Goal: Information Seeking & Learning: Learn about a topic

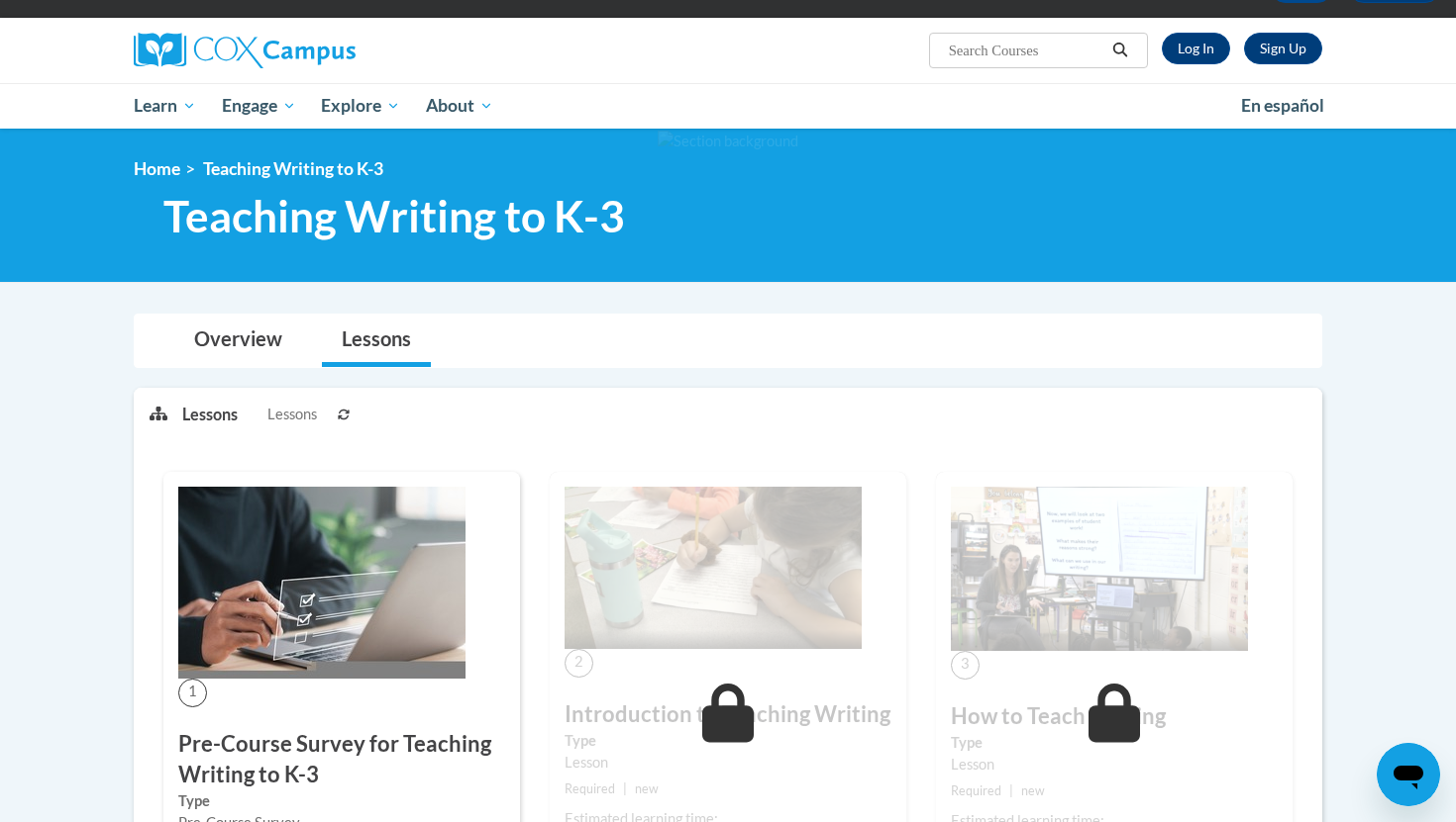
scroll to position [127, 0]
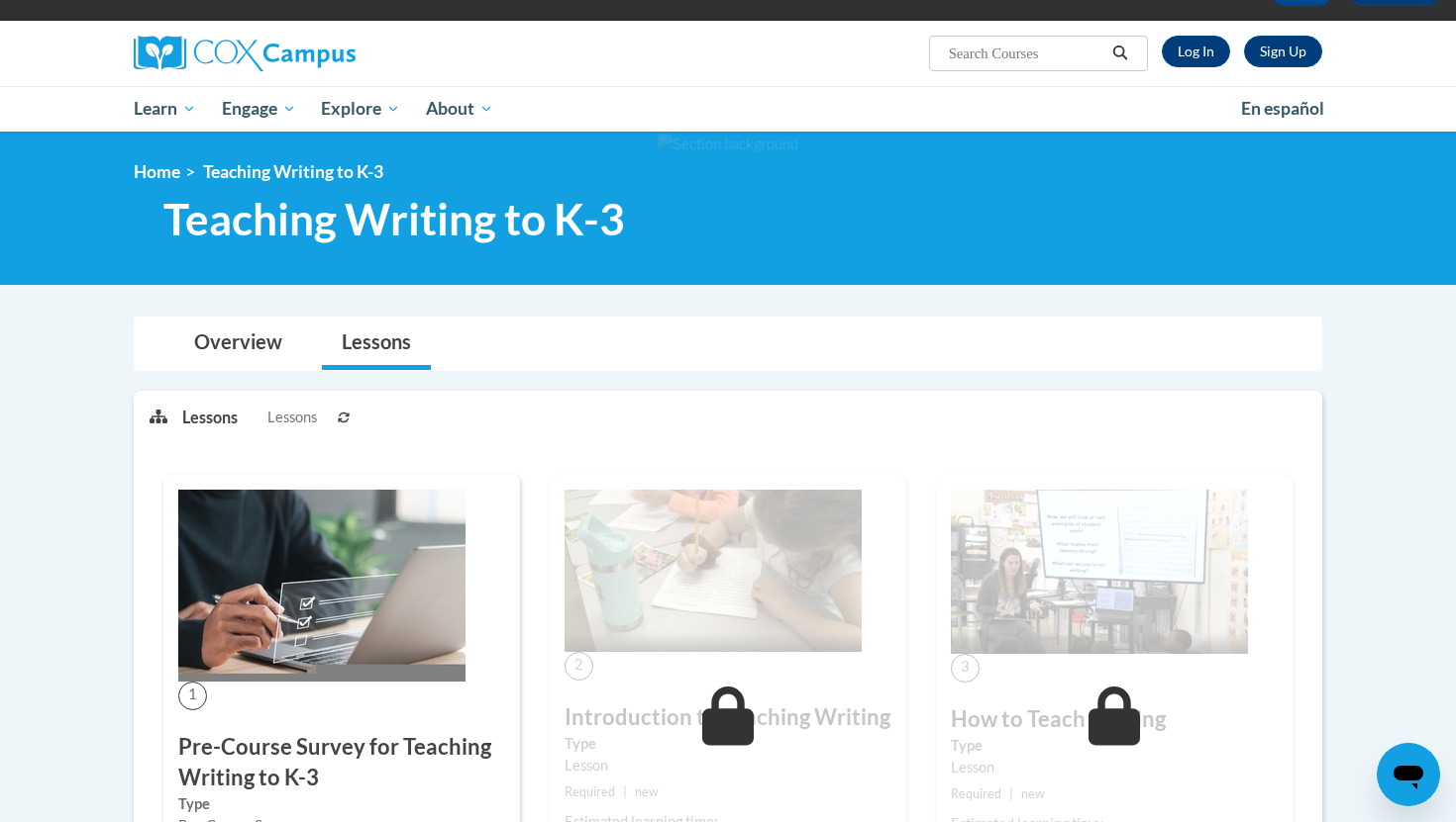
click at [294, 416] on span "Lessons" at bounding box center [293, 417] width 50 height 22
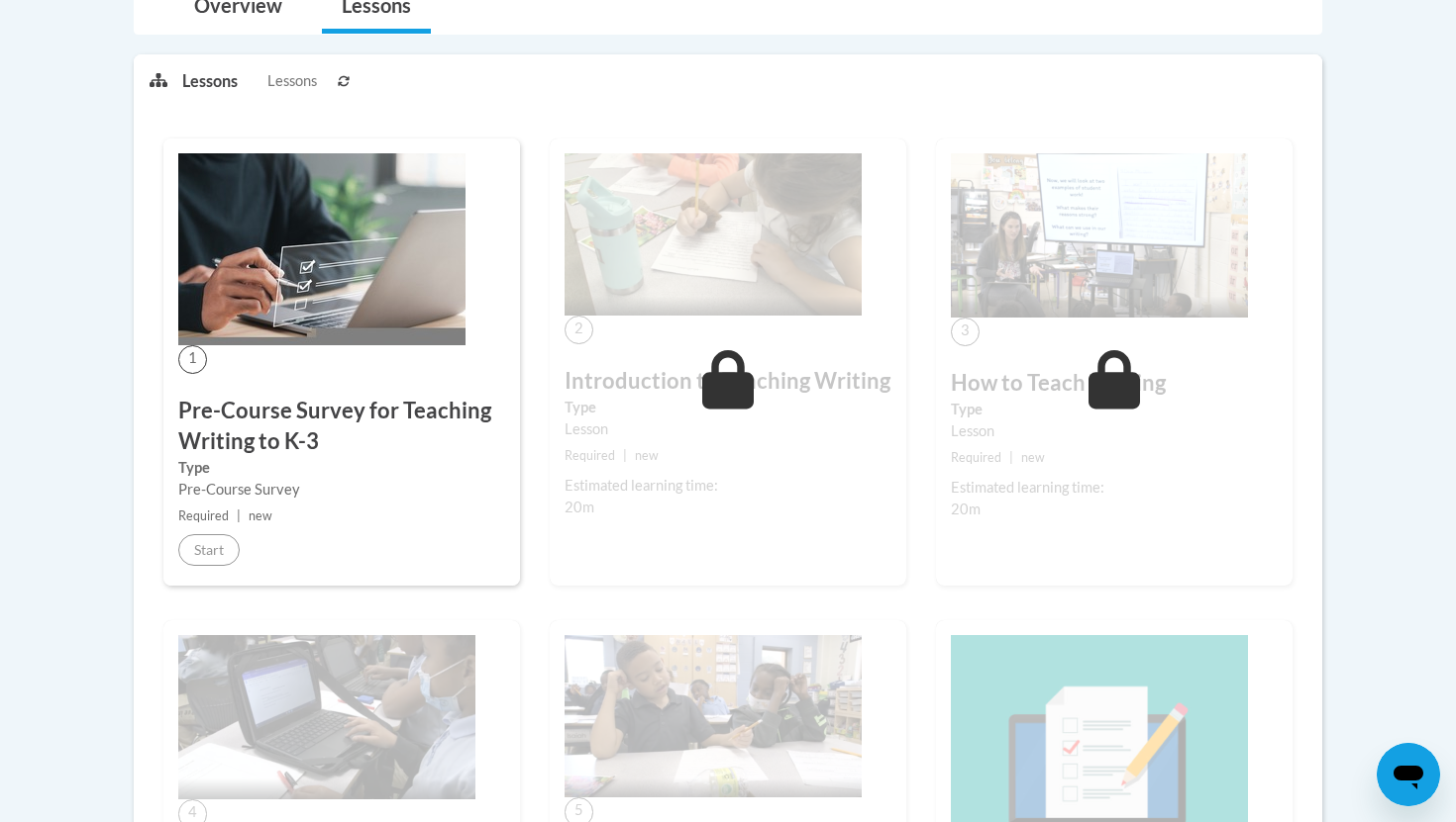
scroll to position [476, 0]
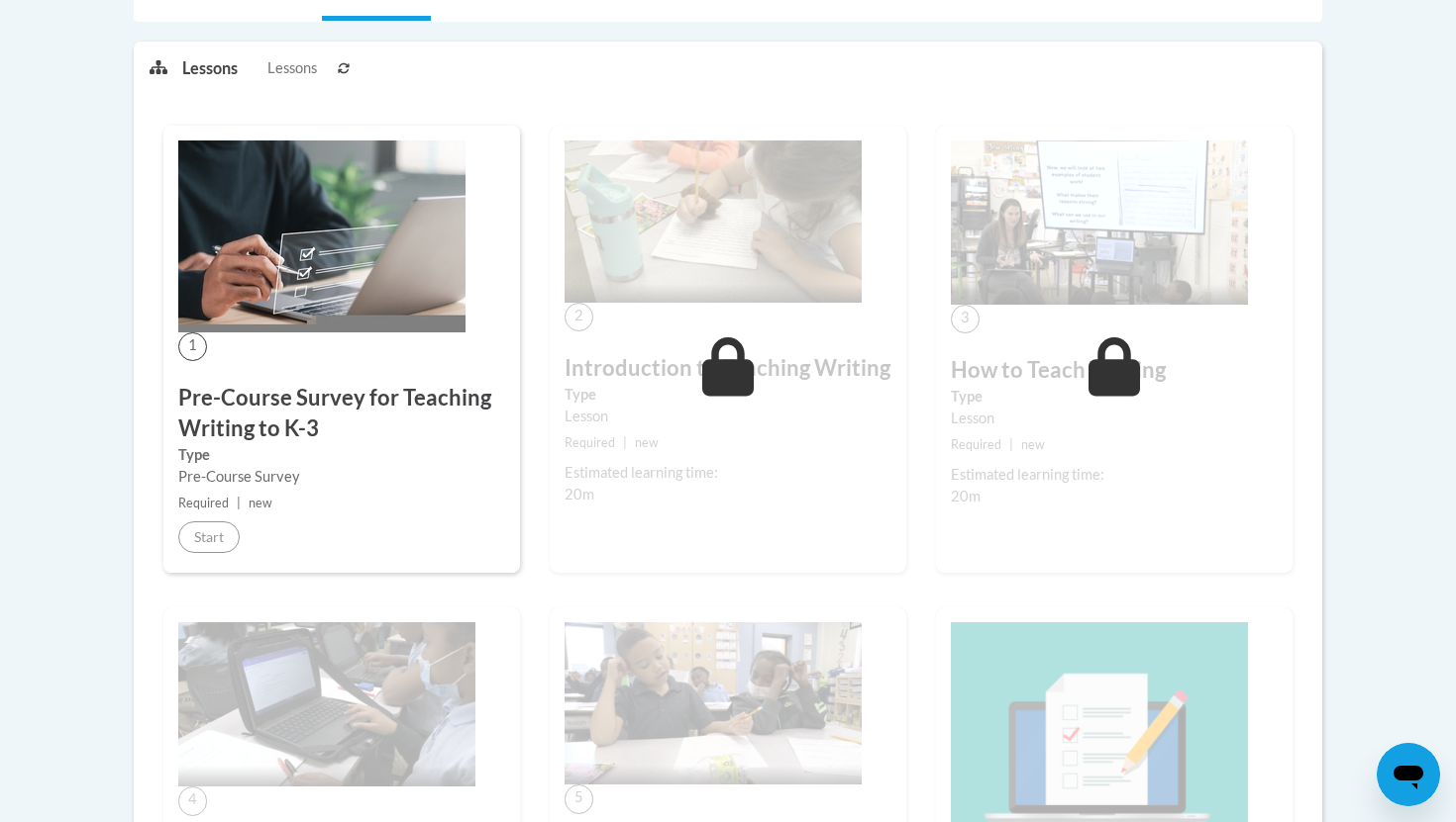
click at [722, 390] on icon at bounding box center [728, 367] width 53 height 59
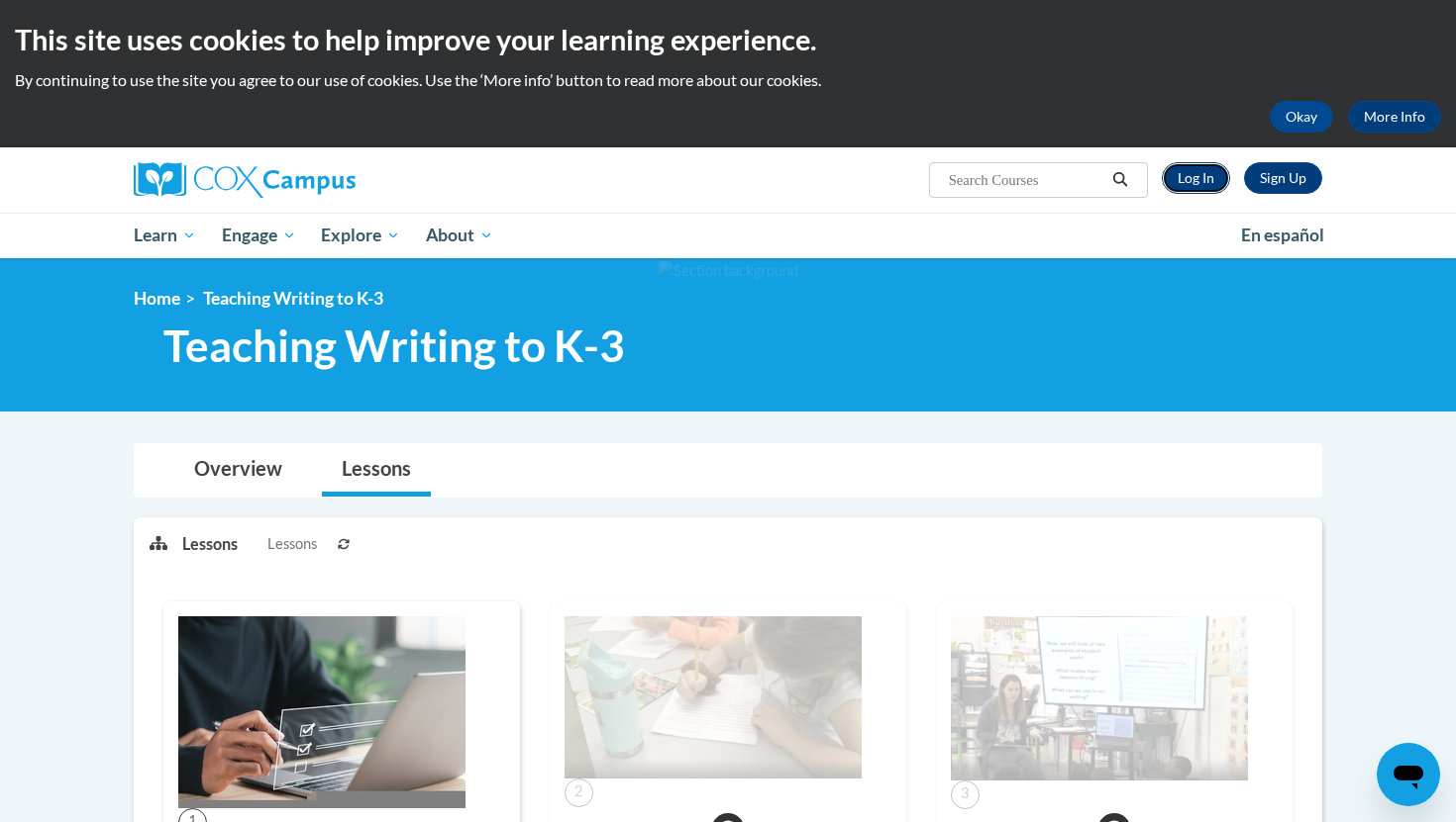
click at [1200, 183] on link "Log In" at bounding box center [1195, 178] width 68 height 32
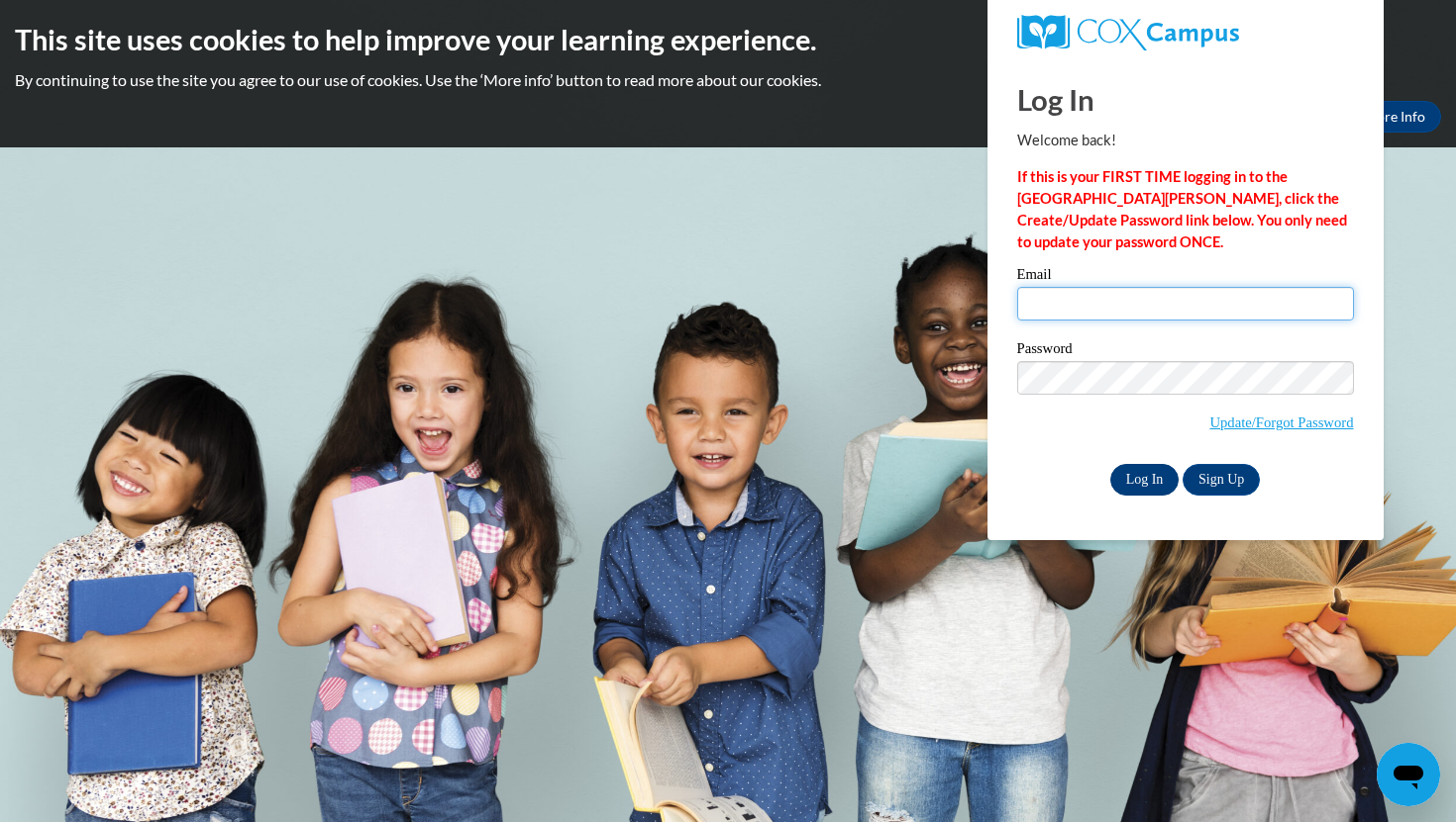
type input "homeyertaylor@gmail.com"
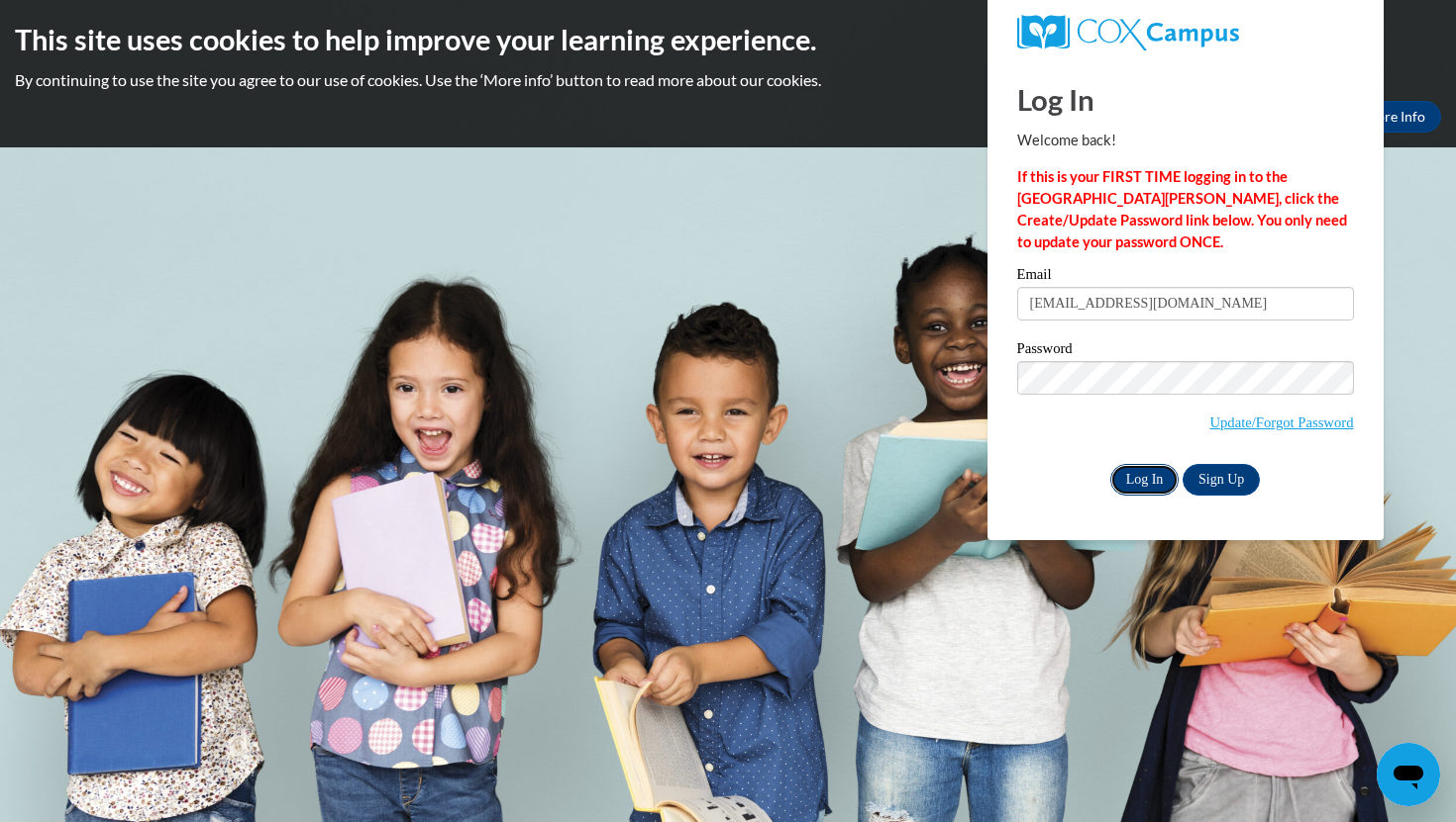
click at [1125, 480] on input "Log In" at bounding box center [1144, 480] width 69 height 32
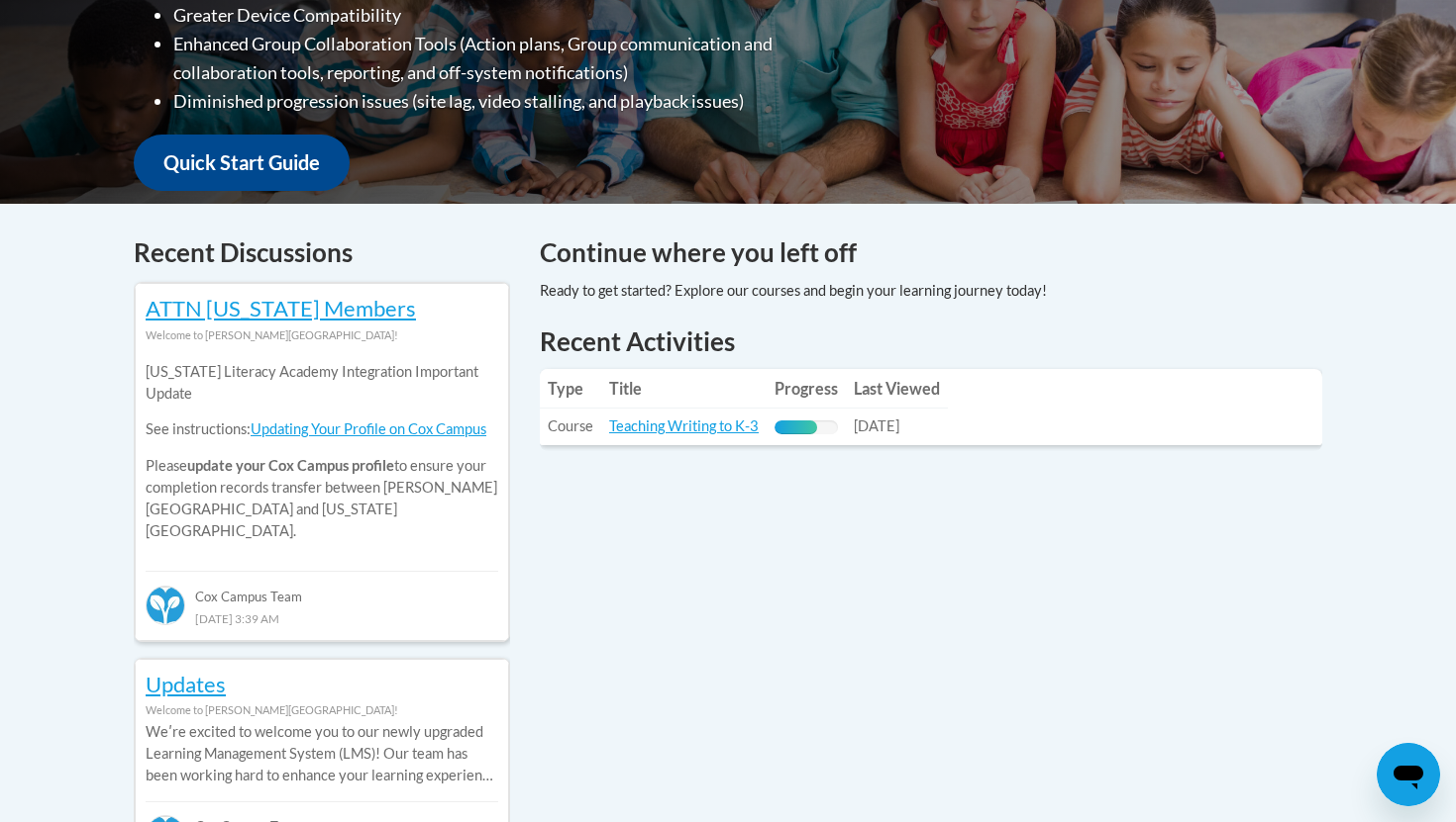
scroll to position [644, 0]
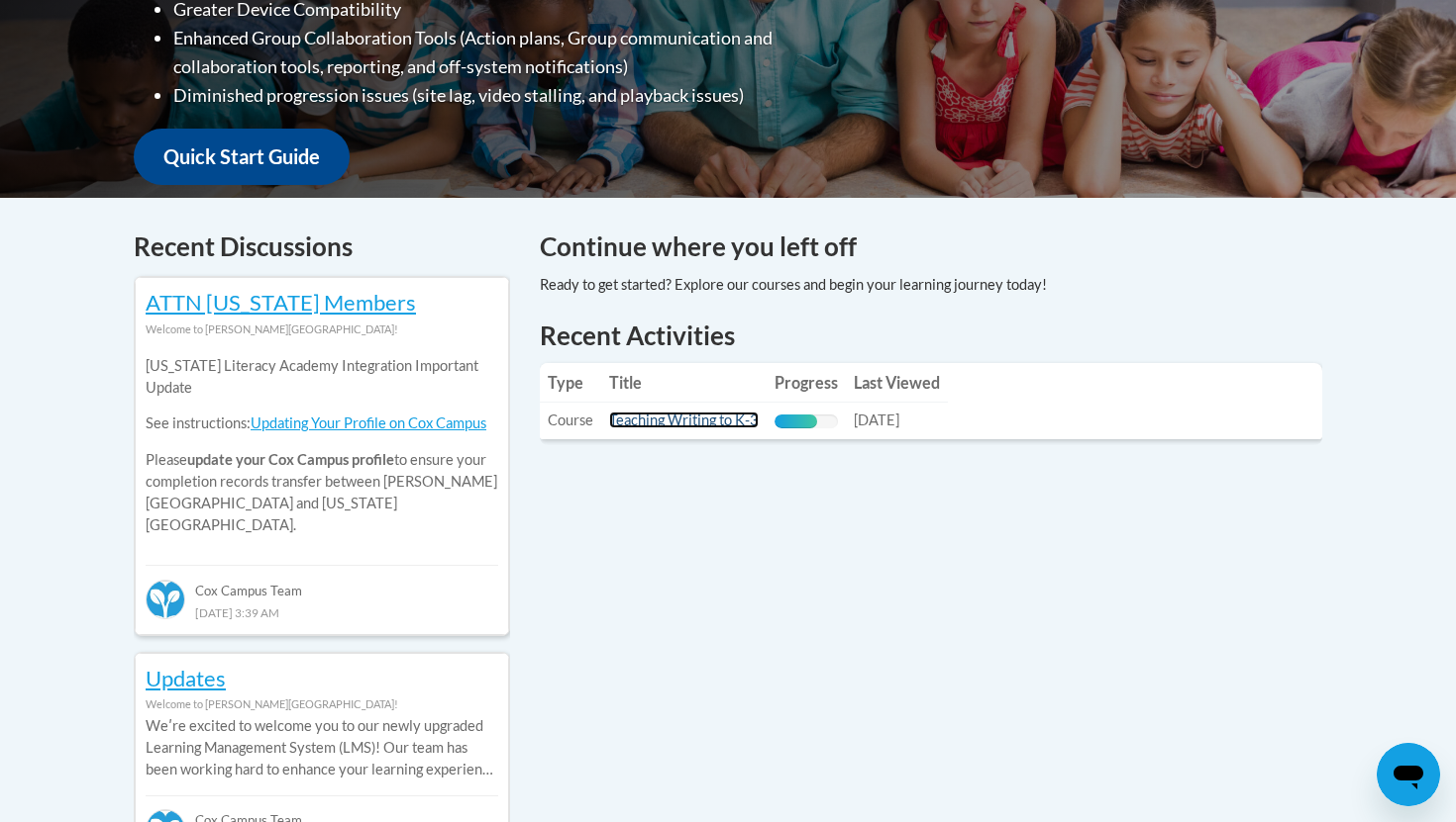
click at [714, 423] on link "Teaching Writing to K-3" at bounding box center [684, 419] width 150 height 17
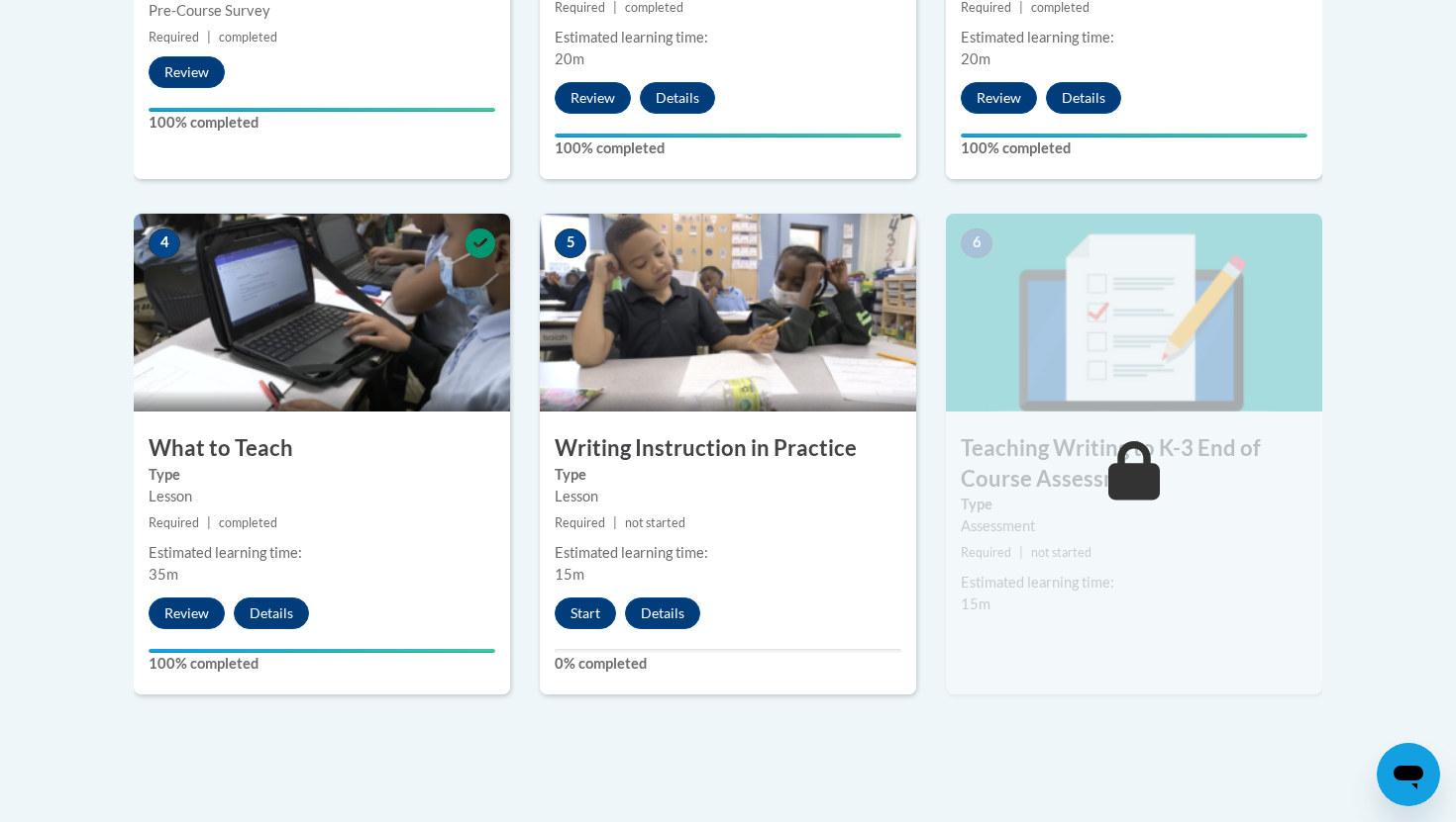
scroll to position [1001, 0]
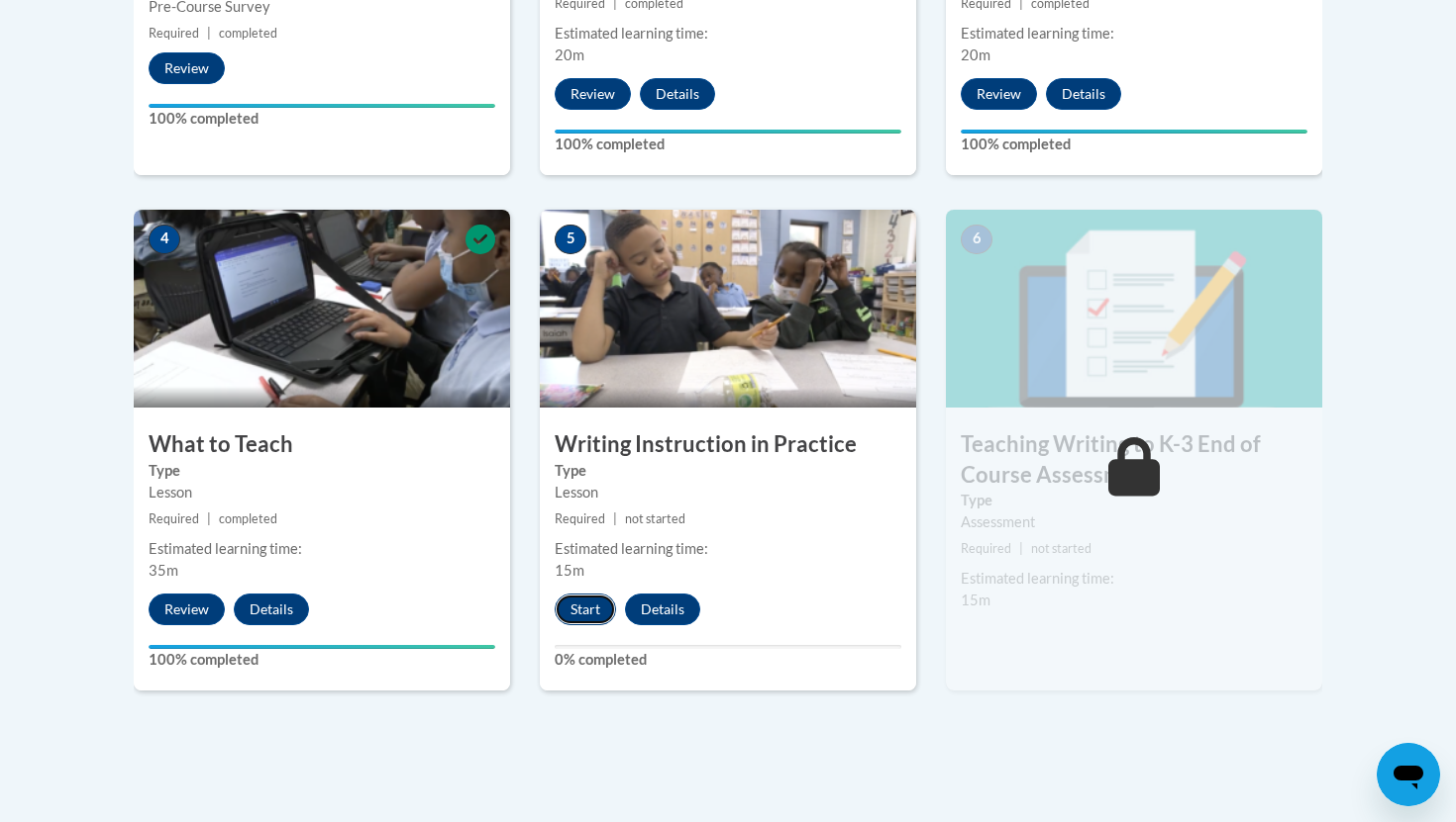
click at [593, 615] on button "Start" at bounding box center [585, 610] width 61 height 32
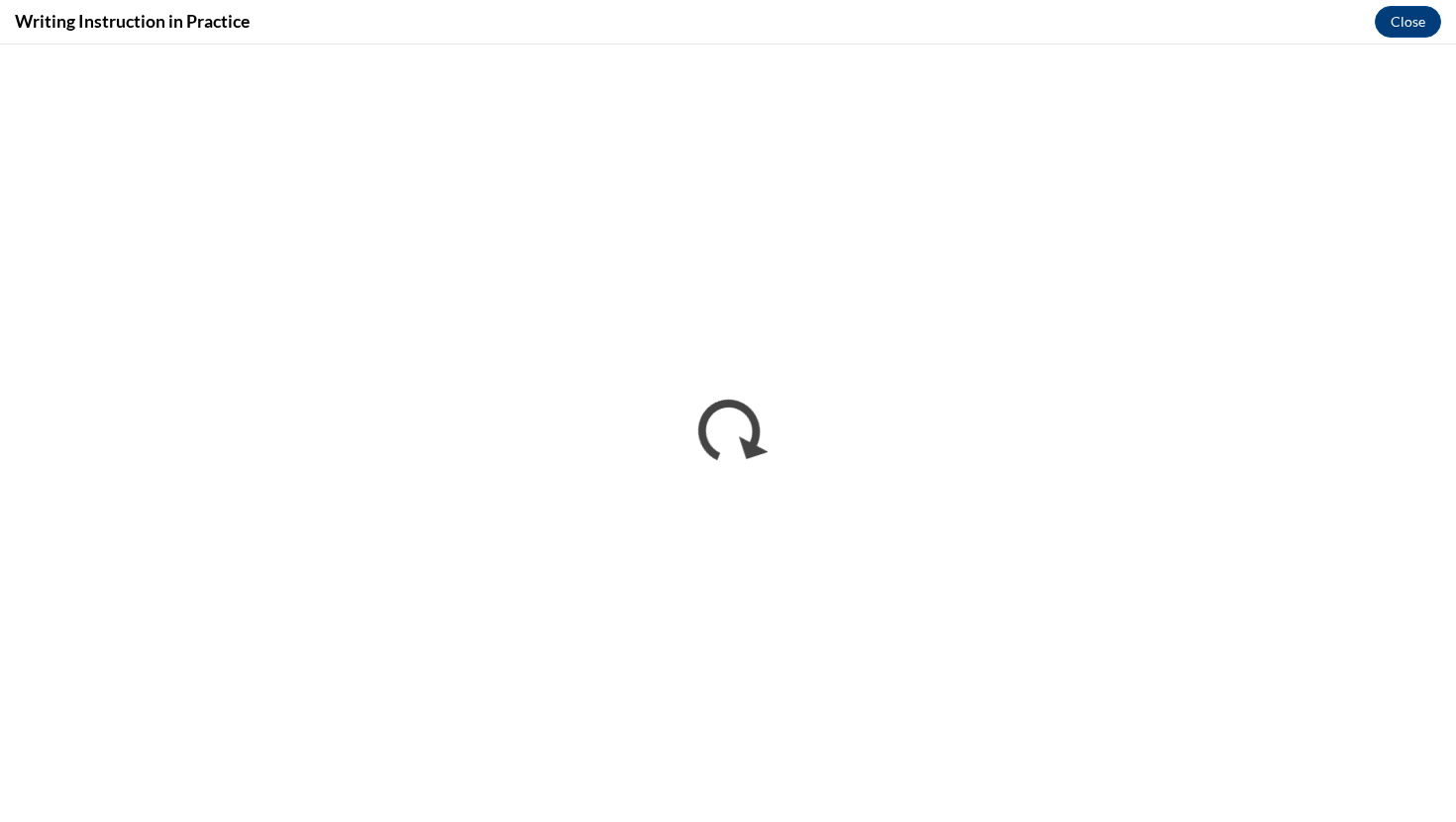
scroll to position [0, 0]
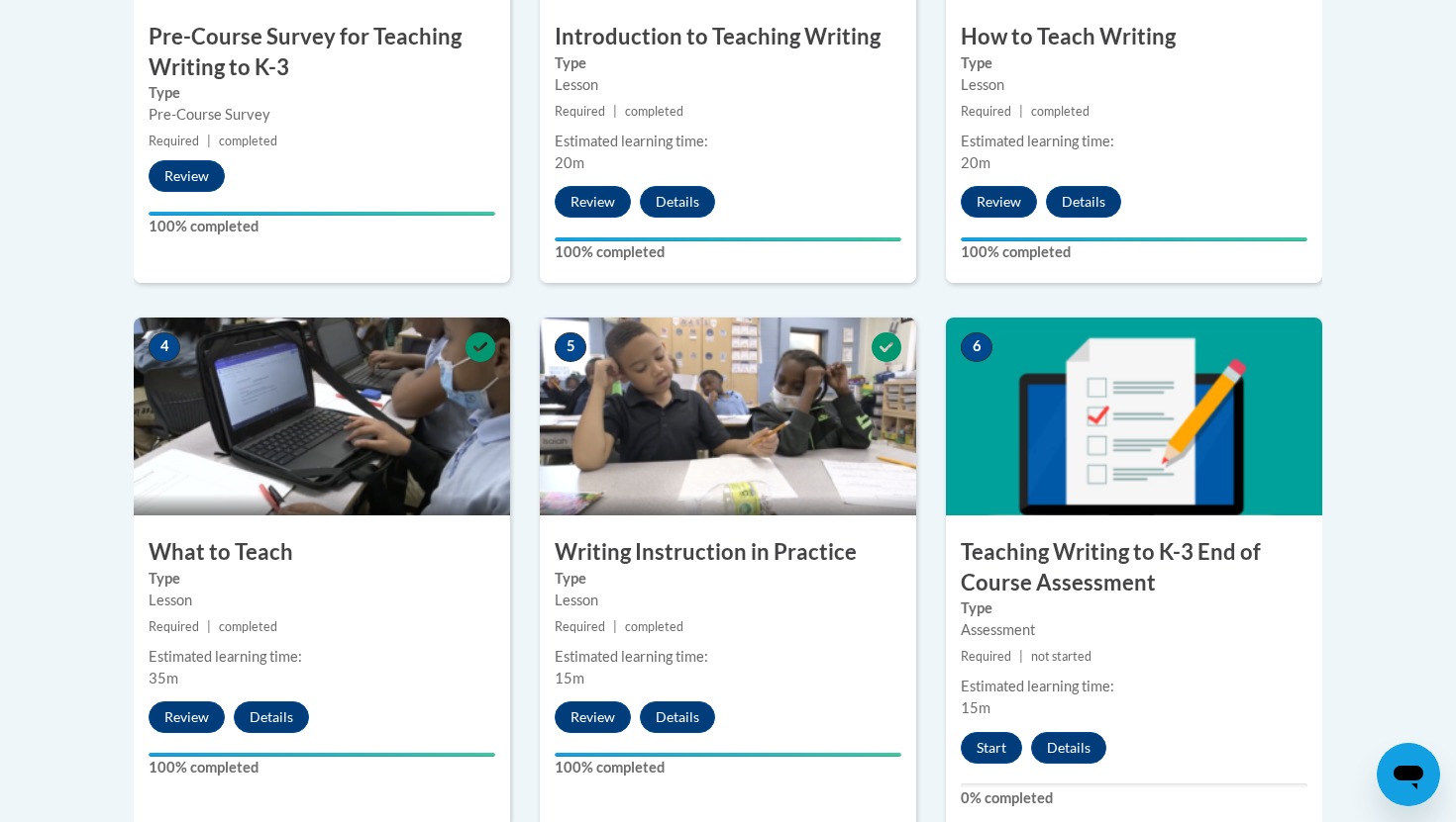
scroll to position [909, 0]
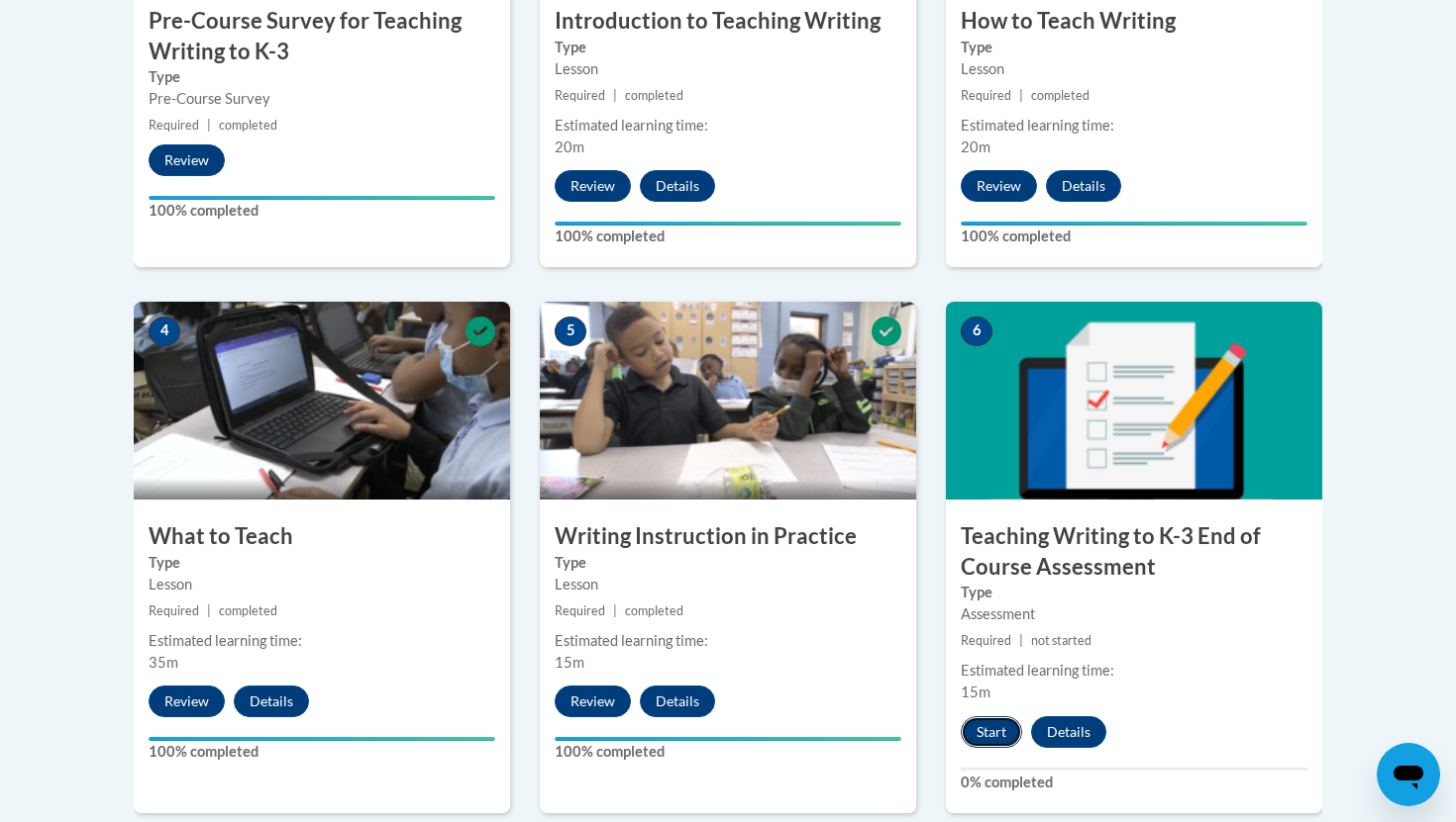
click at [979, 730] on button "Start" at bounding box center [990, 732] width 61 height 32
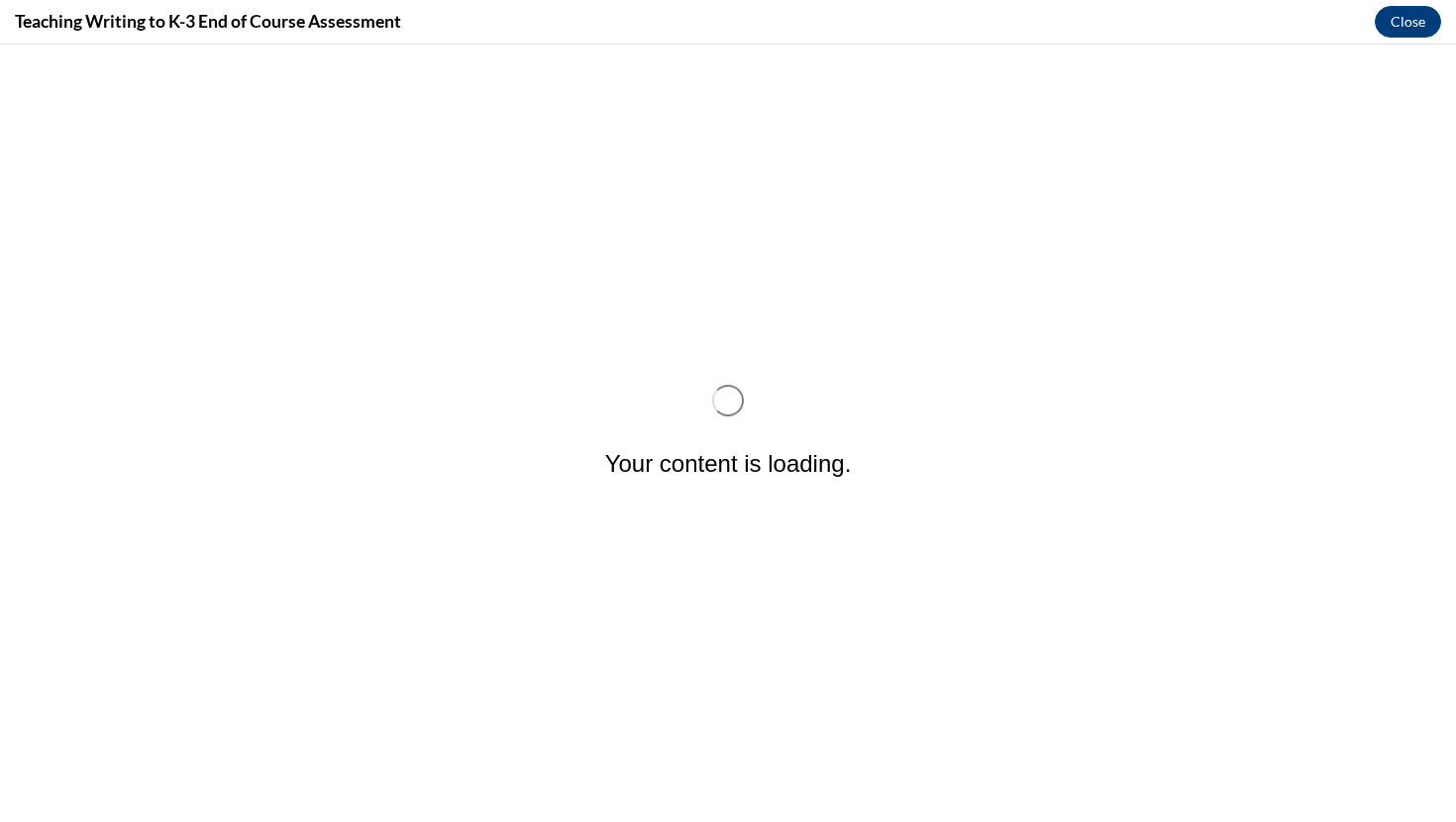
scroll to position [0, 0]
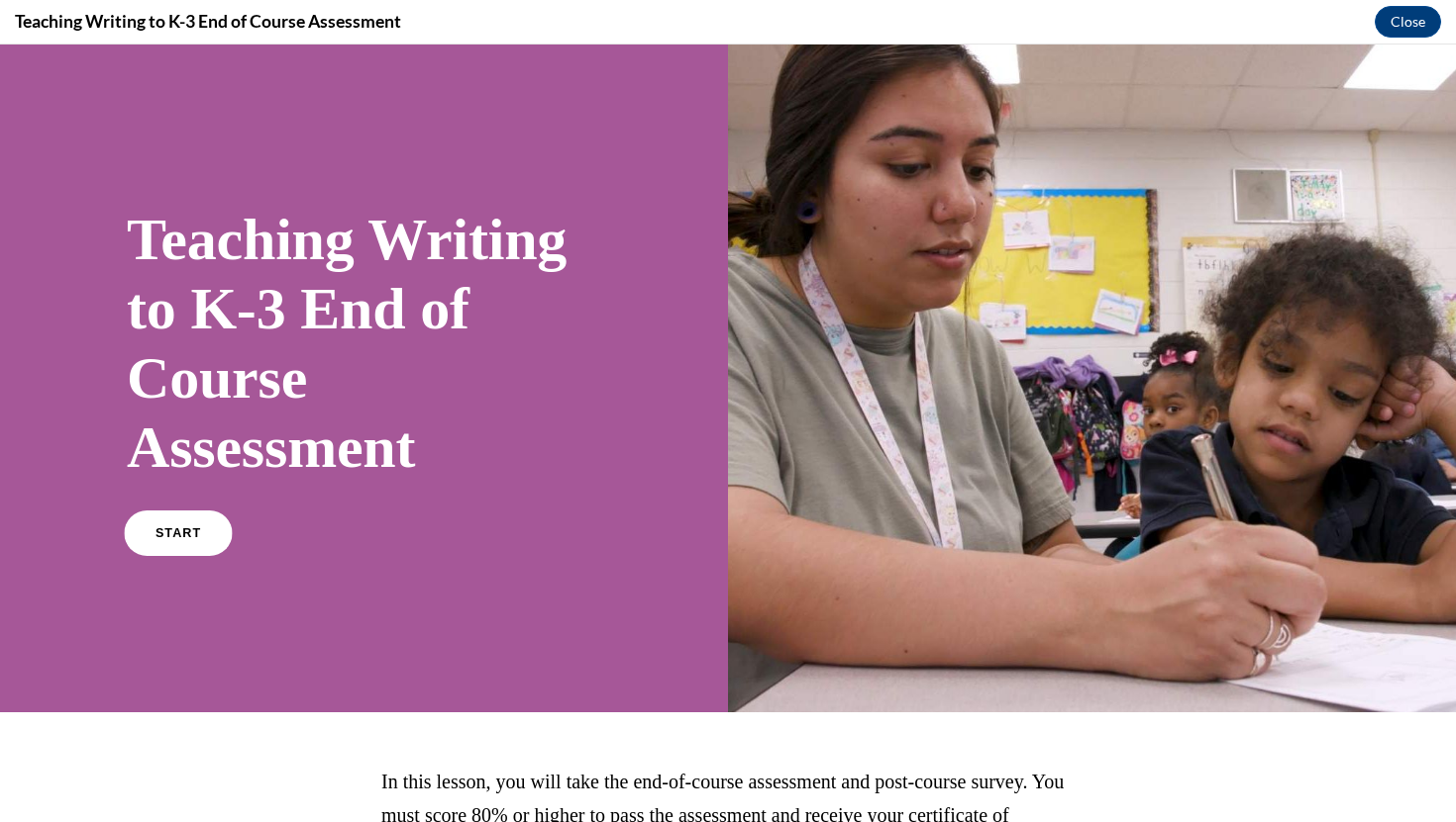
click at [164, 538] on span "START" at bounding box center [179, 533] width 46 height 15
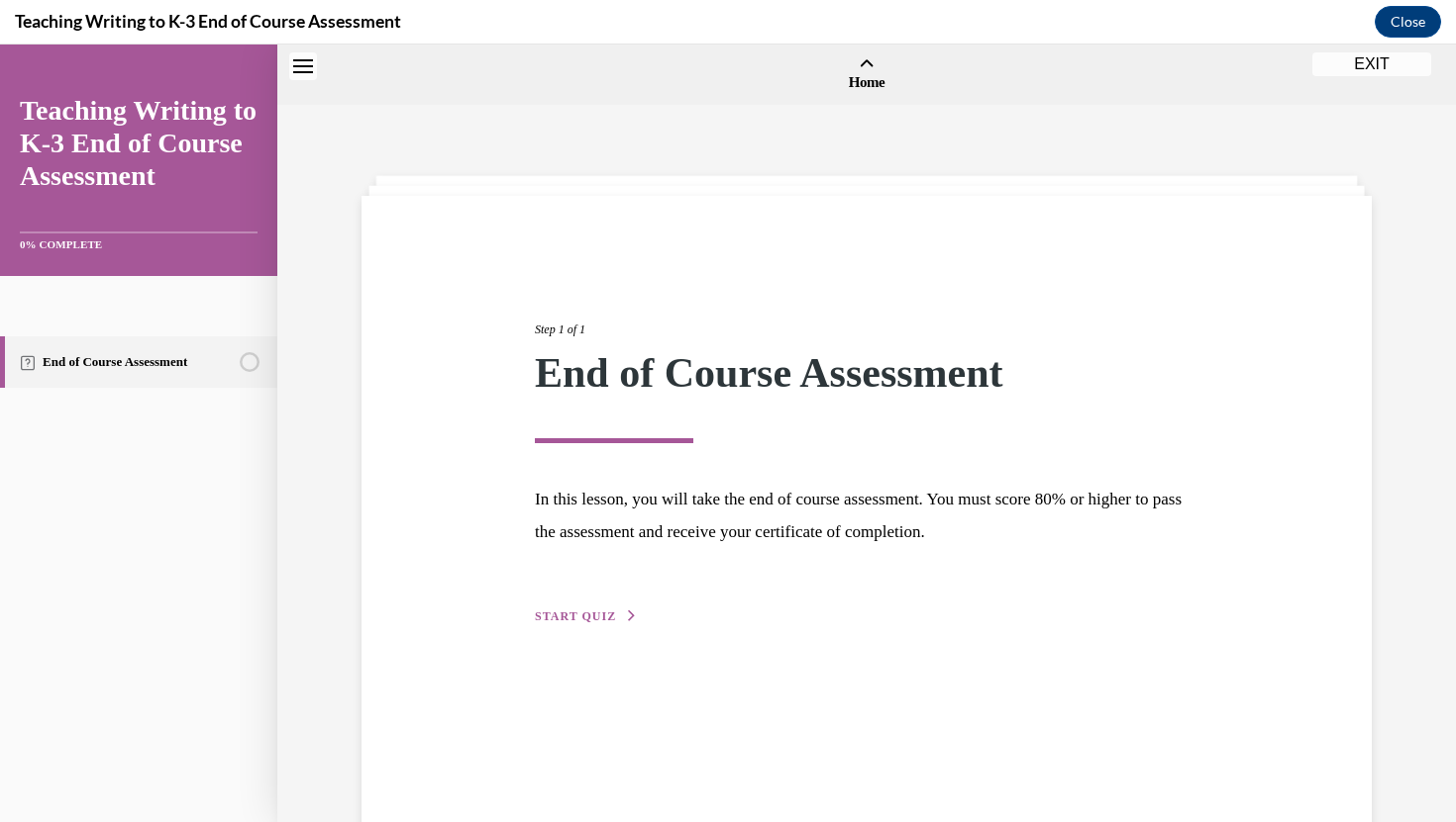
scroll to position [61, 0]
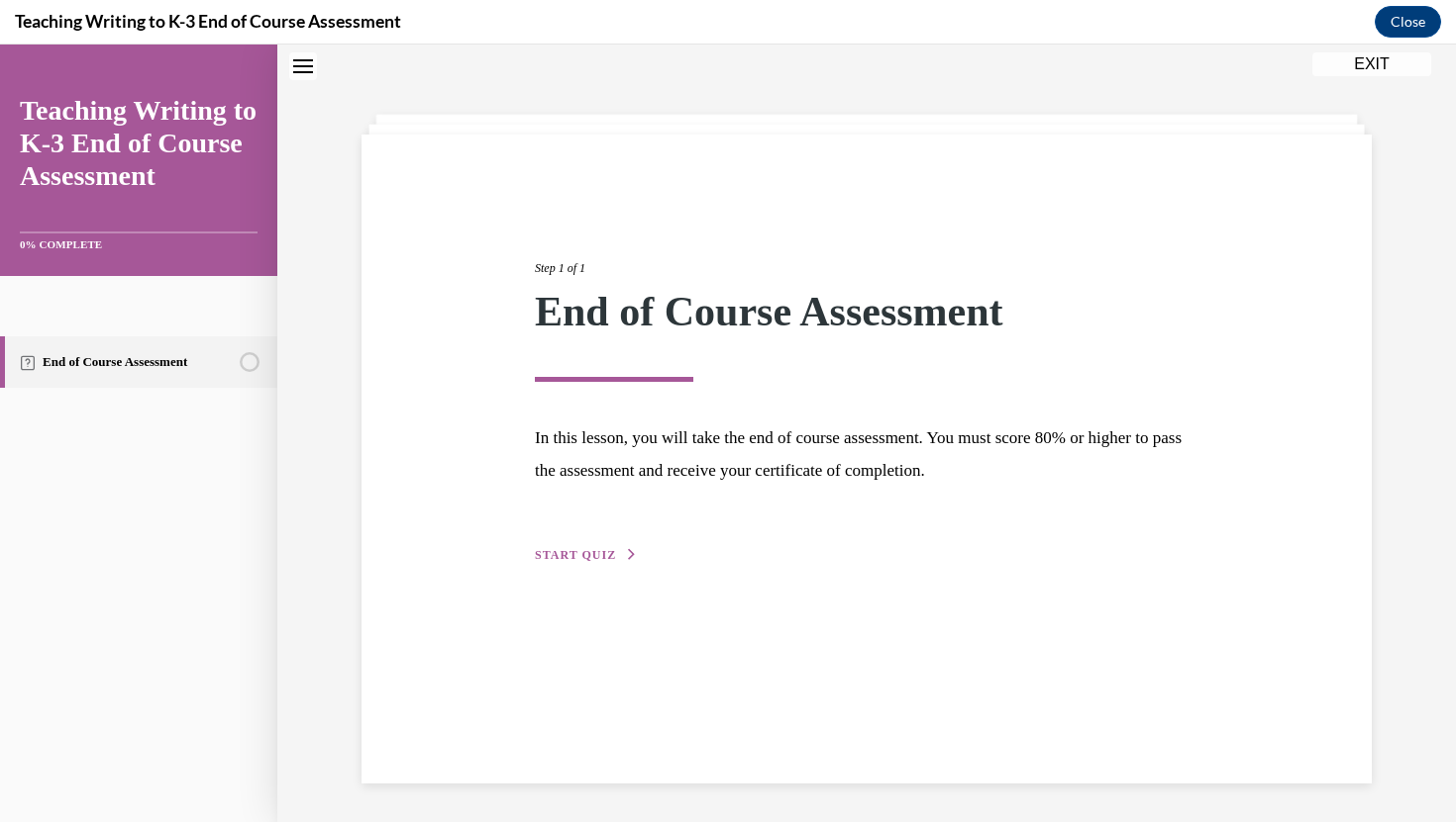
click at [558, 554] on span "START QUIZ" at bounding box center [575, 555] width 81 height 14
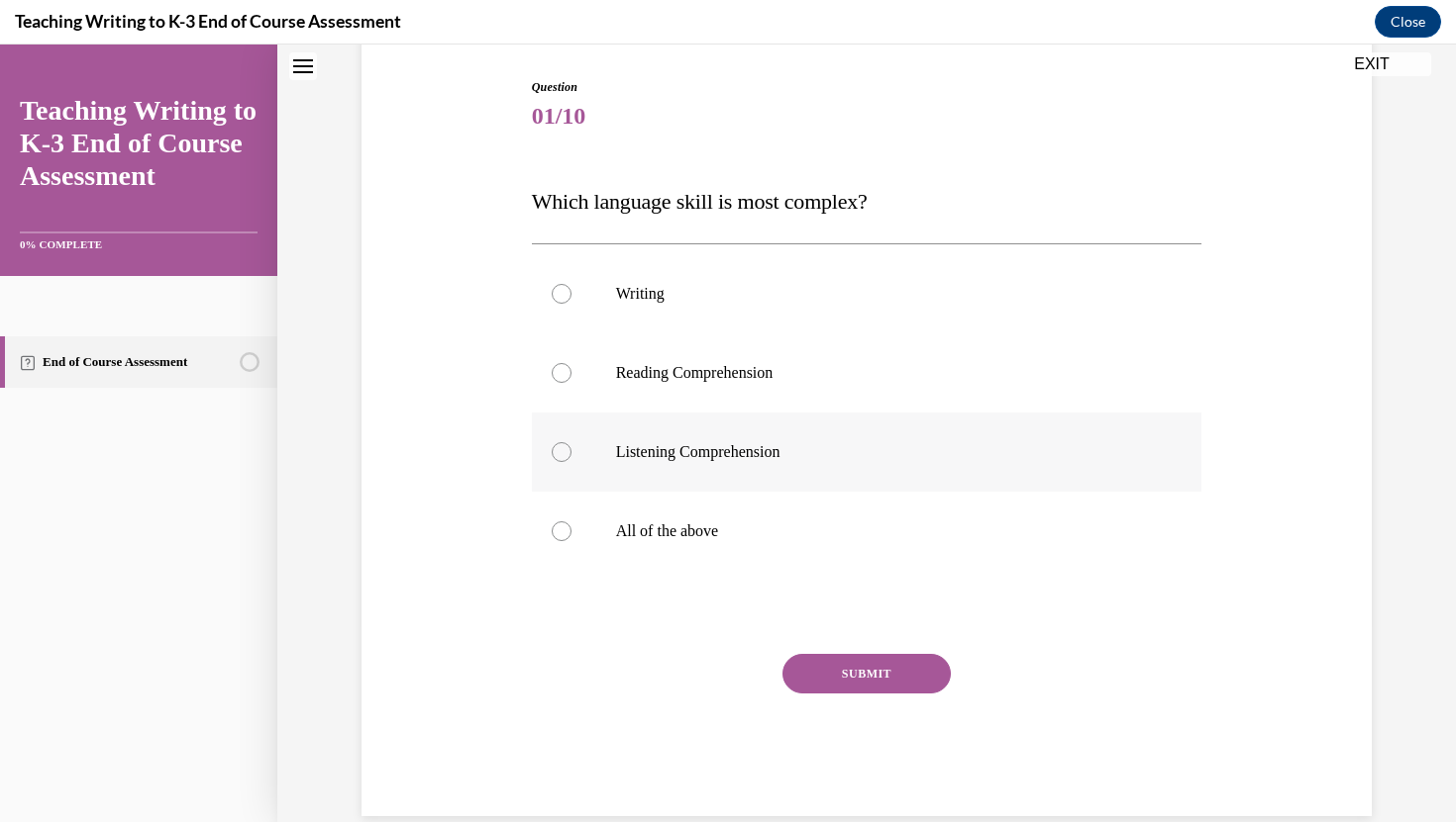
scroll to position [231, 0]
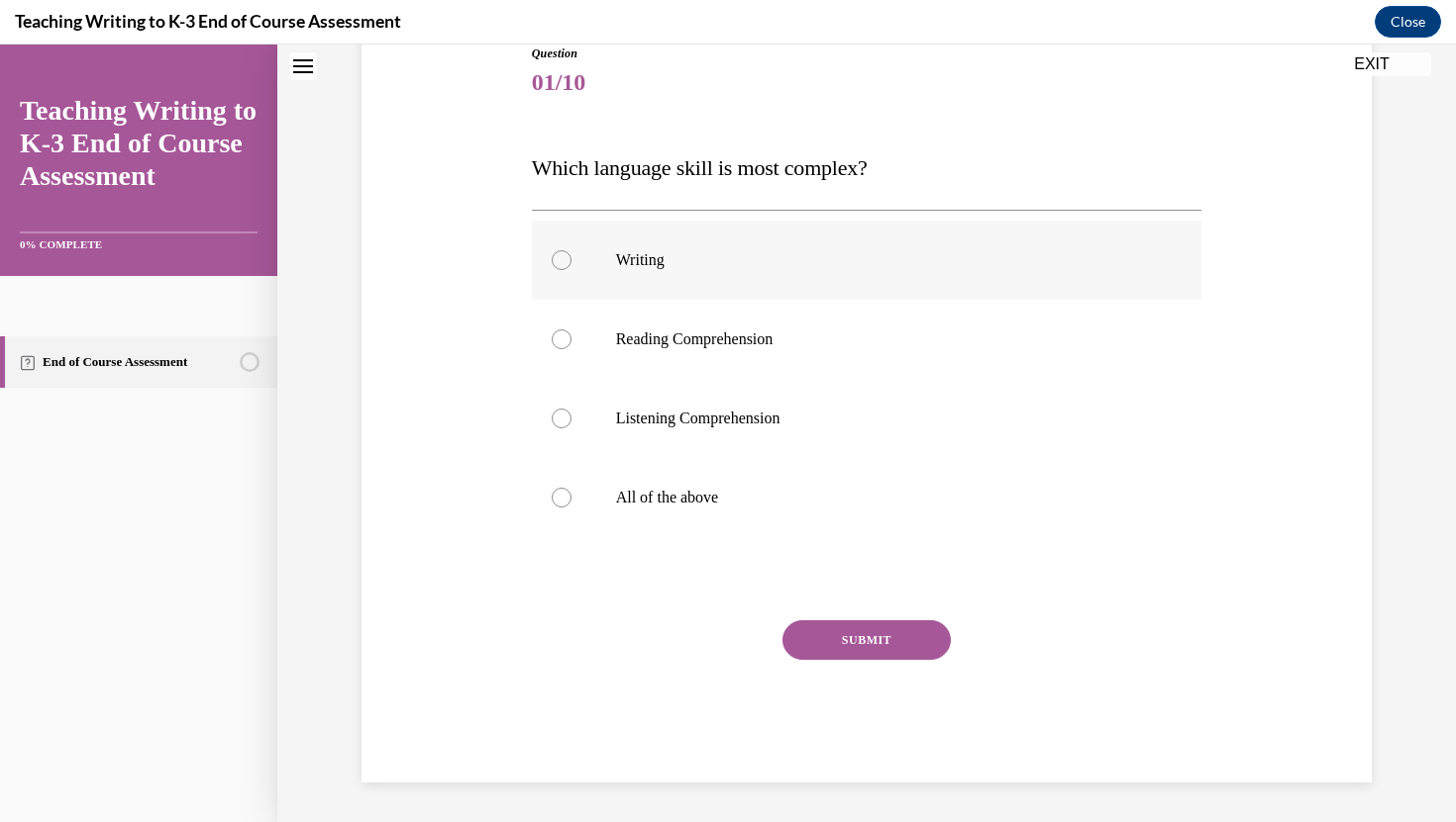
click at [651, 270] on p "Writing" at bounding box center [883, 261] width 537 height 20
click at [572, 270] on input "Writing" at bounding box center [562, 261] width 20 height 20
radio input "true"
click at [818, 642] on button "SUBMIT" at bounding box center [866, 640] width 168 height 40
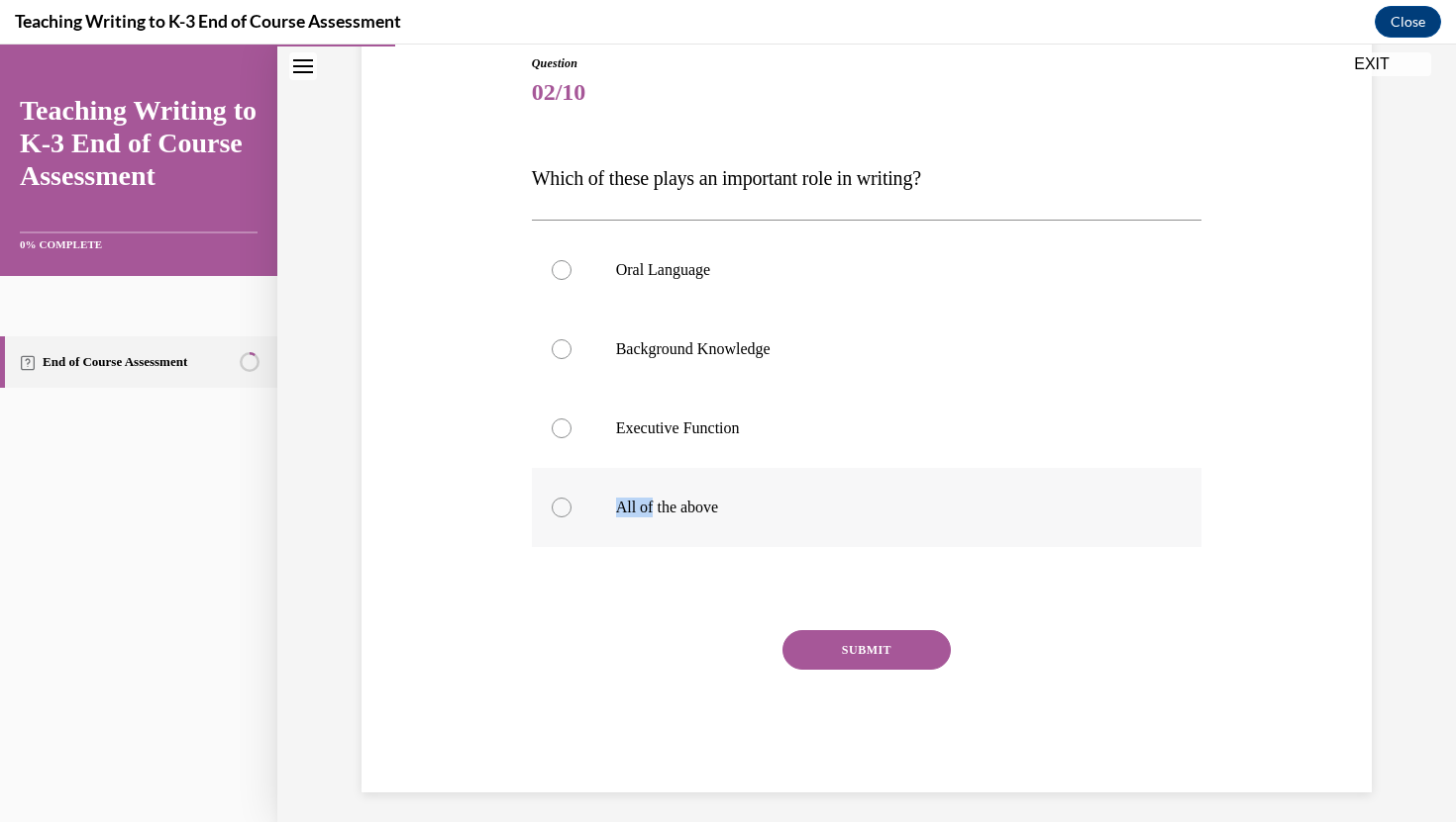
click at [650, 497] on p "All of the above" at bounding box center [883, 507] width 537 height 20
click at [818, 640] on button "SUBMIT" at bounding box center [866, 650] width 168 height 40
click at [554, 511] on div at bounding box center [562, 507] width 20 height 20
click at [554, 511] on input "All of the above" at bounding box center [562, 507] width 20 height 20
radio input "true"
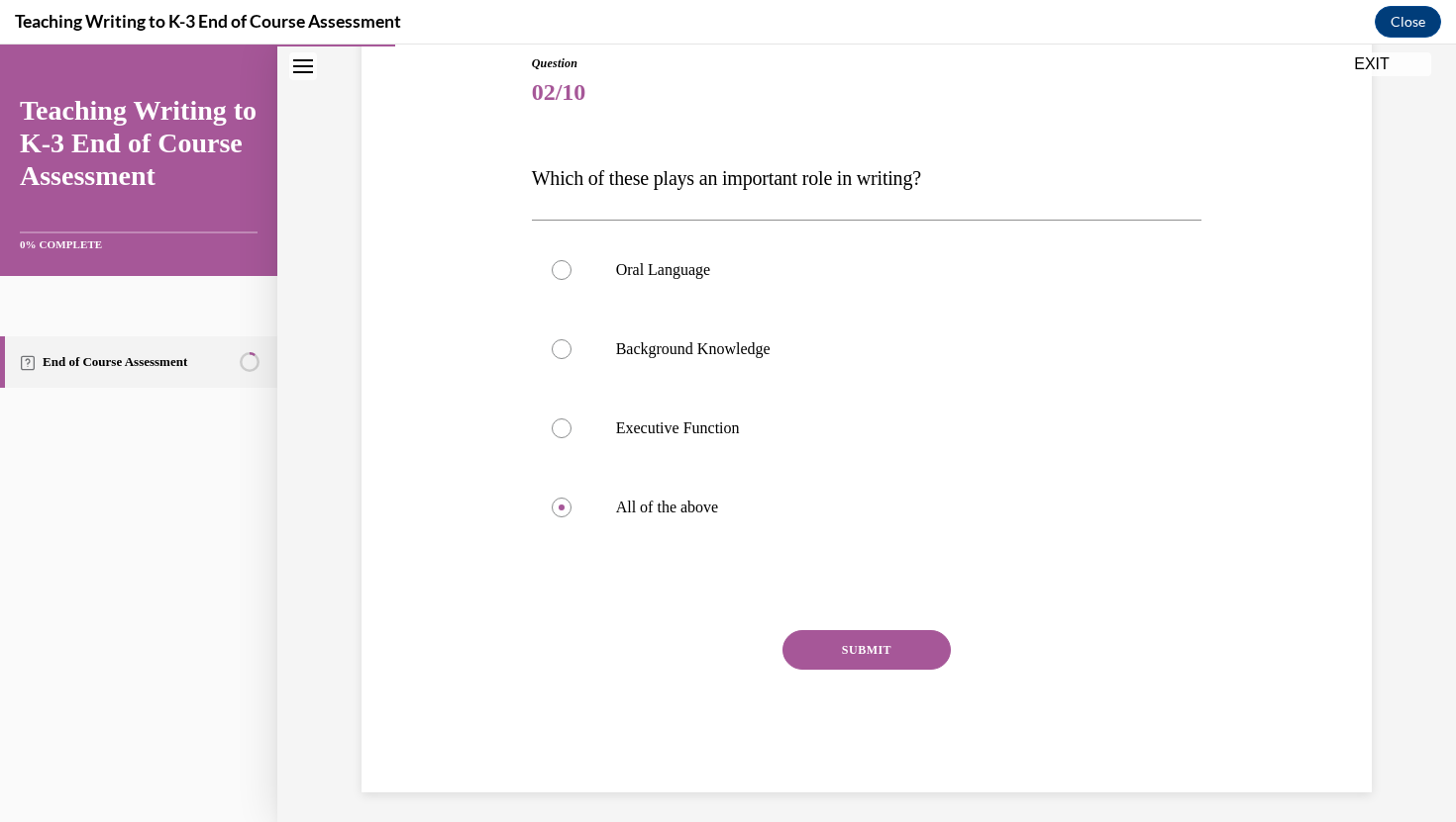
click at [836, 649] on button "SUBMIT" at bounding box center [866, 650] width 168 height 40
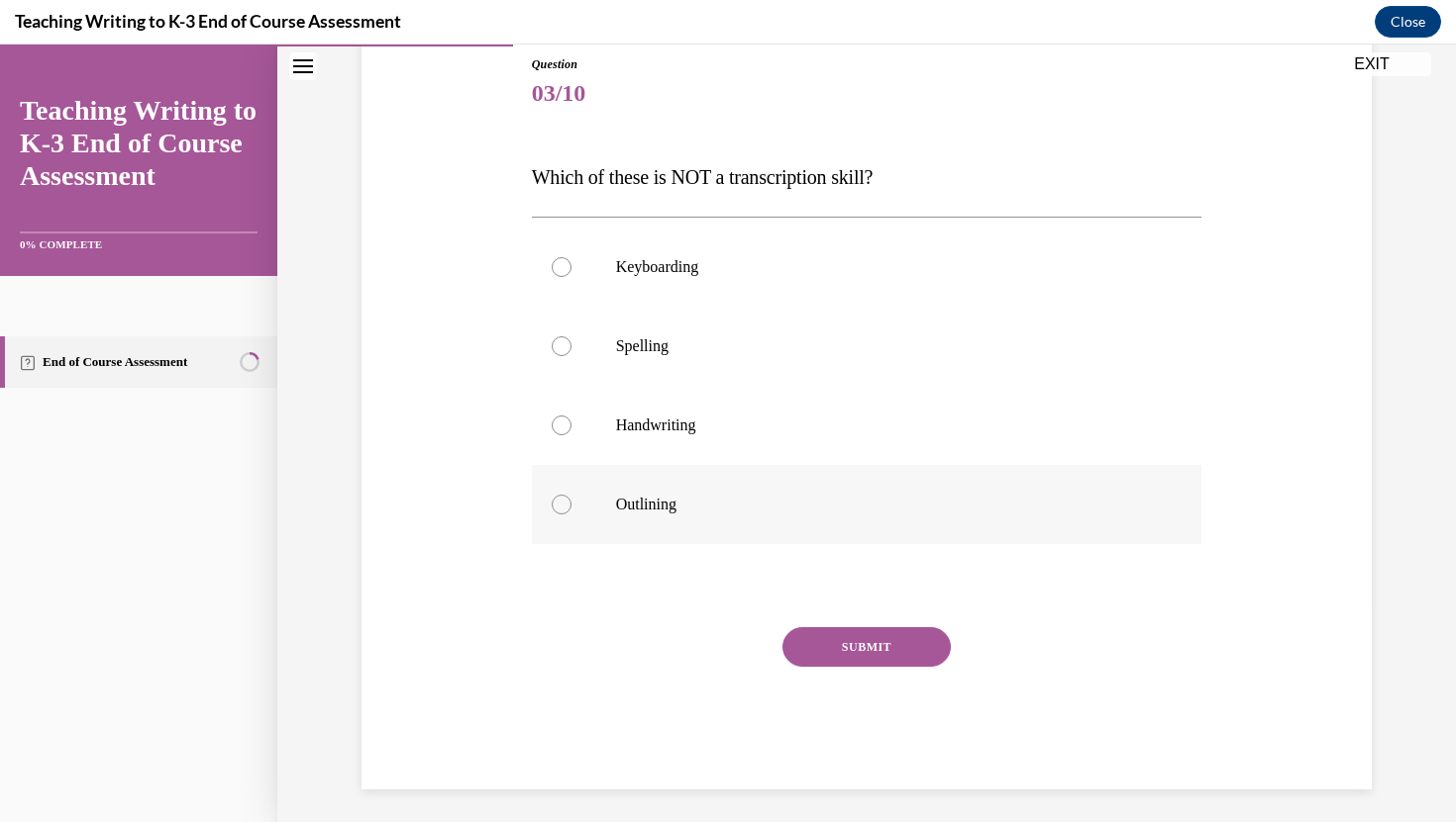
click at [680, 530] on label "Outlining" at bounding box center [866, 504] width 671 height 79
click at [572, 514] on input "Outlining" at bounding box center [562, 504] width 20 height 20
radio input "true"
click at [826, 648] on button "SUBMIT" at bounding box center [866, 647] width 168 height 40
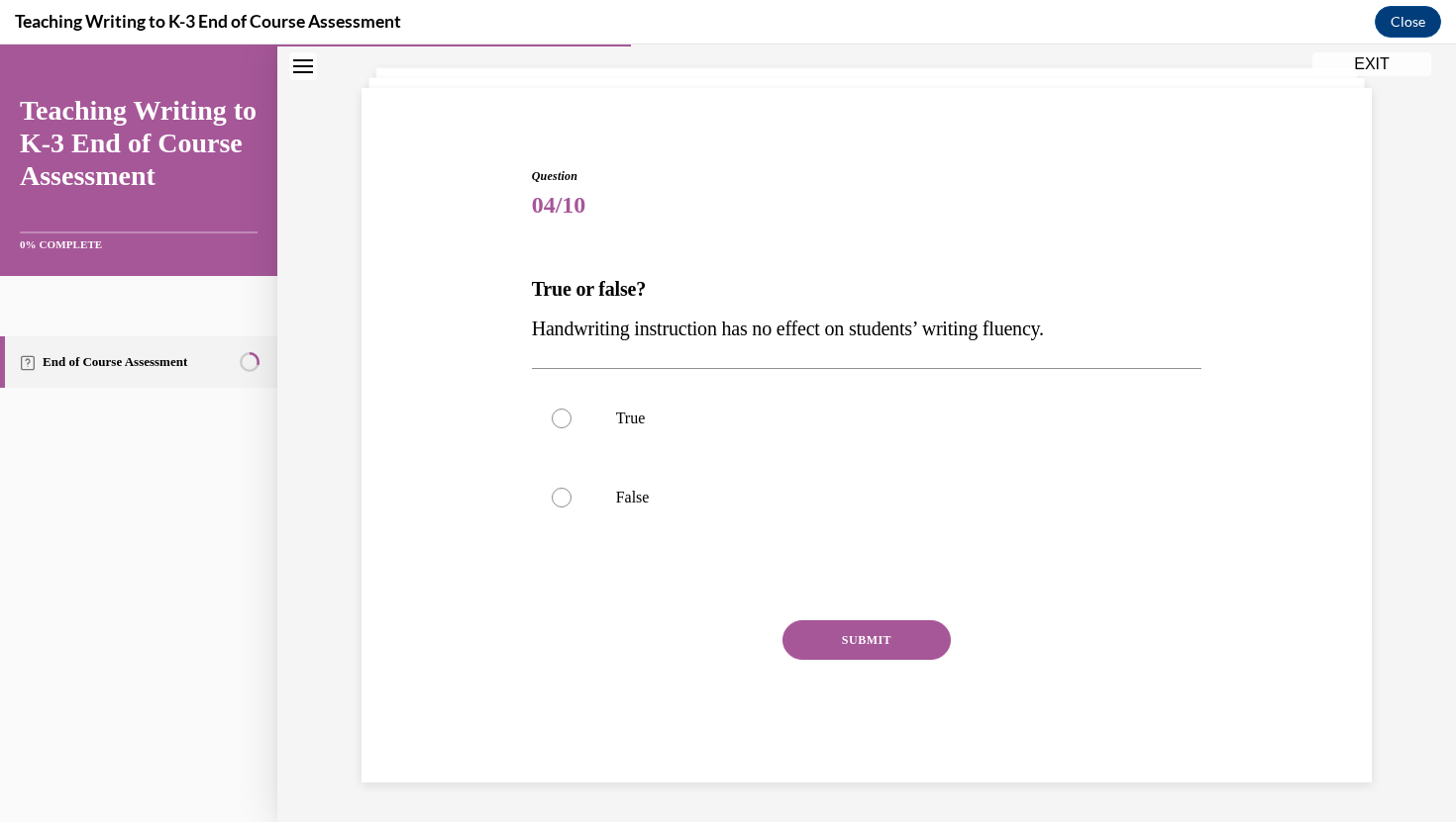
scroll to position [108, 0]
click at [540, 484] on label "False" at bounding box center [866, 497] width 671 height 79
click at [552, 487] on input "False" at bounding box center [562, 497] width 20 height 20
radio input "true"
click at [829, 636] on button "SUBMIT" at bounding box center [866, 640] width 168 height 40
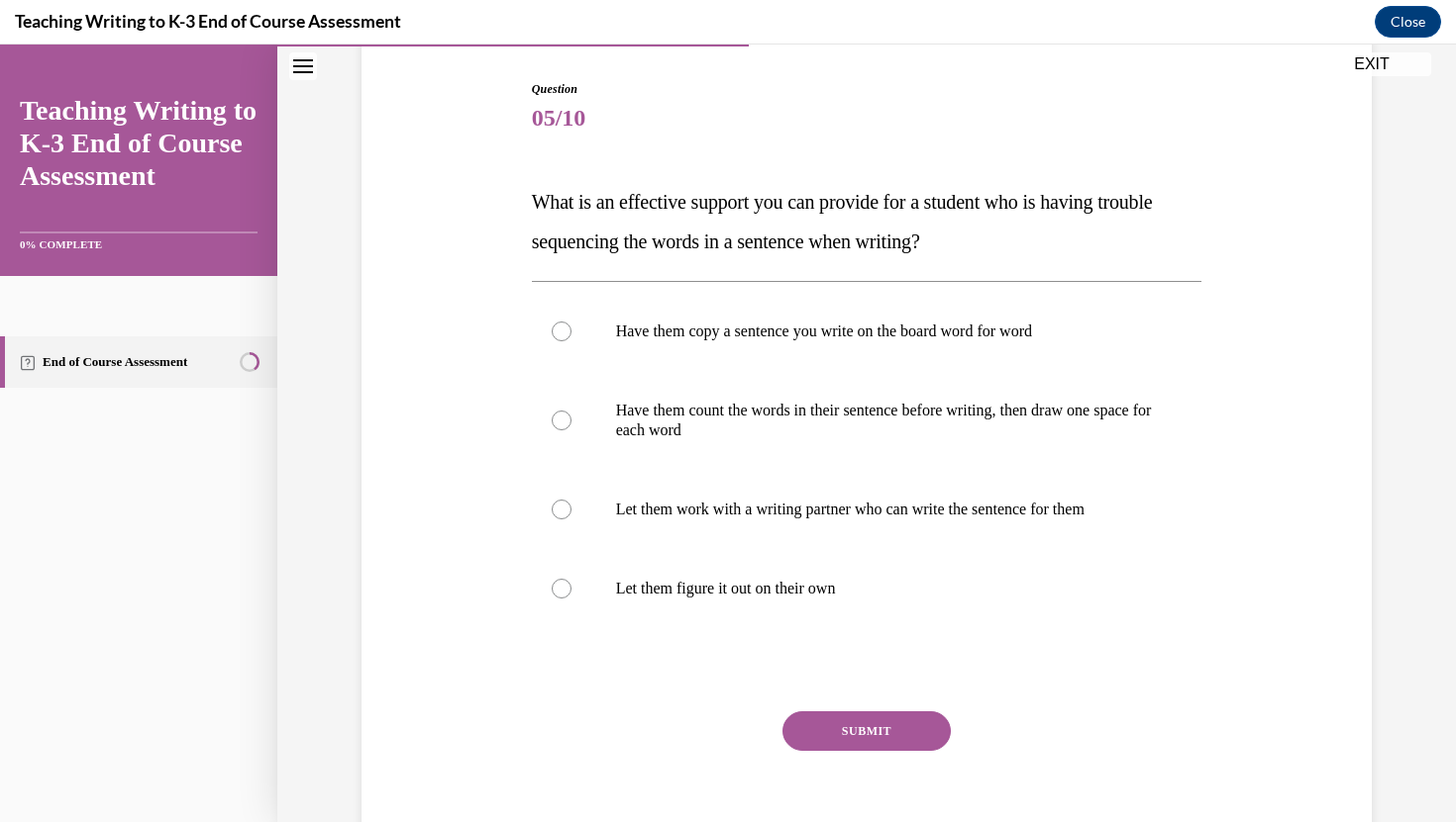
scroll to position [197, 0]
click at [717, 461] on label "Have them count the words in their sentence before writing, then draw one space…" at bounding box center [866, 418] width 671 height 99
click at [572, 428] on input "Have them count the words in their sentence before writing, then draw one space…" at bounding box center [562, 418] width 20 height 20
radio input "true"
click at [847, 725] on button "SUBMIT" at bounding box center [866, 729] width 168 height 40
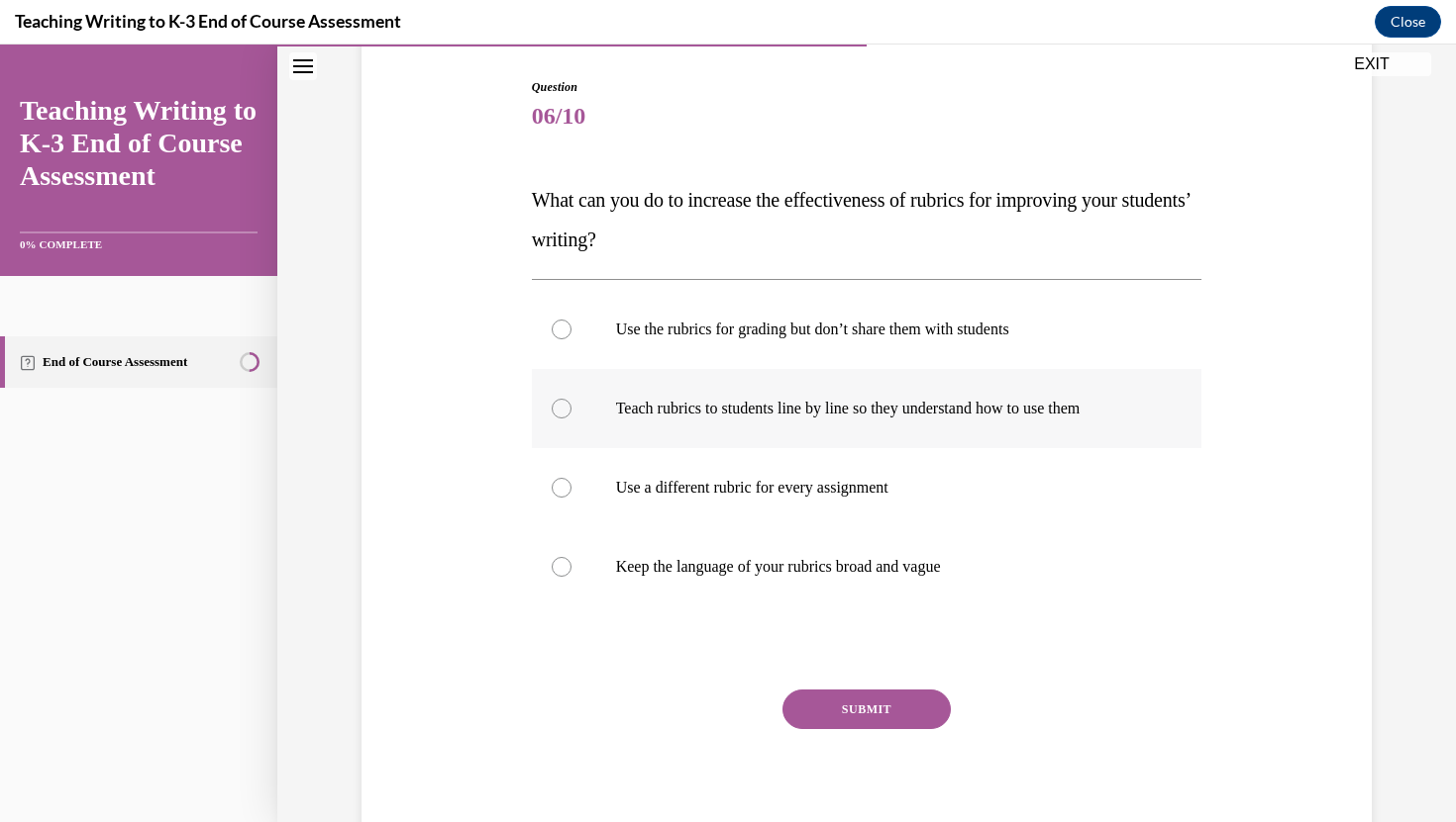
click at [760, 430] on label "Teach rubrics to students line by line so they understand how to use them" at bounding box center [866, 409] width 671 height 79
click at [572, 418] on input "Teach rubrics to students line by line so they understand how to use them" at bounding box center [562, 409] width 20 height 20
radio input "true"
click at [841, 708] on button "SUBMIT" at bounding box center [866, 710] width 168 height 40
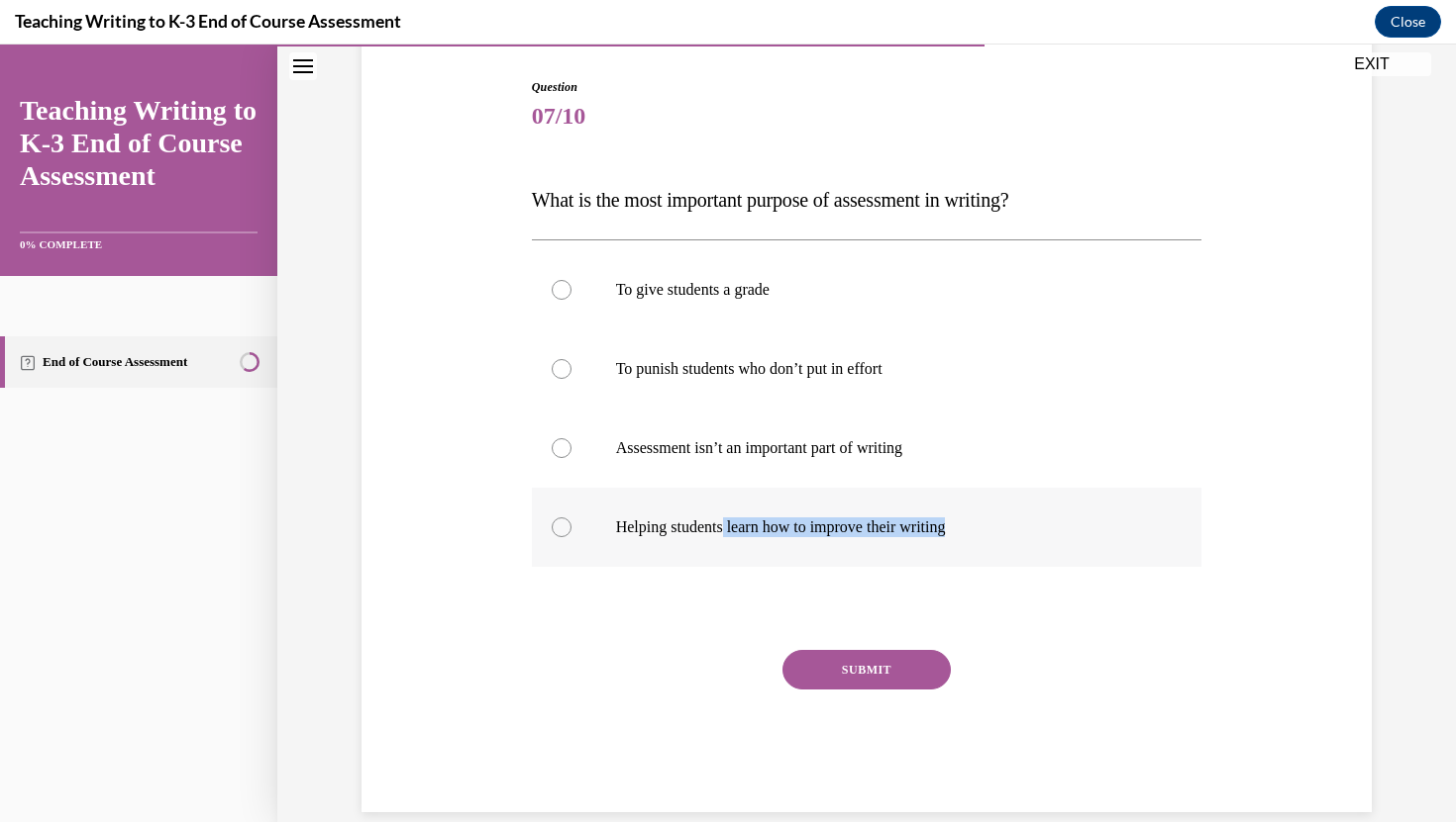
click at [730, 536] on label "Helping students learn how to improve their writing" at bounding box center [866, 526] width 671 height 79
click at [557, 539] on label "Helping students learn how to improve their writing" at bounding box center [866, 526] width 671 height 79
click at [557, 537] on input "Helping students learn how to improve their writing" at bounding box center [562, 527] width 20 height 20
radio input "true"
click at [831, 664] on button "SUBMIT" at bounding box center [866, 670] width 168 height 40
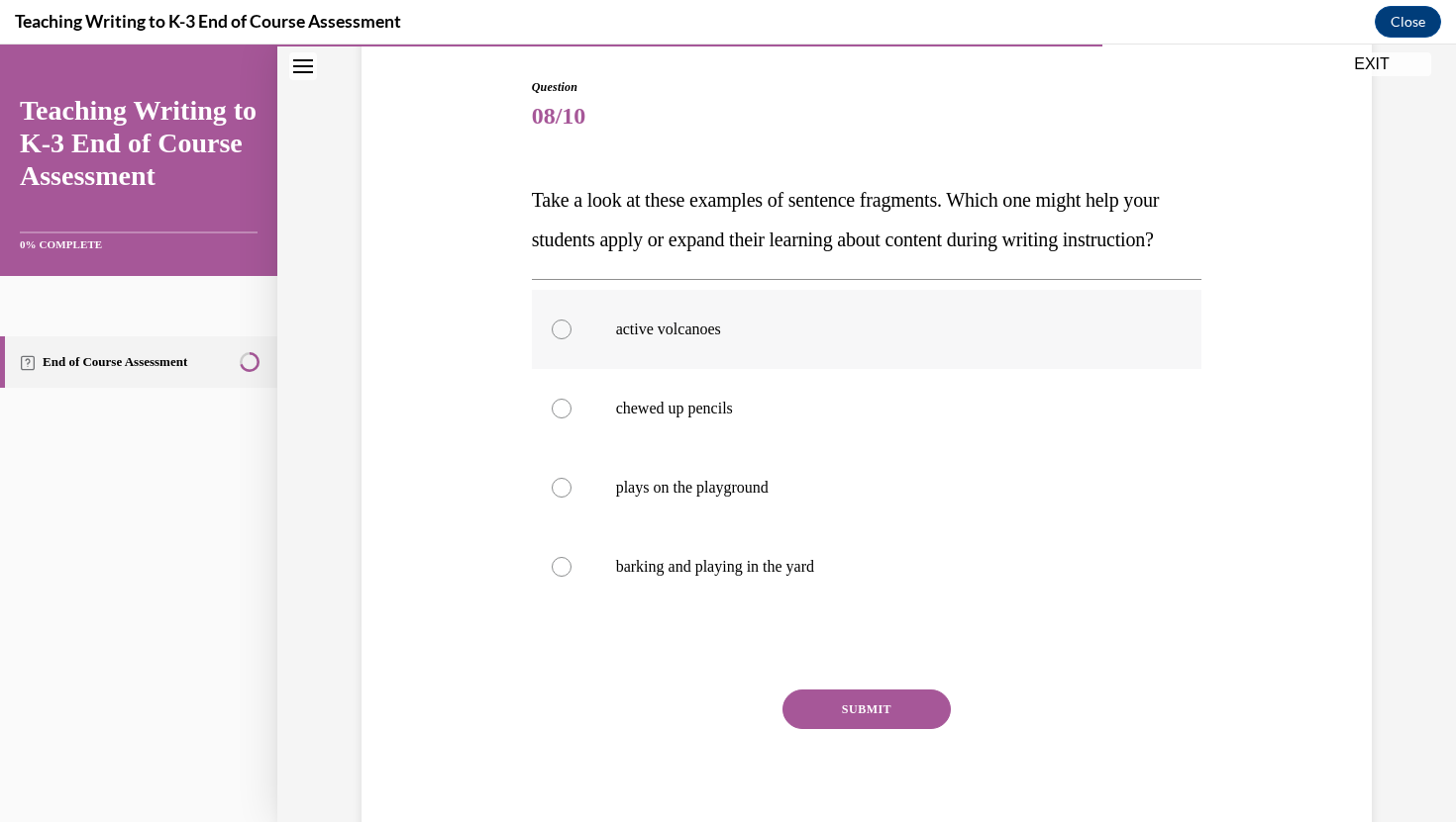
click at [691, 335] on label "active volcanoes" at bounding box center [866, 329] width 671 height 79
click at [572, 335] on input "active volcanoes" at bounding box center [562, 330] width 20 height 20
radio input "true"
click at [846, 729] on button "SUBMIT" at bounding box center [866, 710] width 168 height 40
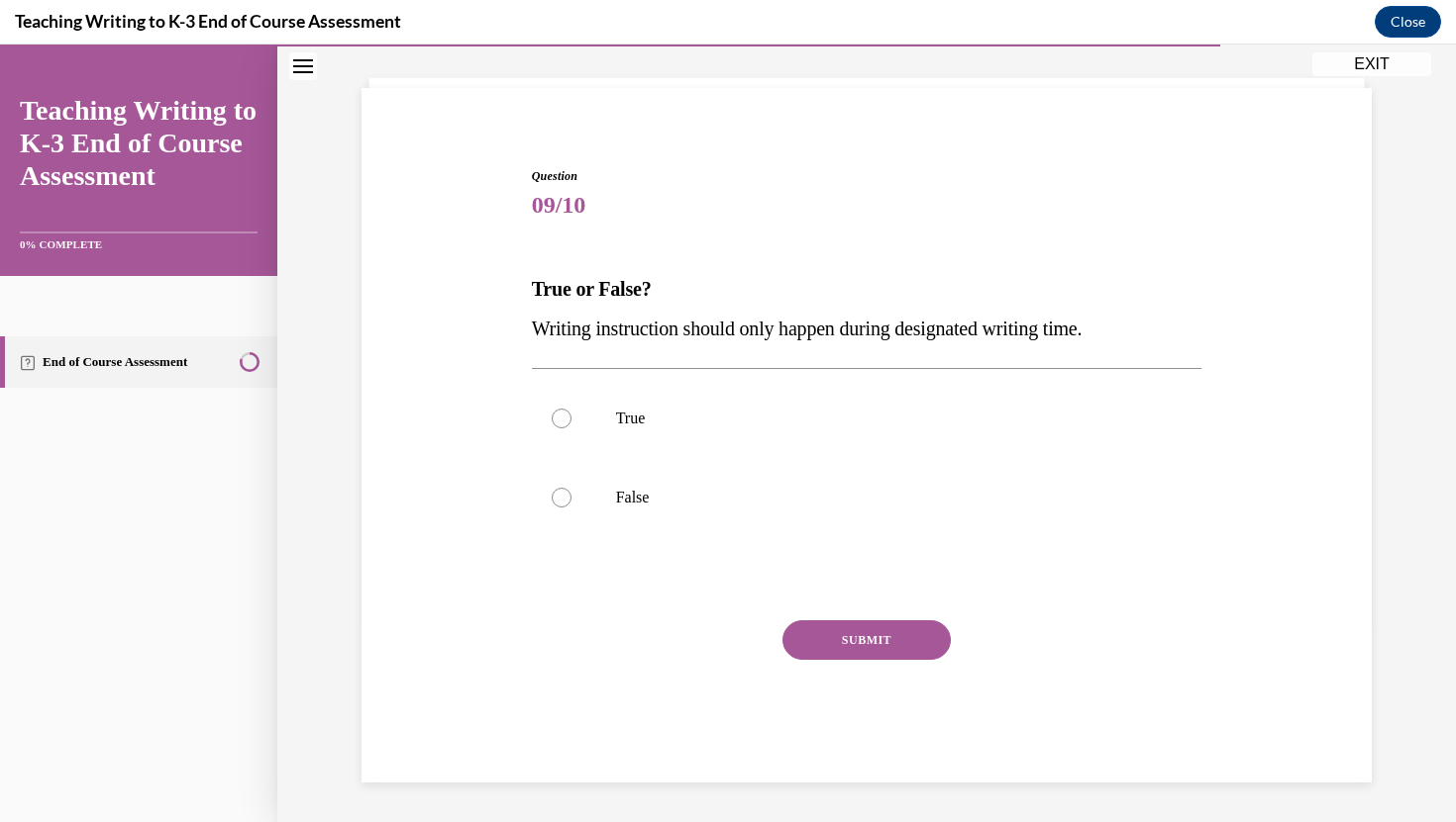
scroll to position [108, 0]
click at [761, 489] on p "False" at bounding box center [883, 497] width 537 height 20
click at [572, 489] on input "False" at bounding box center [562, 497] width 20 height 20
radio input "true"
click at [847, 641] on button "SUBMIT" at bounding box center [866, 640] width 168 height 40
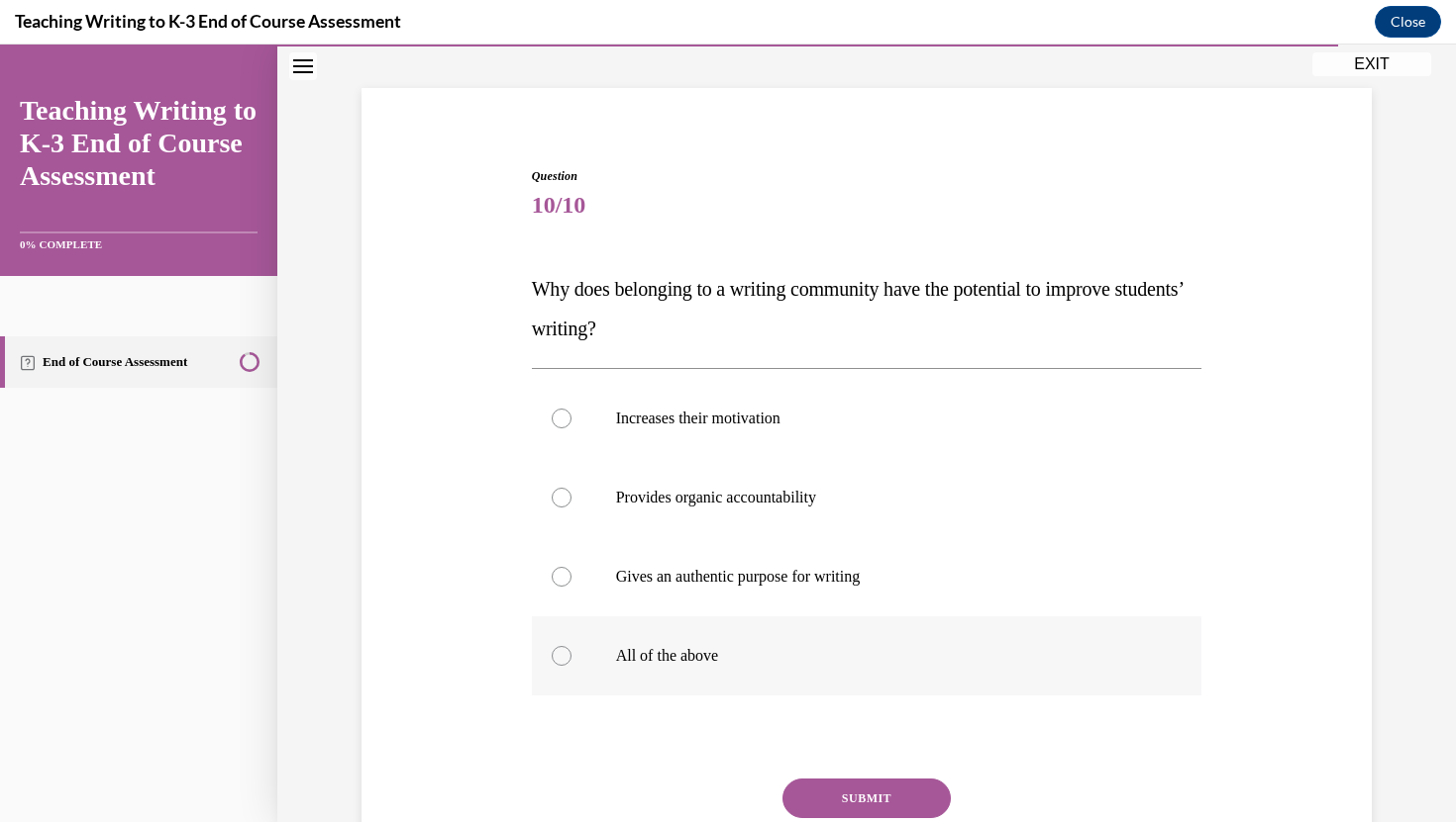
click at [724, 662] on p "All of the above" at bounding box center [883, 656] width 537 height 20
click at [572, 662] on input "All of the above" at bounding box center [562, 656] width 20 height 20
radio input "true"
click at [839, 789] on button "SUBMIT" at bounding box center [866, 799] width 168 height 40
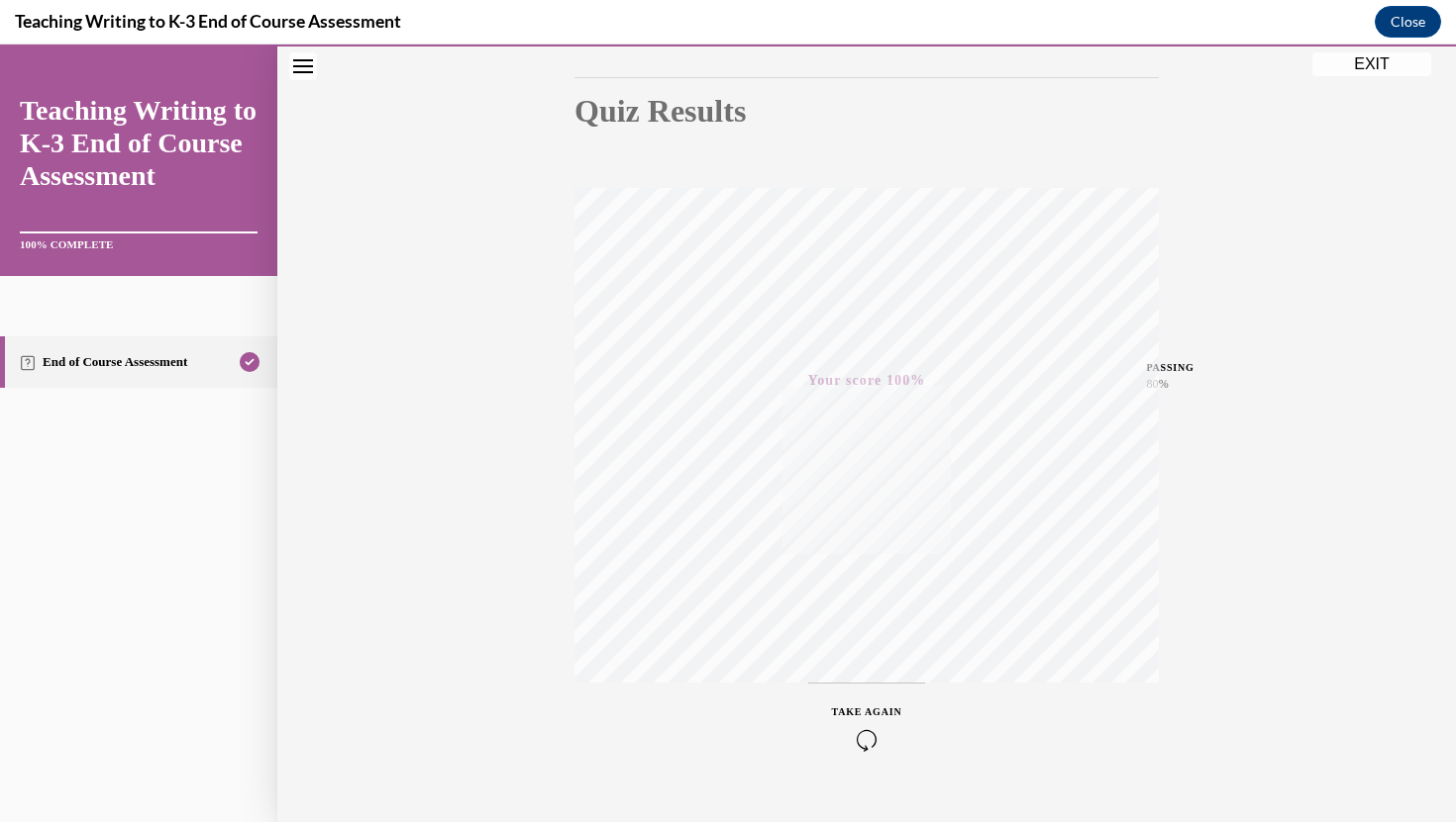
scroll to position [237, 0]
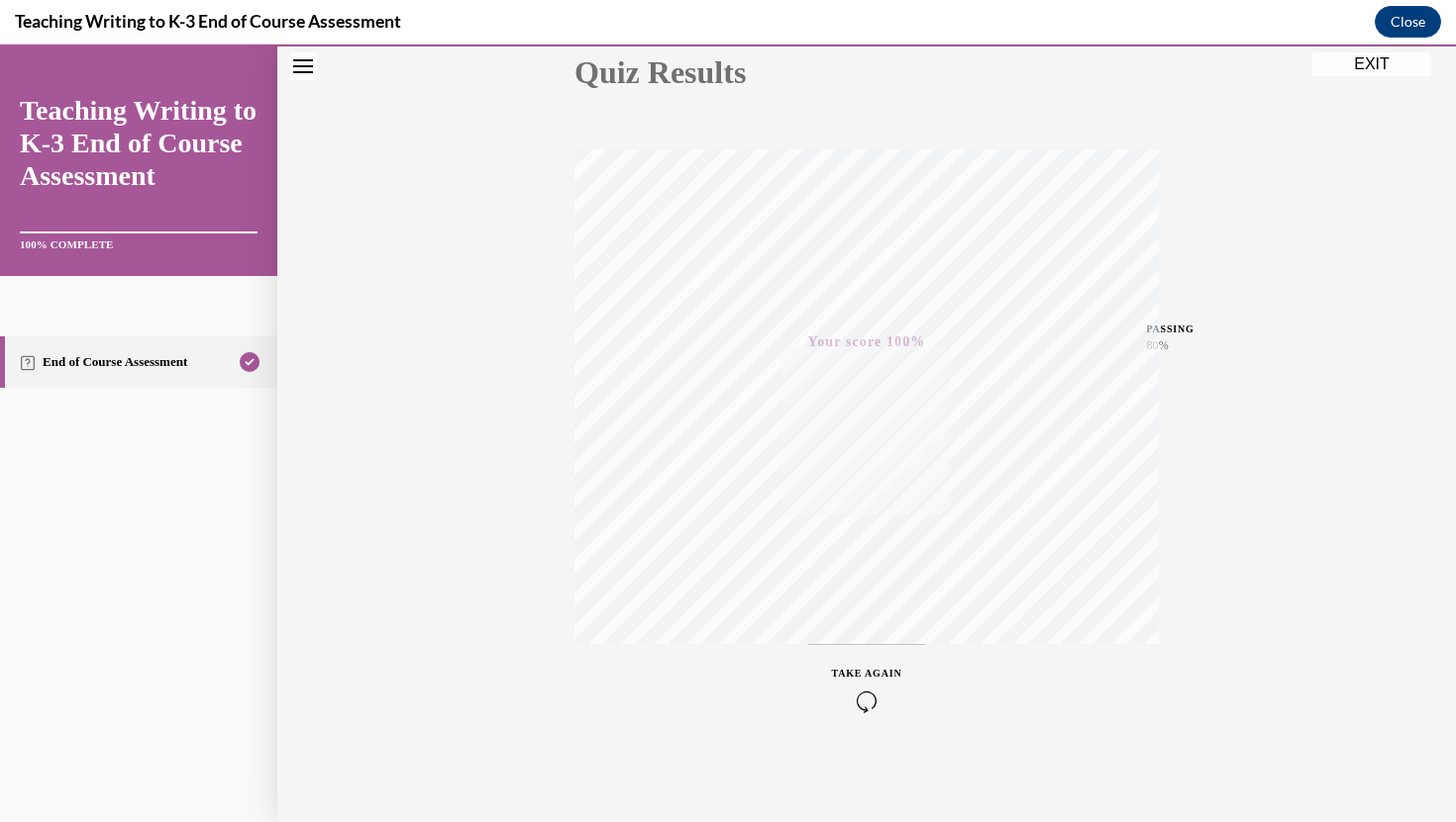
click at [1346, 66] on button "EXIT" at bounding box center [1371, 65] width 119 height 24
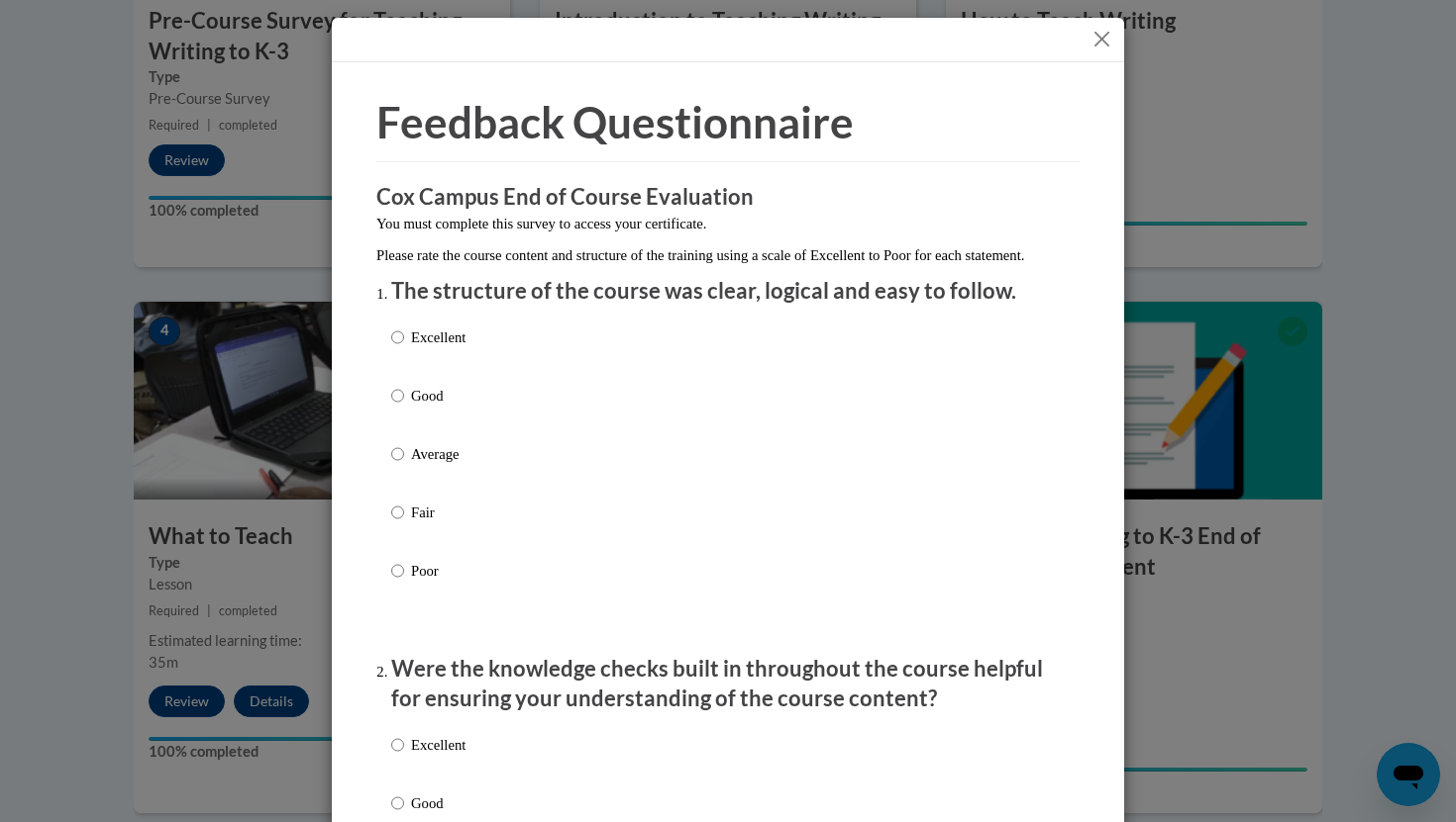
click at [413, 373] on label "Excellent" at bounding box center [428, 354] width 74 height 54
click at [404, 349] on input "Excellent" at bounding box center [397, 338] width 13 height 22
radio input "true"
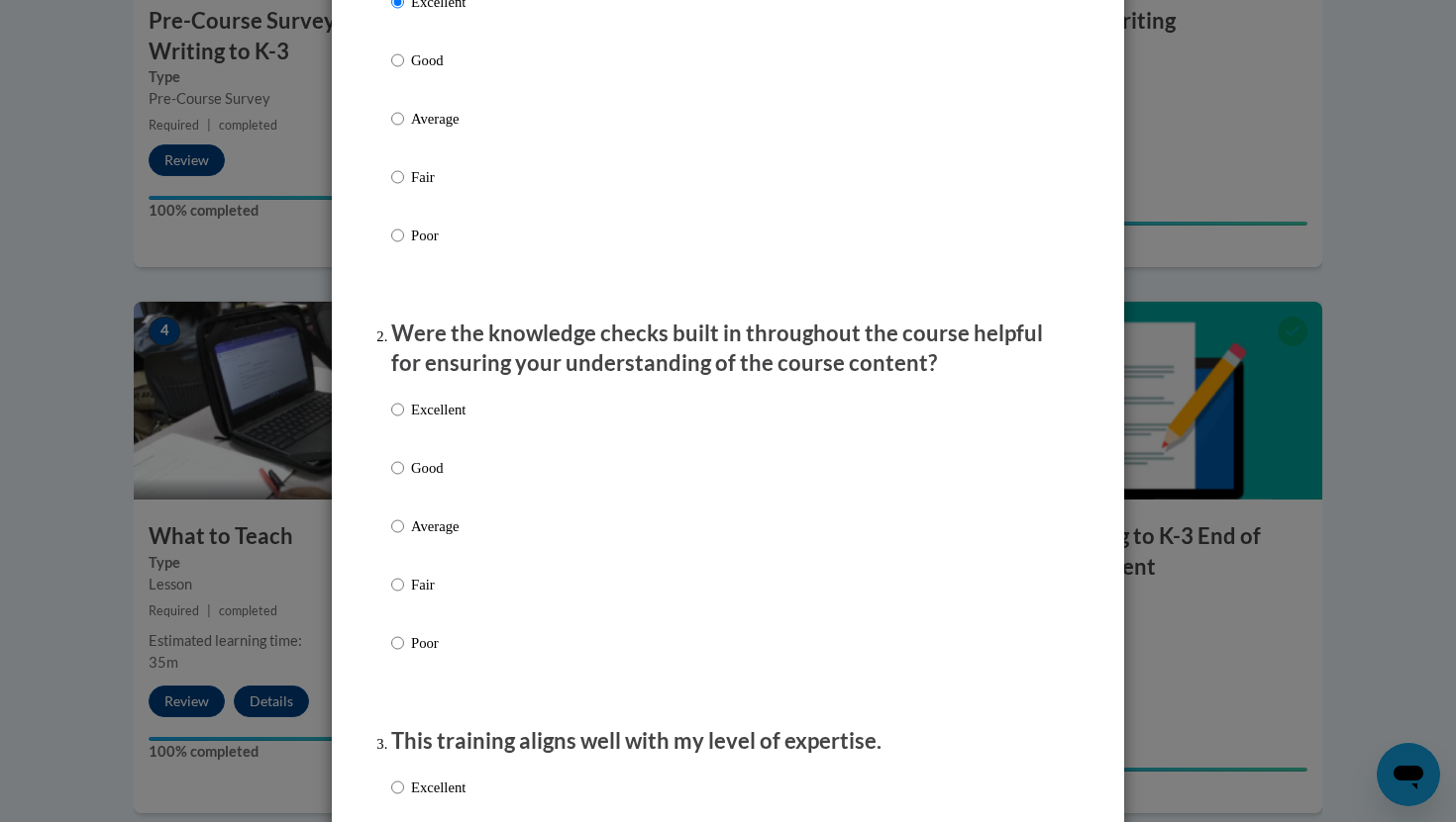
click at [423, 420] on p "Excellent" at bounding box center [438, 410] width 54 height 22
click at [404, 420] on input "Excellent" at bounding box center [397, 410] width 13 height 22
radio input "true"
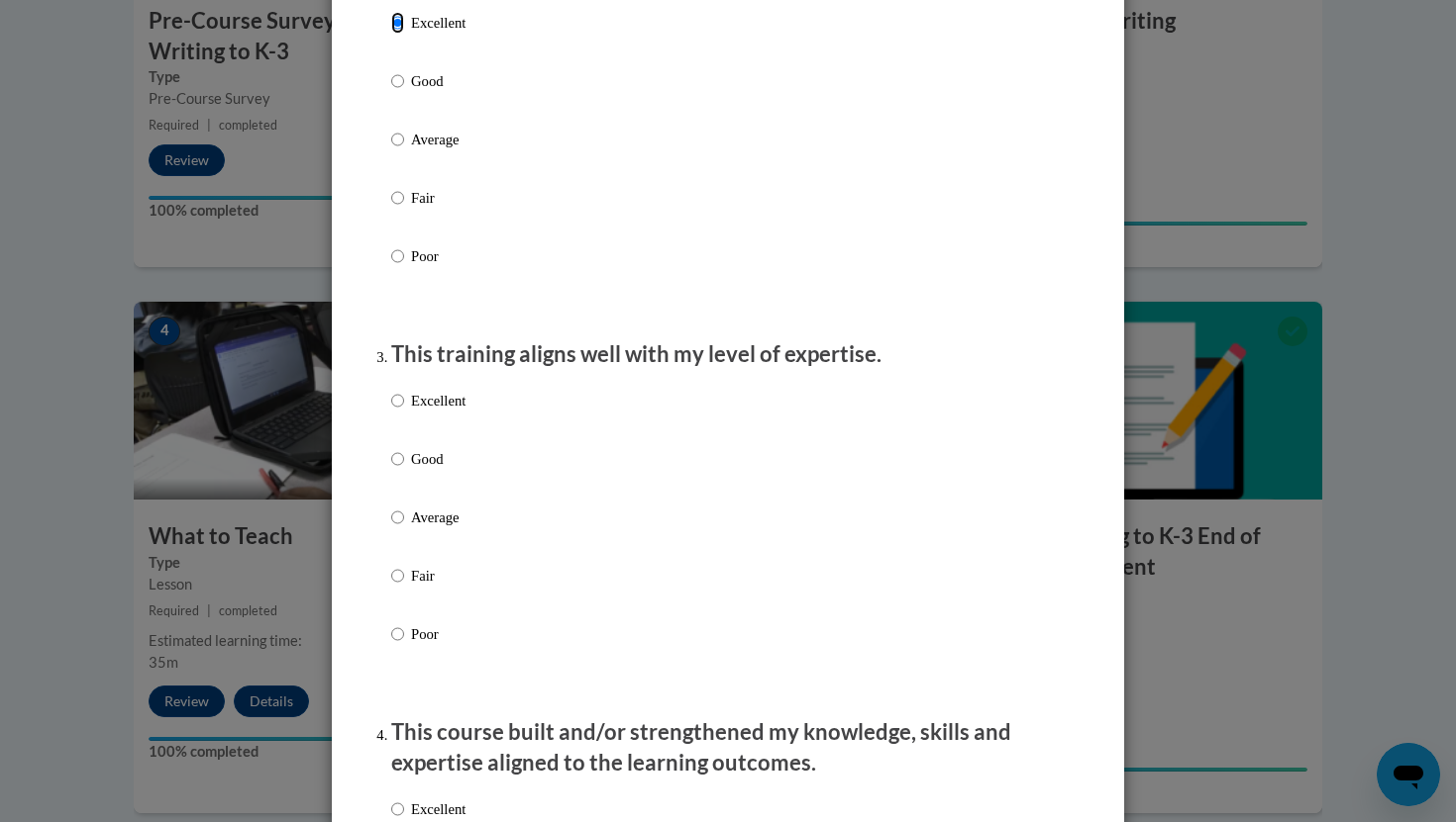
scroll to position [759, 0]
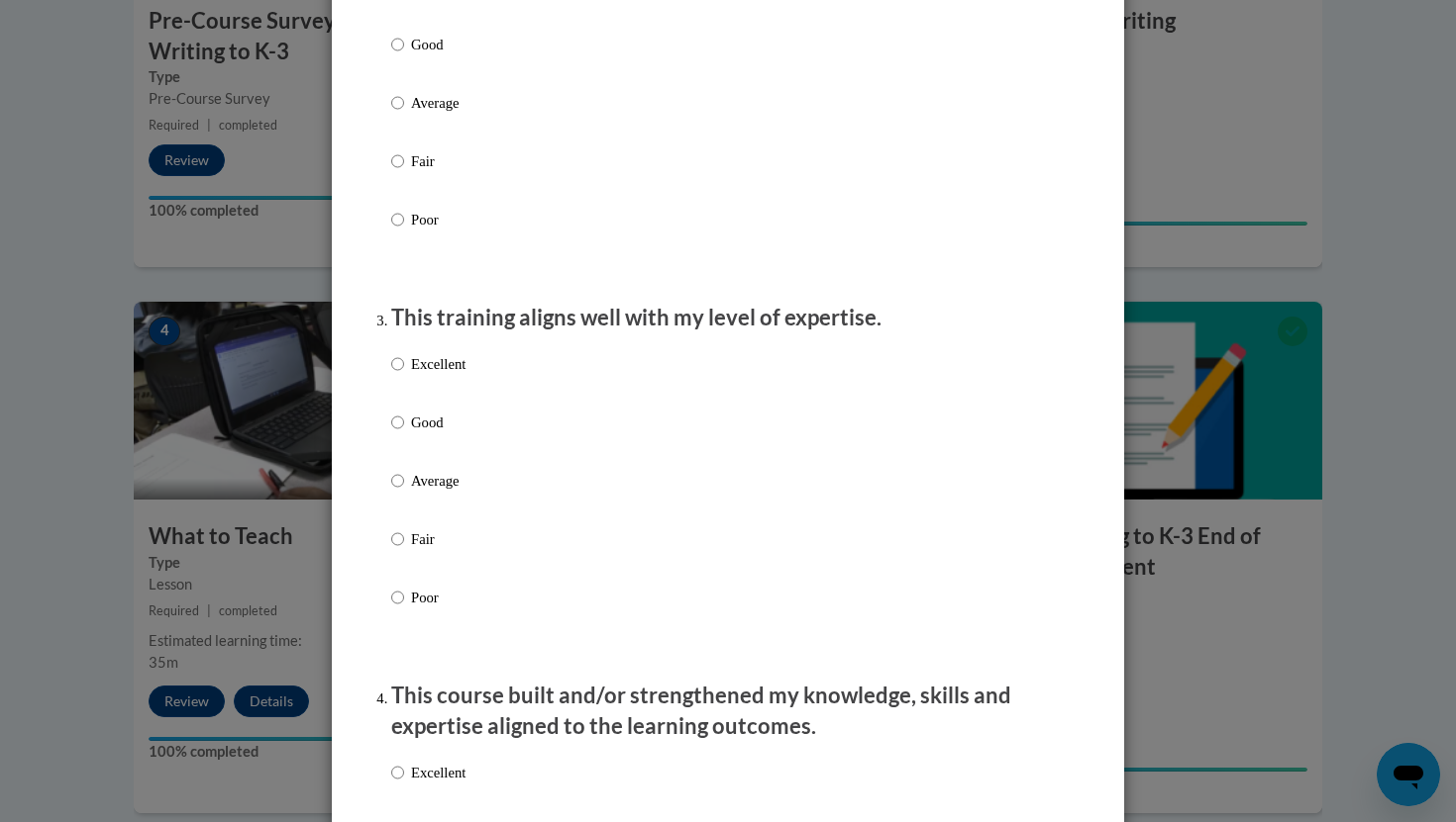
click at [428, 398] on label "Excellent" at bounding box center [428, 381] width 74 height 54
click at [404, 376] on input "Excellent" at bounding box center [397, 365] width 13 height 22
radio input "true"
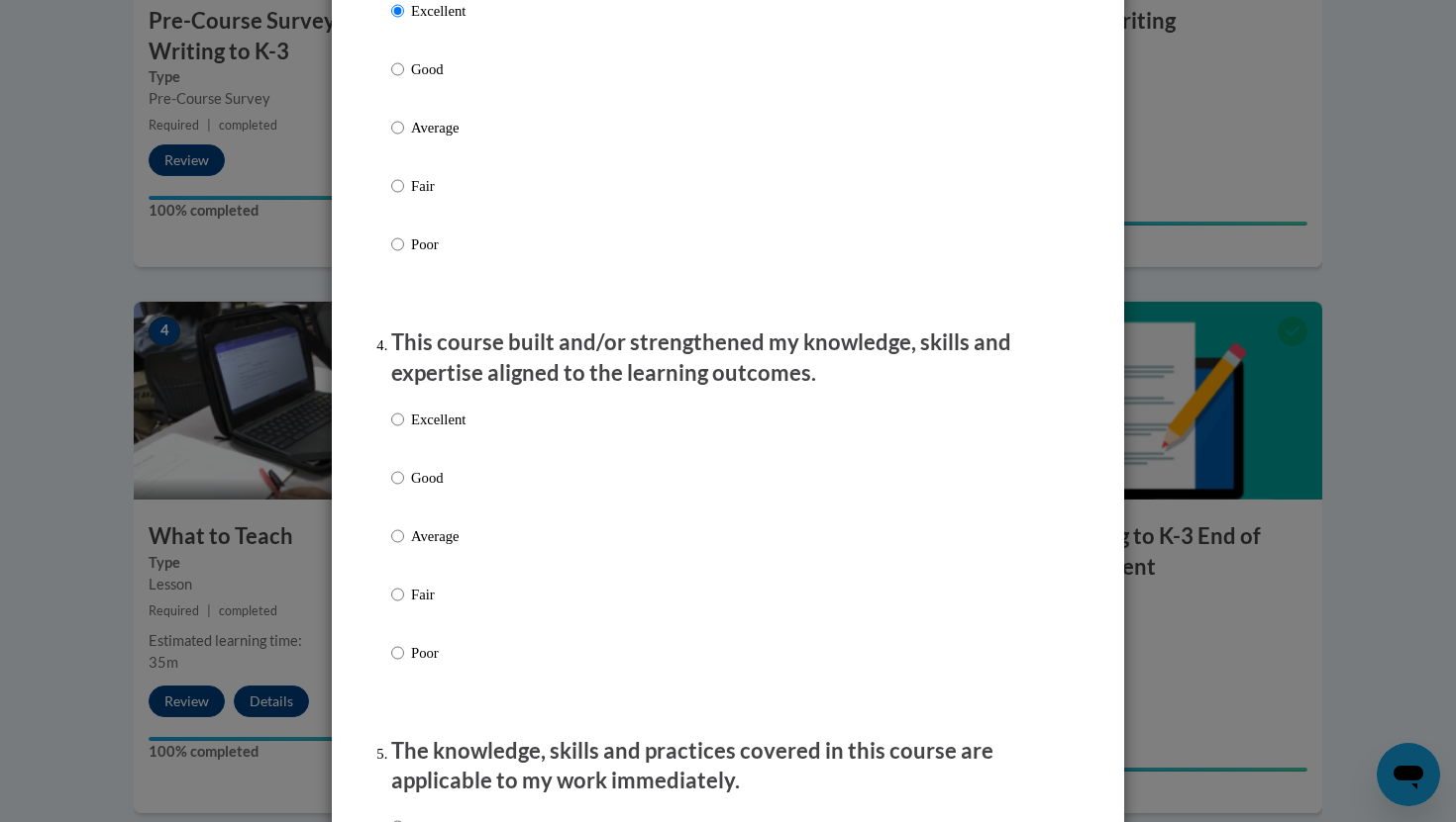
click at [438, 430] on p "Excellent" at bounding box center [438, 419] width 54 height 22
click at [404, 430] on input "Excellent" at bounding box center [397, 419] width 13 height 22
radio input "true"
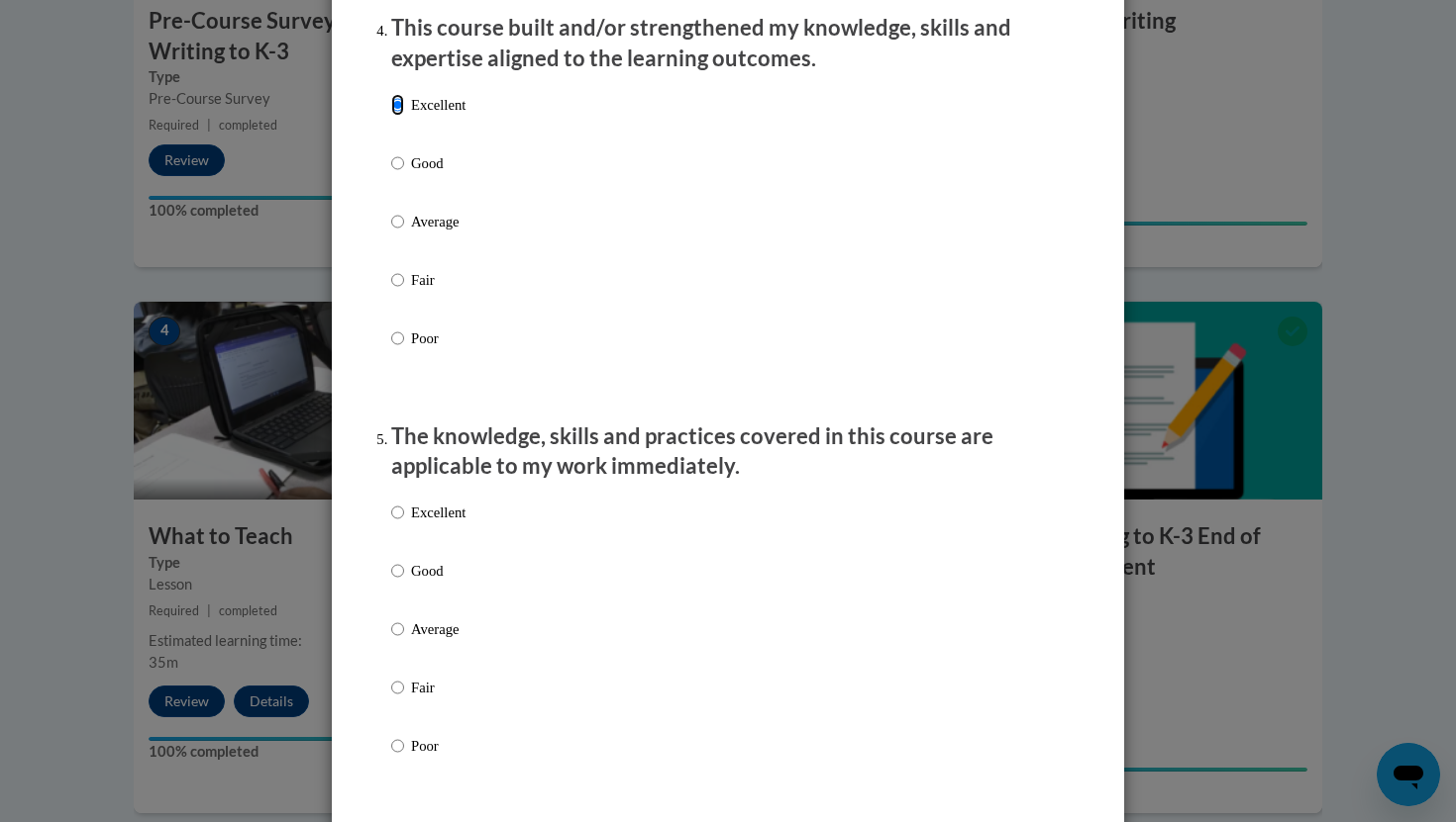
scroll to position [1474, 0]
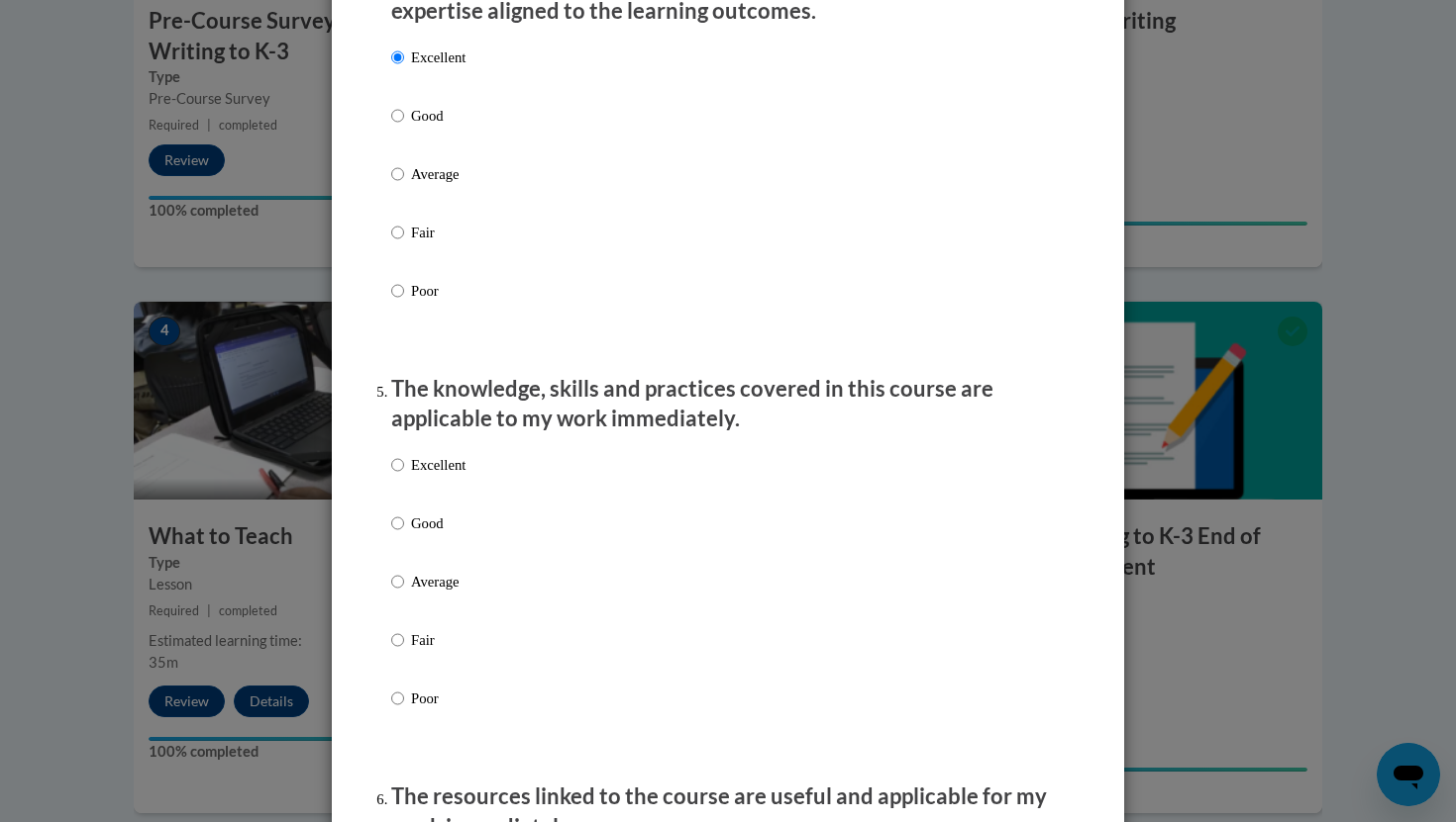
click at [432, 476] on p "Excellent" at bounding box center [438, 465] width 54 height 22
click at [404, 476] on input "Excellent" at bounding box center [397, 465] width 13 height 22
radio input "true"
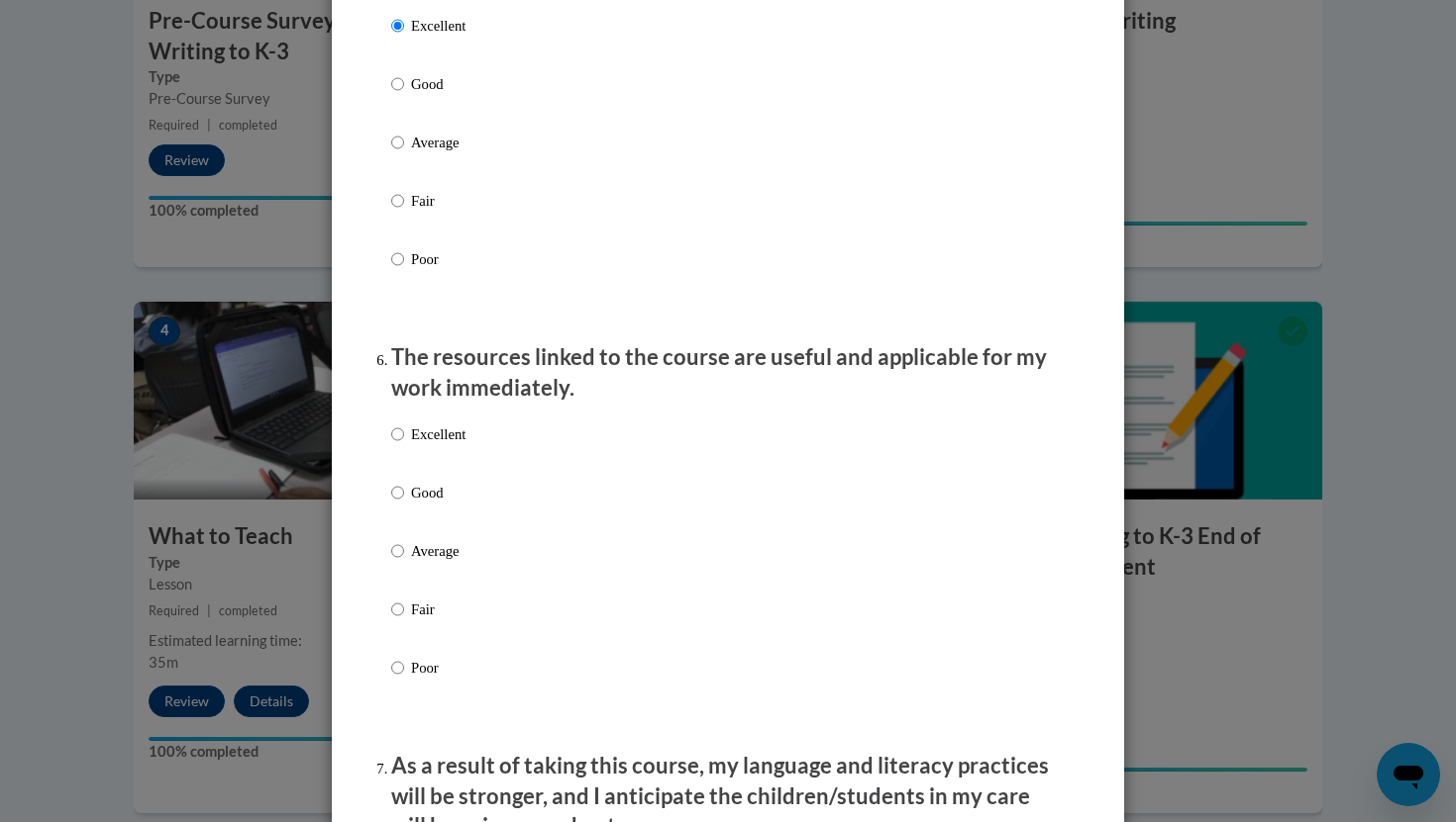
click at [443, 445] on p "Excellent" at bounding box center [438, 434] width 54 height 22
click at [404, 445] on input "Excellent" at bounding box center [397, 434] width 13 height 22
radio input "true"
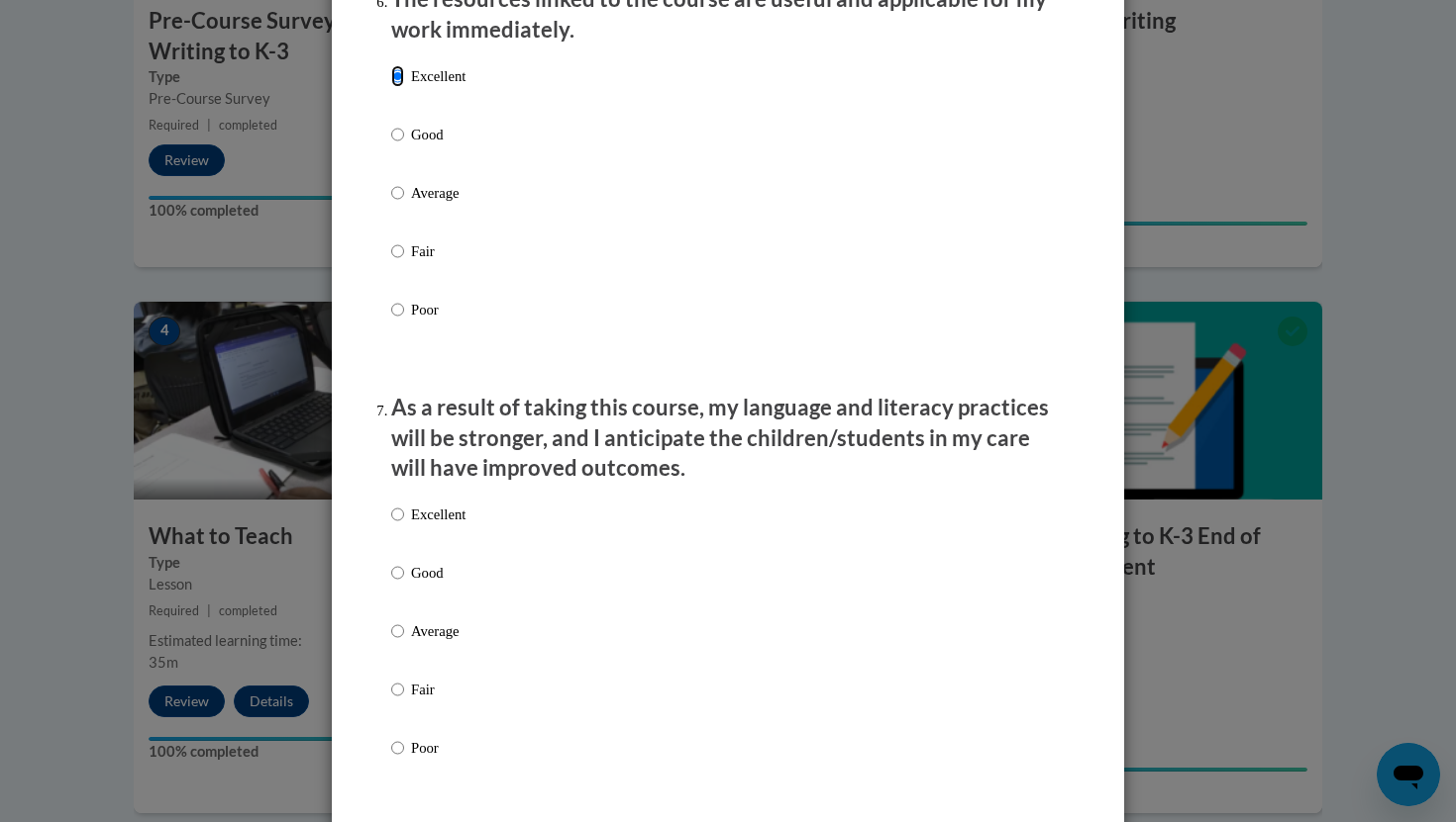
scroll to position [2274, 0]
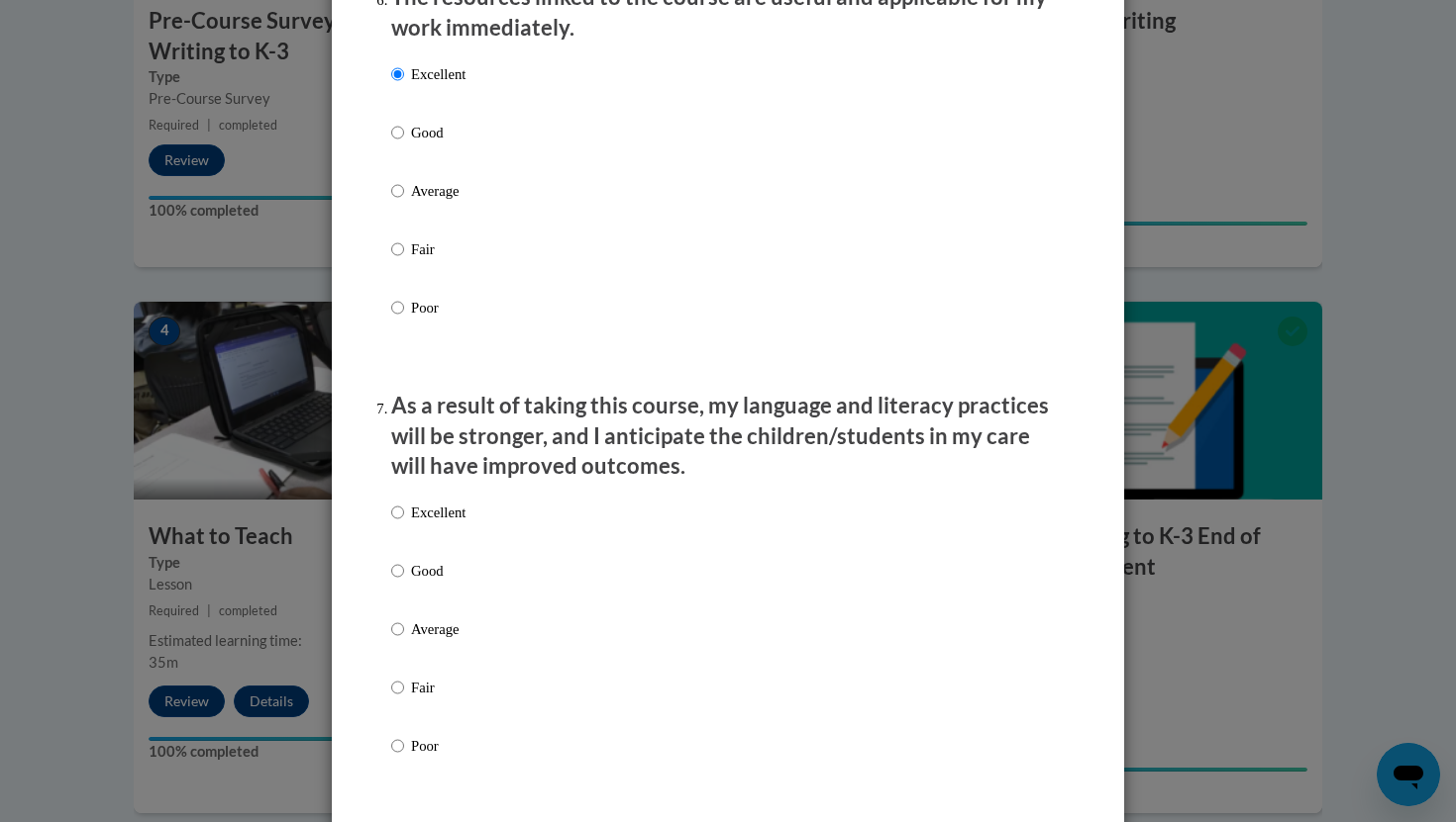
click at [432, 523] on p "Excellent" at bounding box center [438, 512] width 54 height 22
click at [404, 523] on input "Excellent" at bounding box center [397, 512] width 13 height 22
radio input "true"
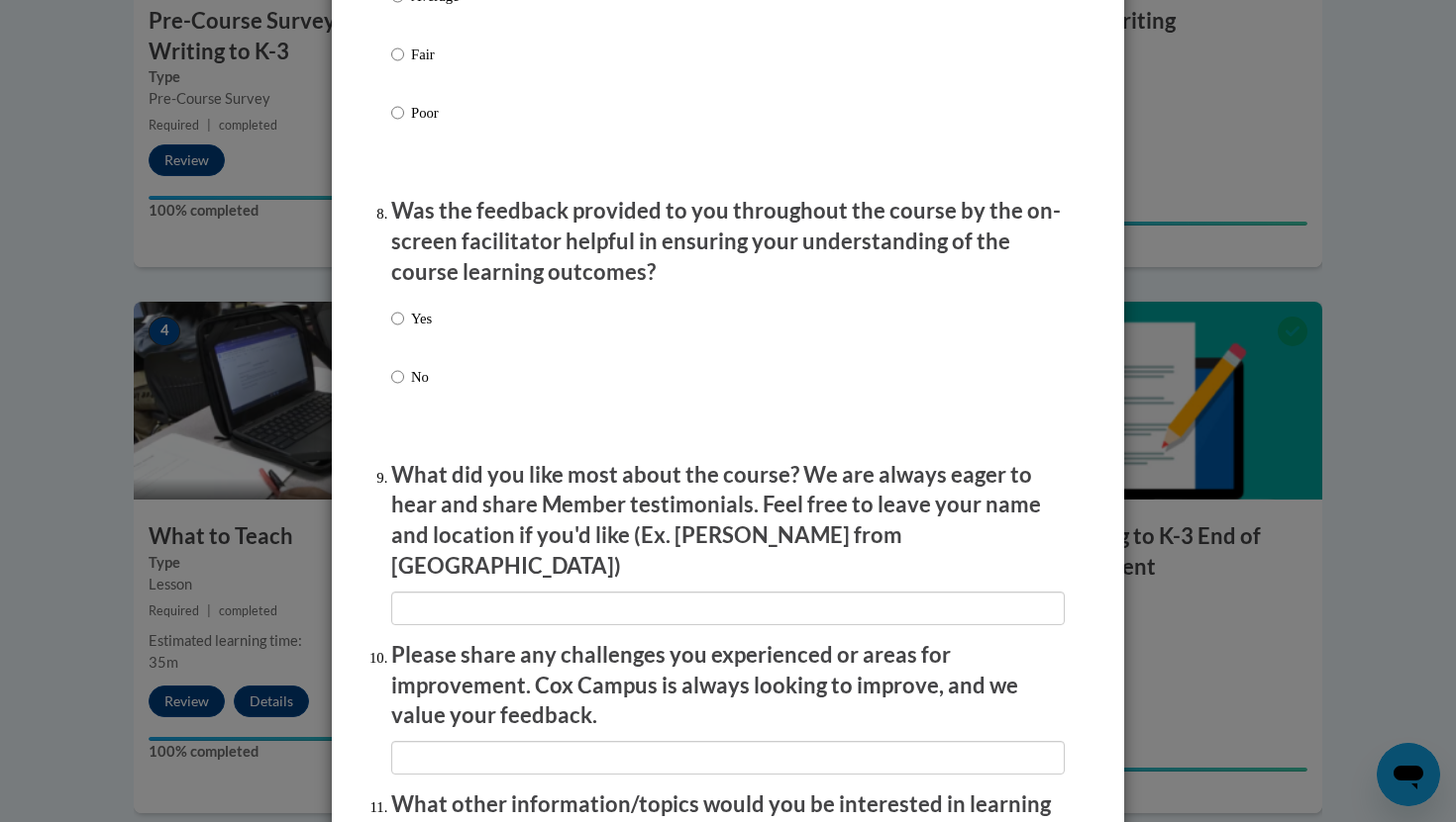
scroll to position [2910, 0]
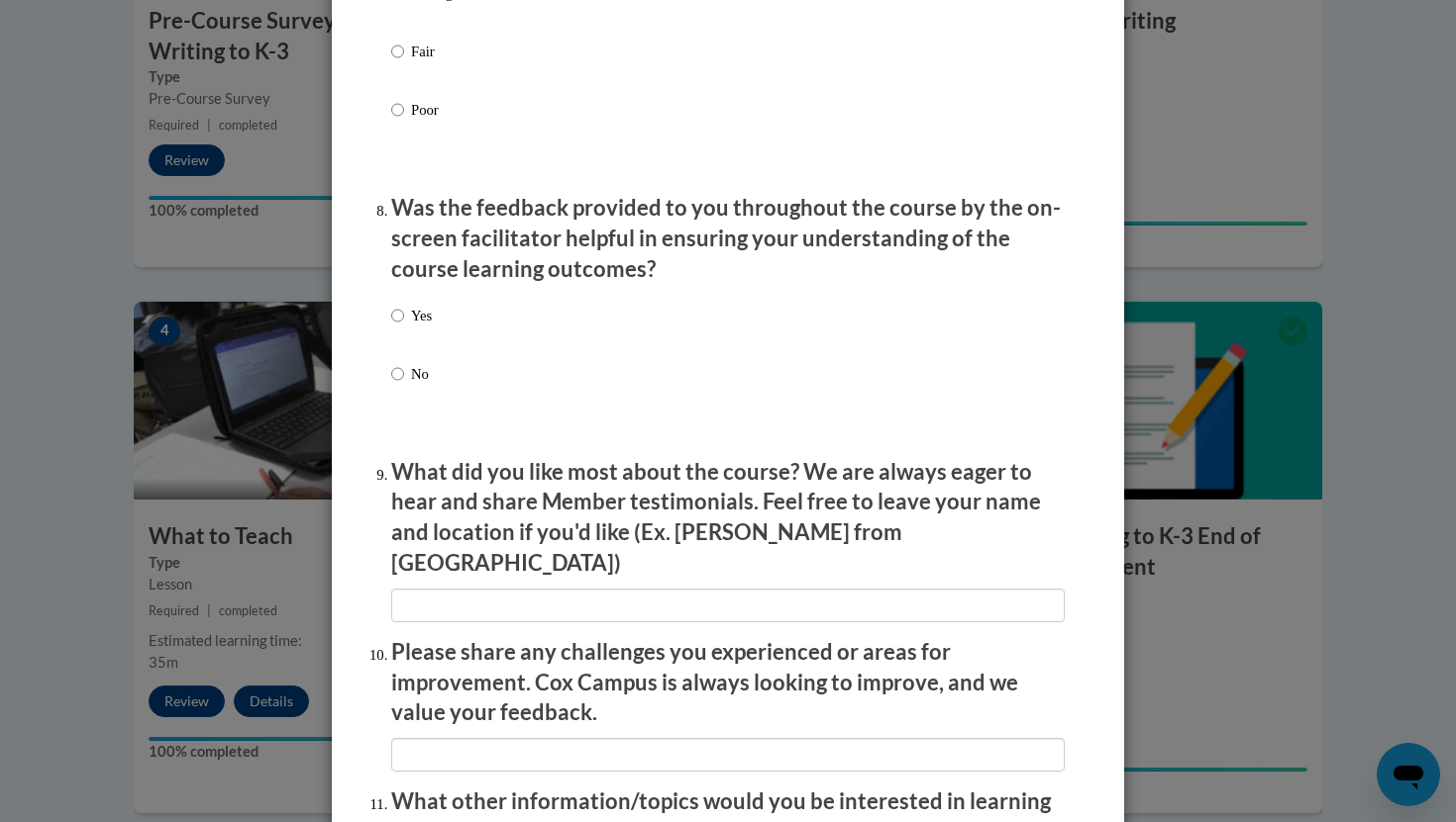
click at [418, 327] on p "Yes" at bounding box center [421, 316] width 21 height 22
click at [404, 327] on input "Yes" at bounding box center [397, 316] width 13 height 22
radio input "true"
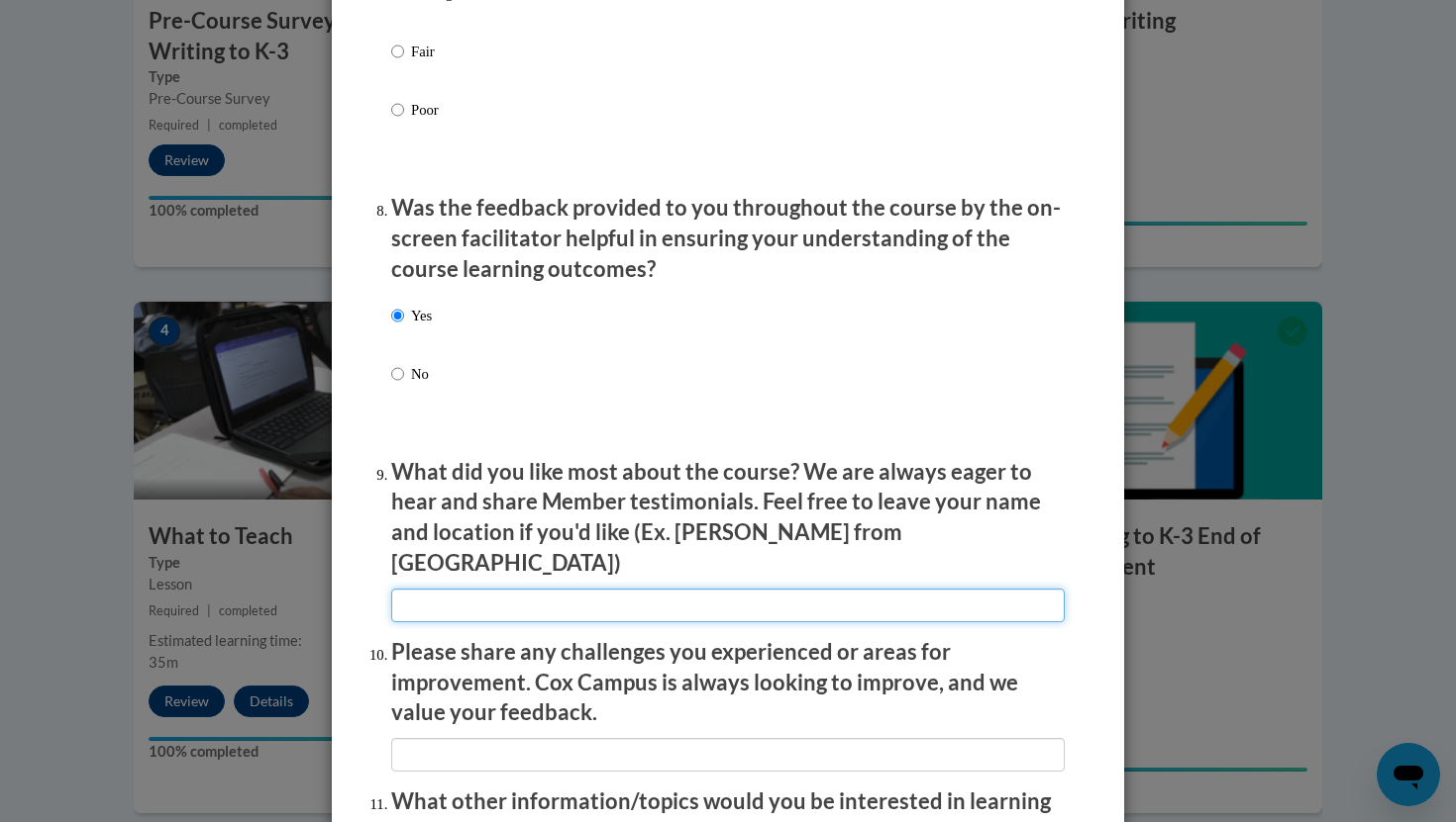
click at [437, 589] on input "textbox" at bounding box center [728, 606] width 674 height 34
type input "N"
type input "n/a"
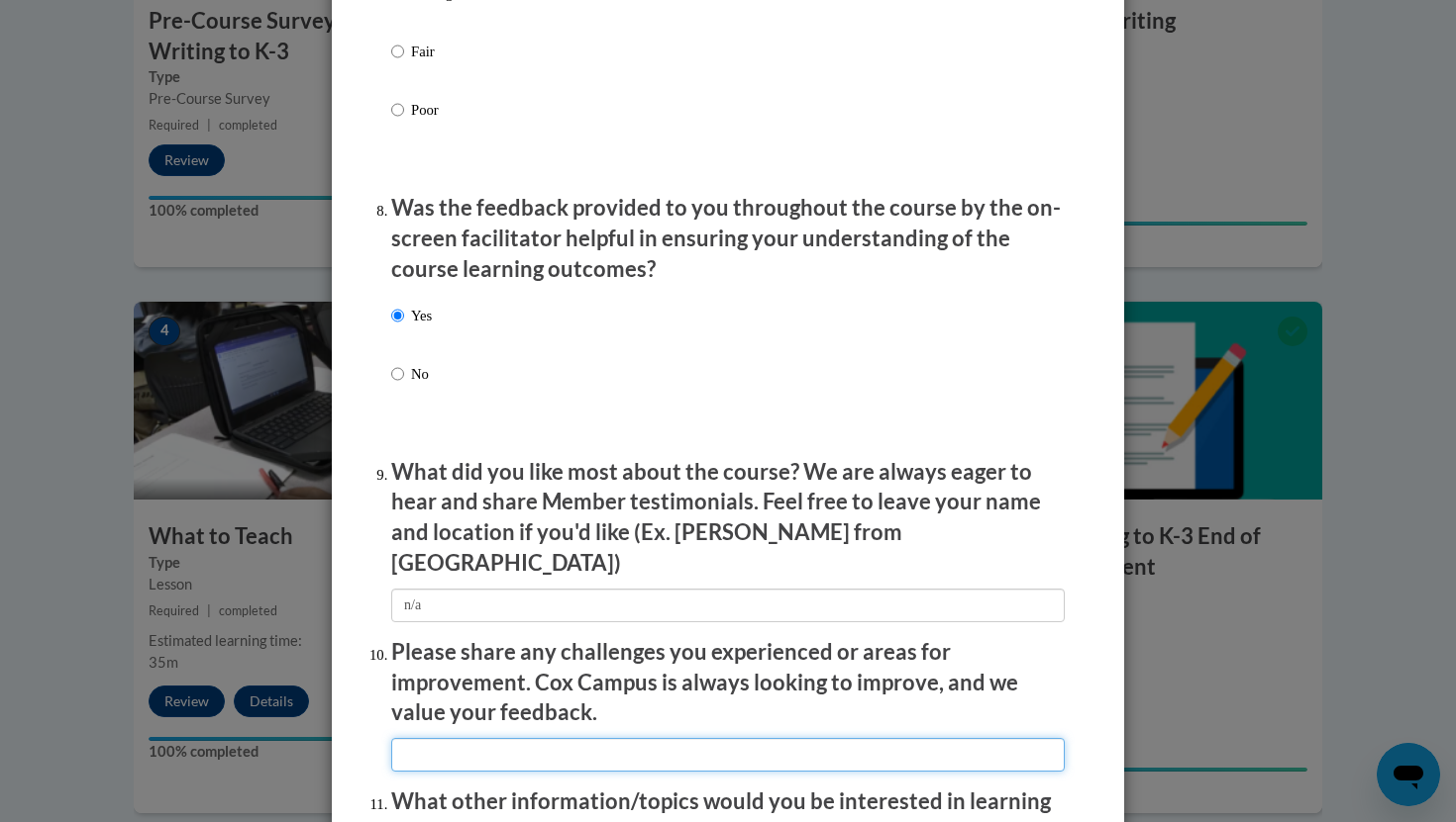
click at [455, 741] on input "textbox" at bounding box center [728, 755] width 674 height 34
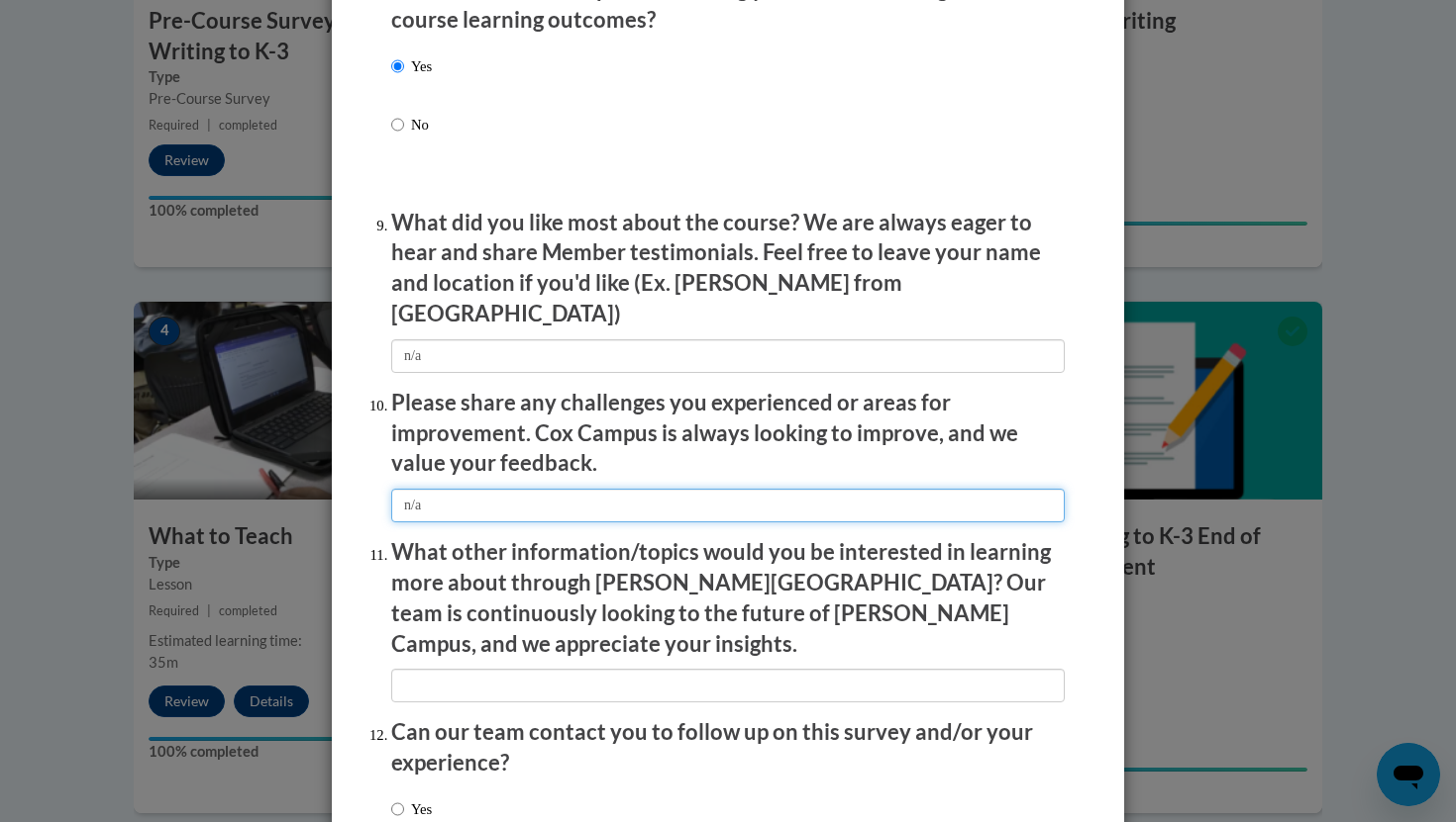
scroll to position [3161, 0]
type input "n/a"
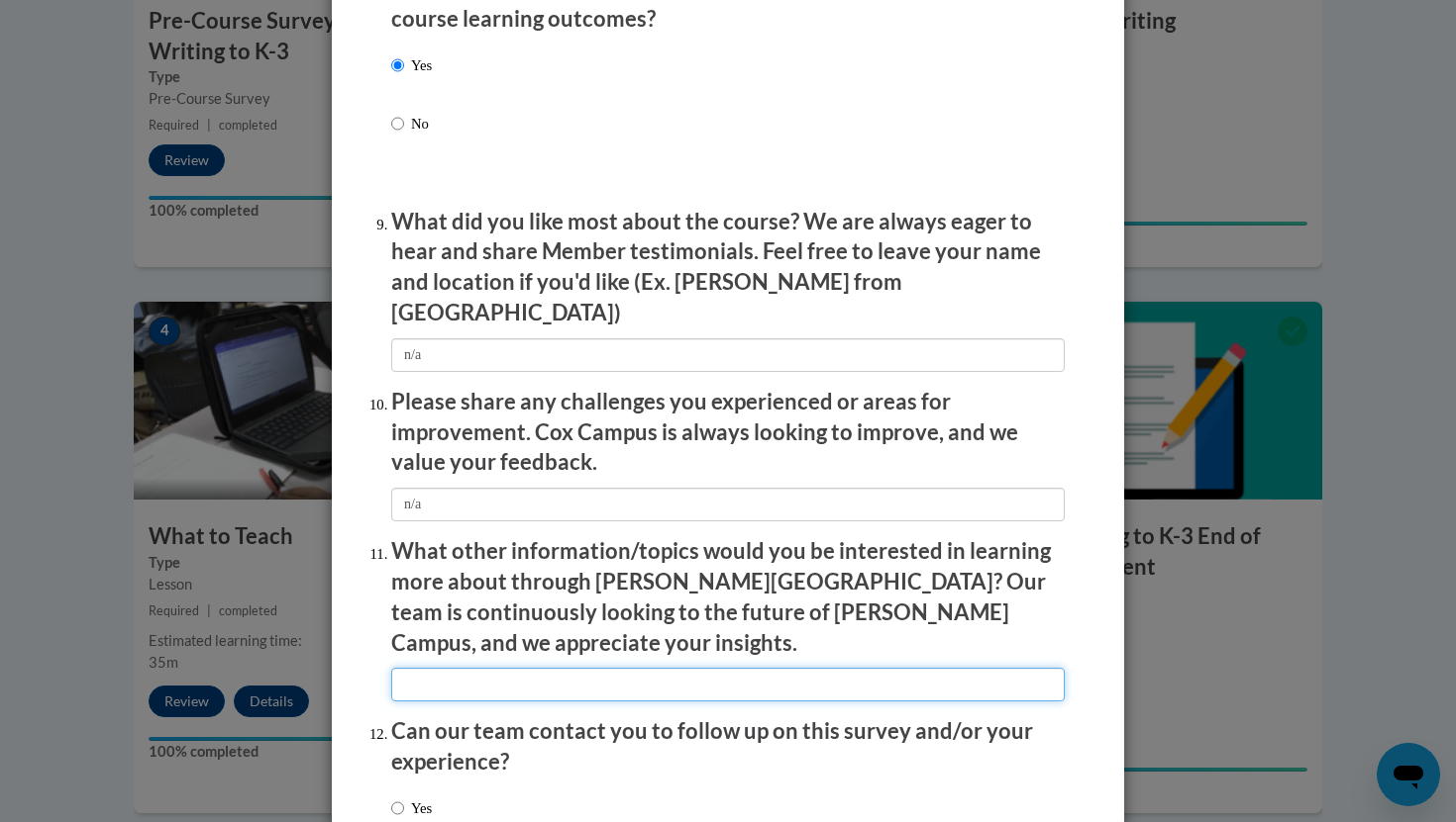
click at [466, 668] on input "textbox" at bounding box center [728, 685] width 674 height 34
type input "m"
type input "n/a"
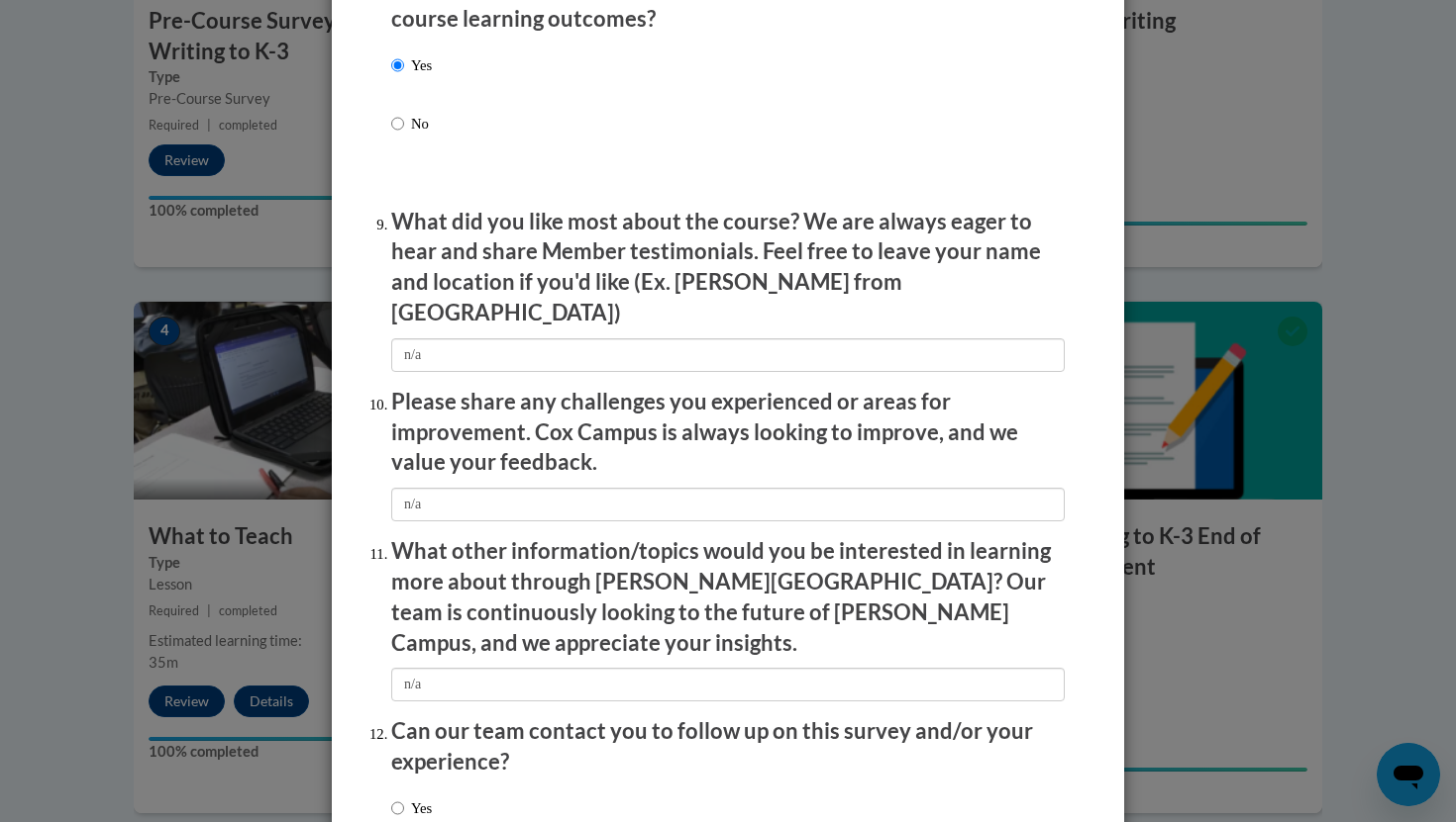
click at [429, 821] on label "No" at bounding box center [410, 835] width 38 height 22
click at [404, 821] on input "No" at bounding box center [397, 835] width 13 height 22
radio input "true"
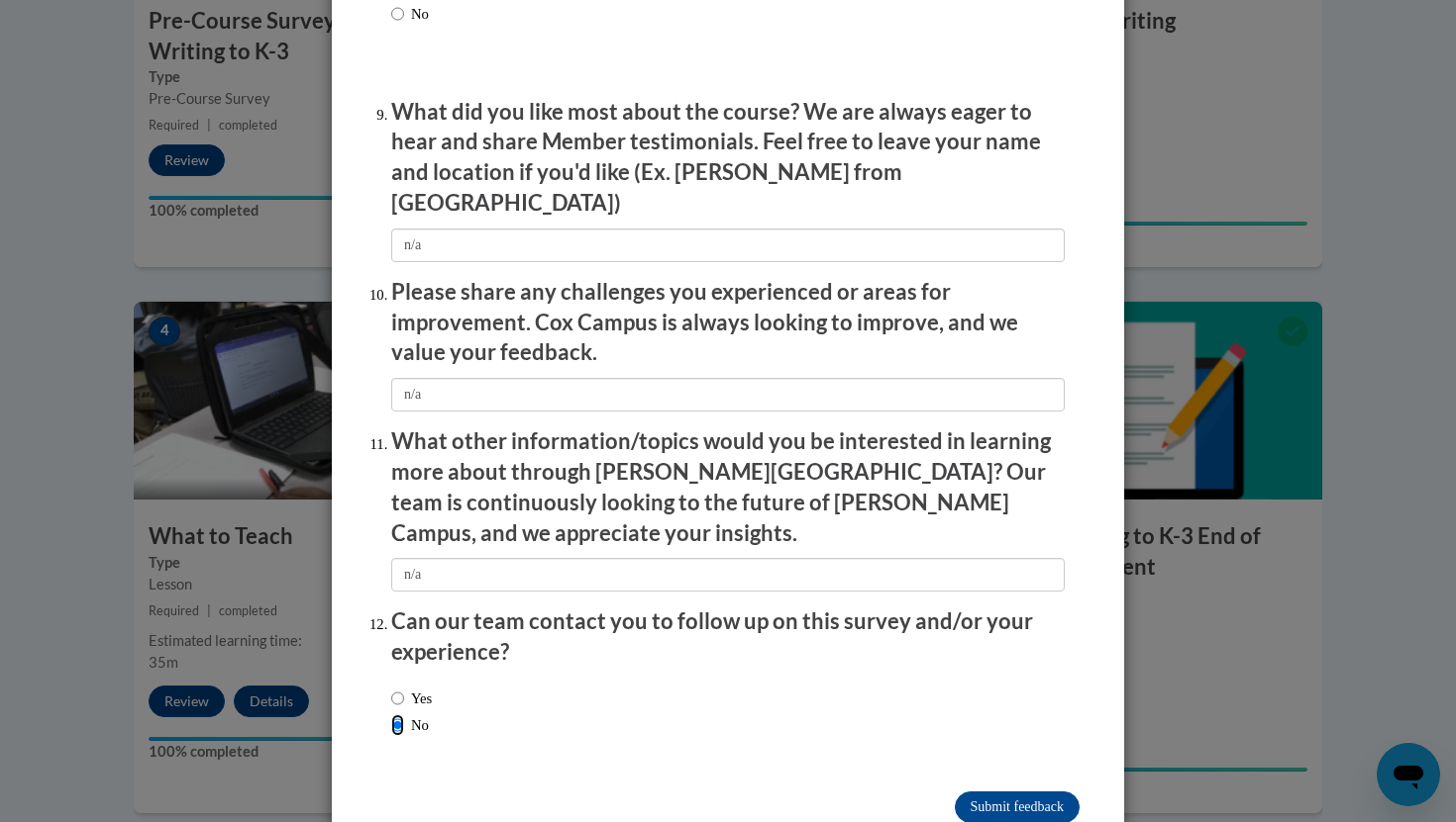
scroll to position [3294, 0]
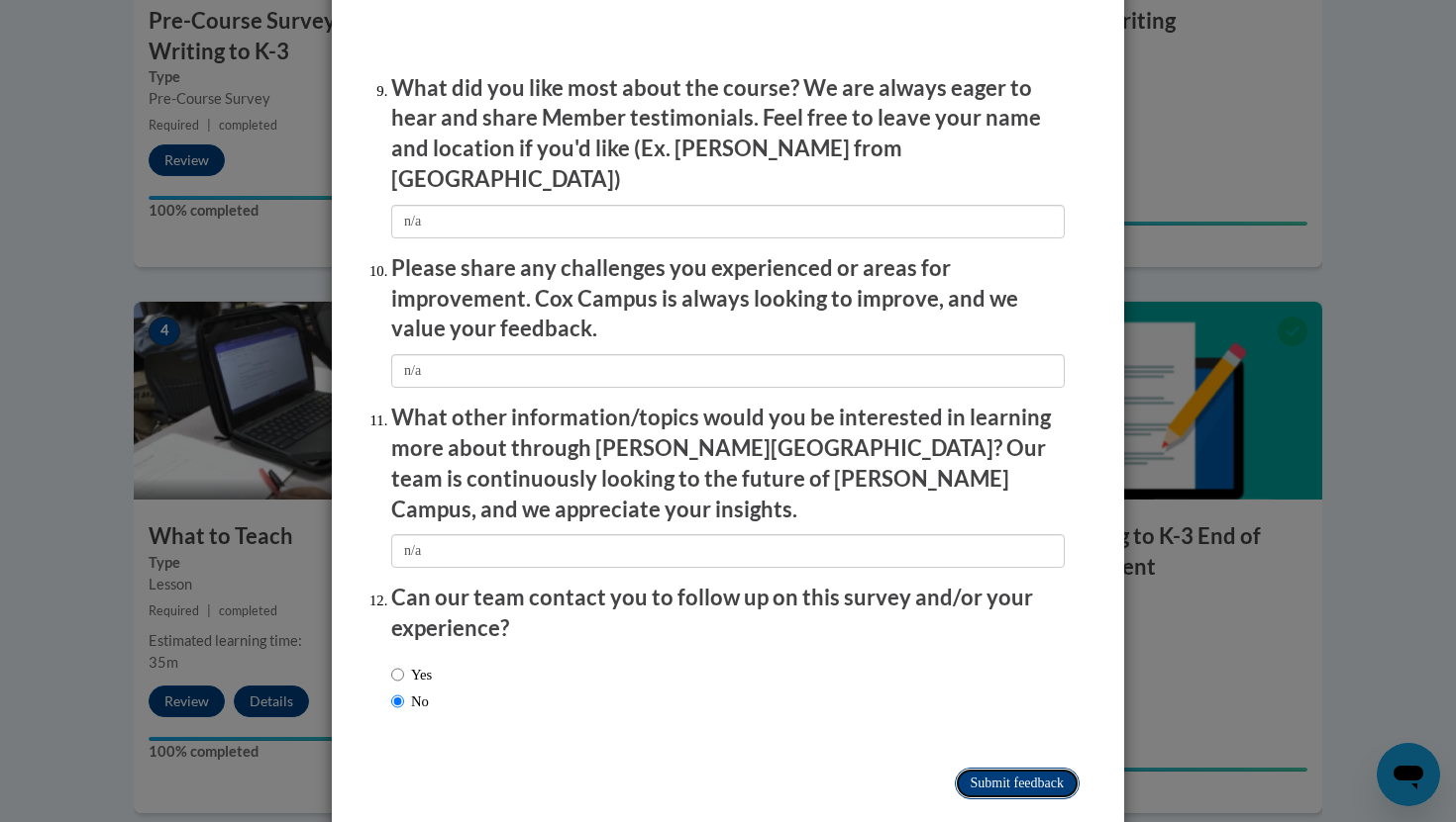
click at [1001, 768] on input "Submit feedback" at bounding box center [1016, 784] width 125 height 32
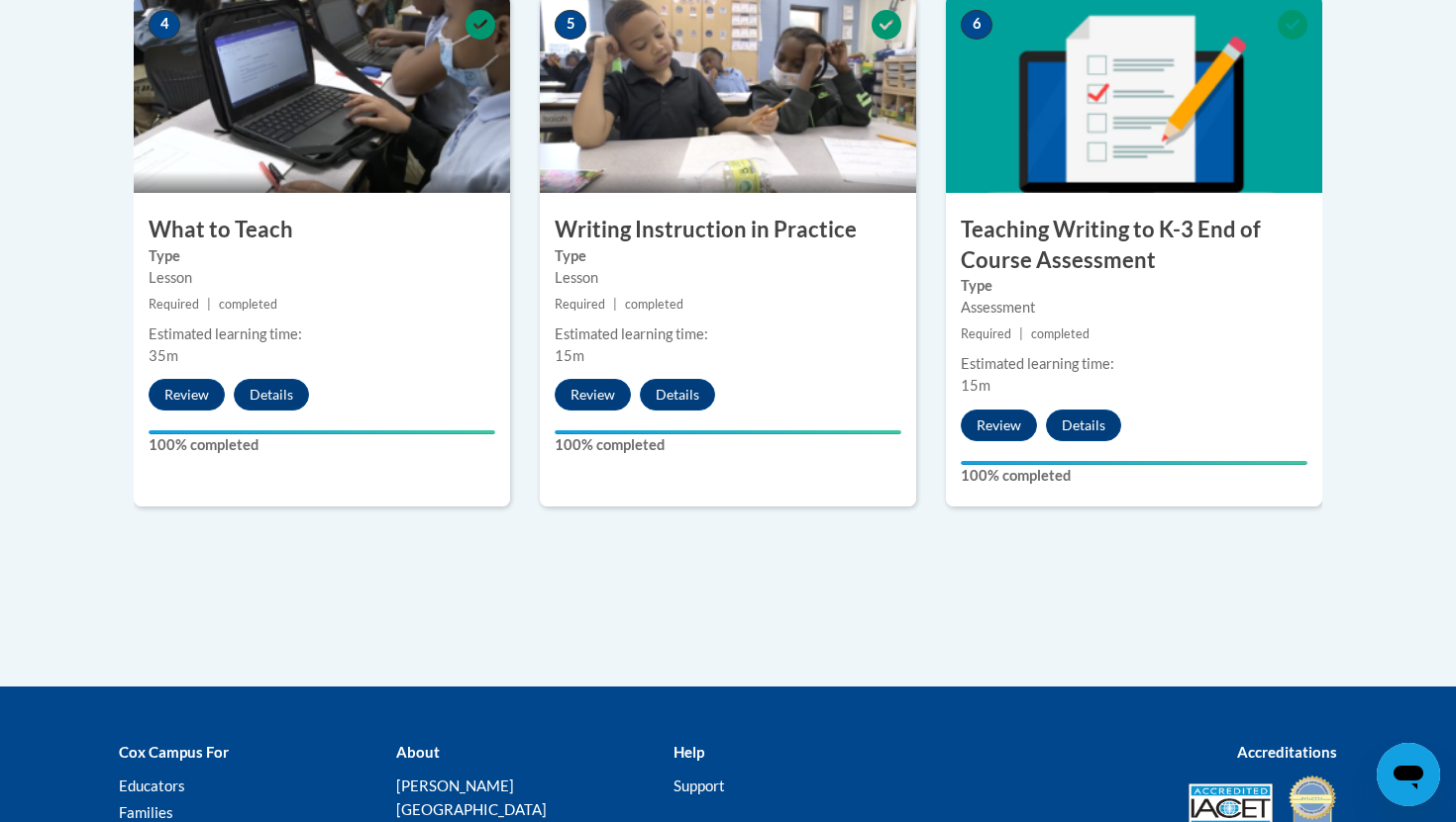
scroll to position [1222, 0]
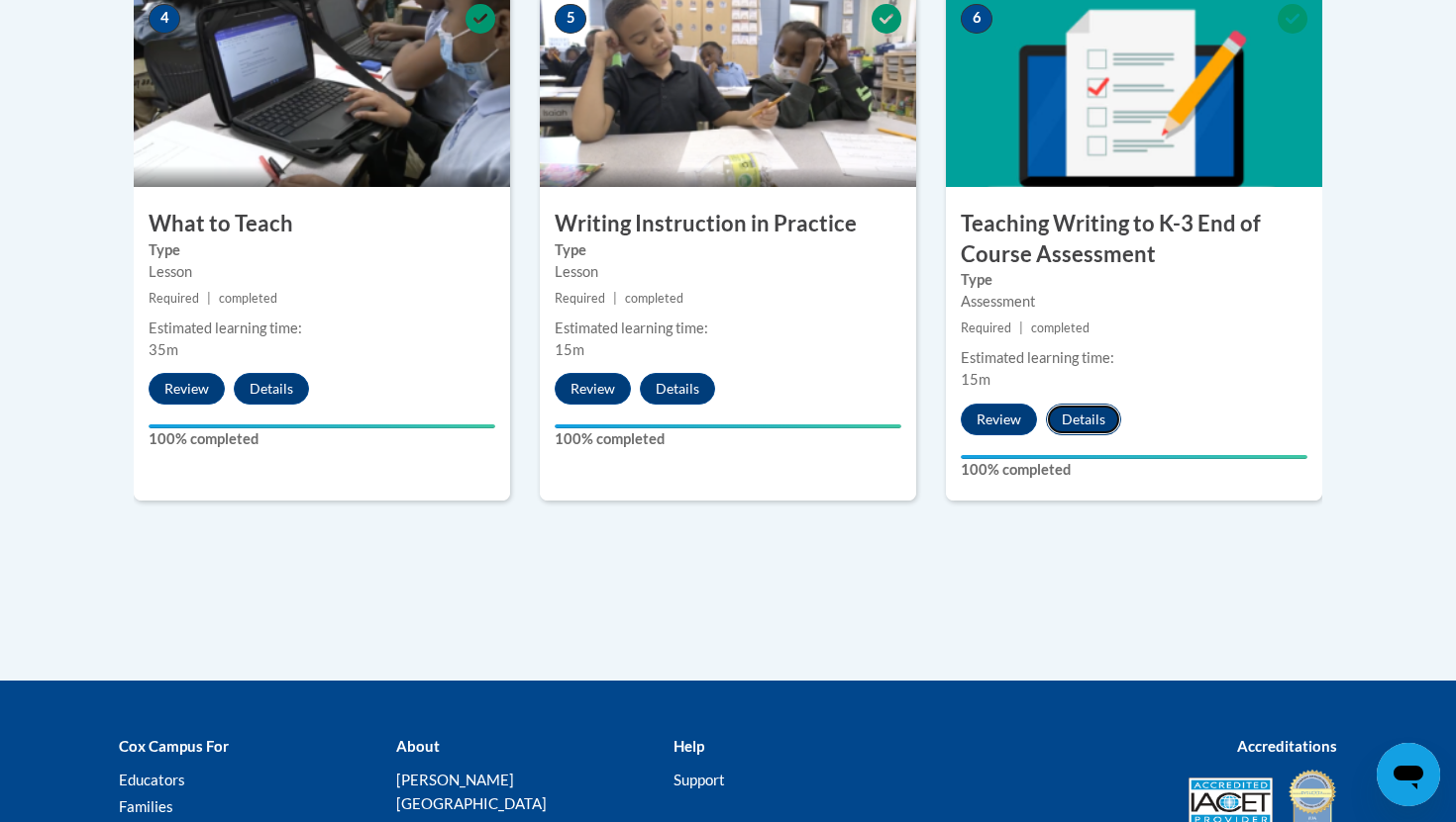
click at [1074, 424] on button "Details" at bounding box center [1082, 419] width 75 height 32
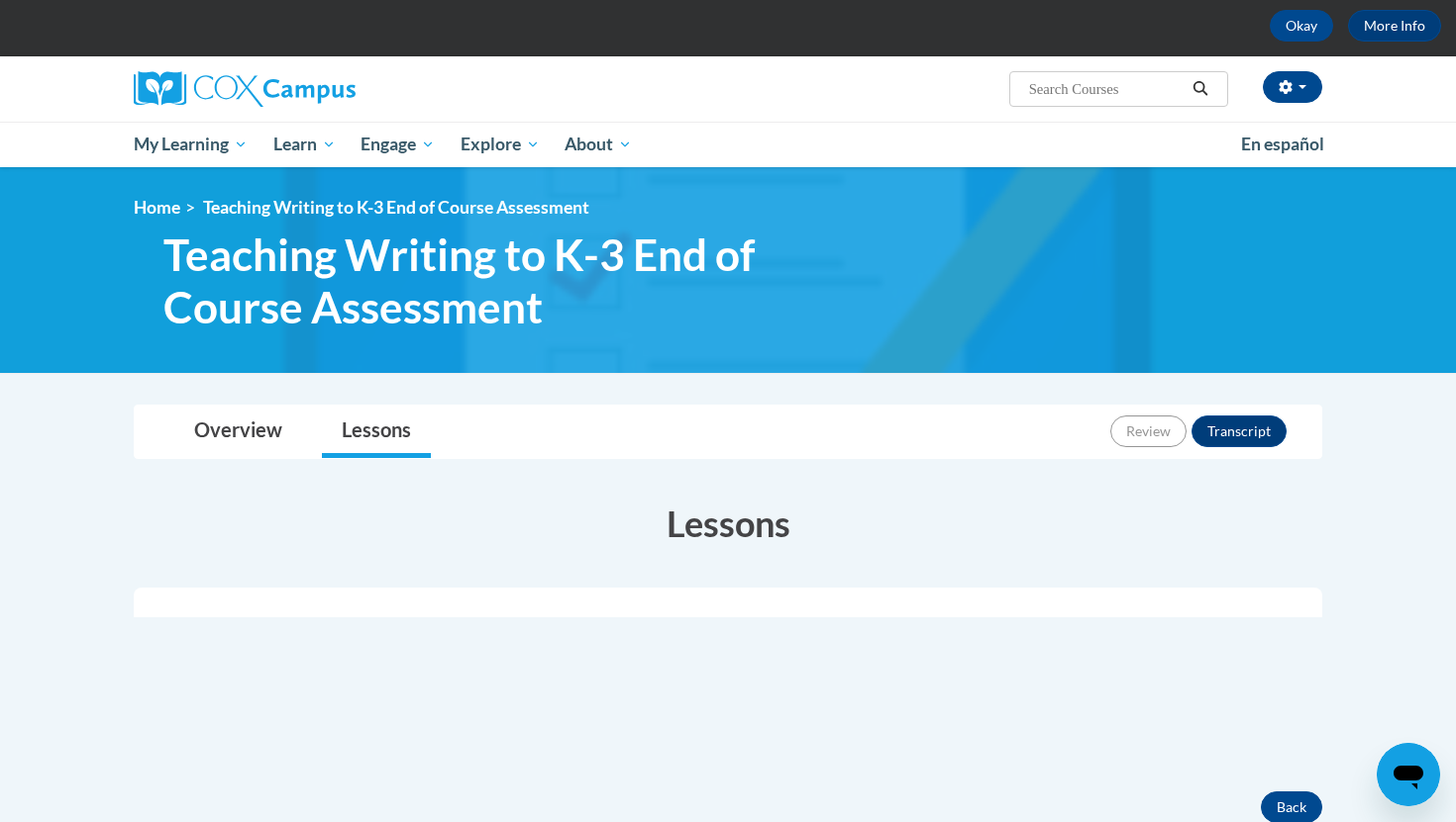
scroll to position [98, 0]
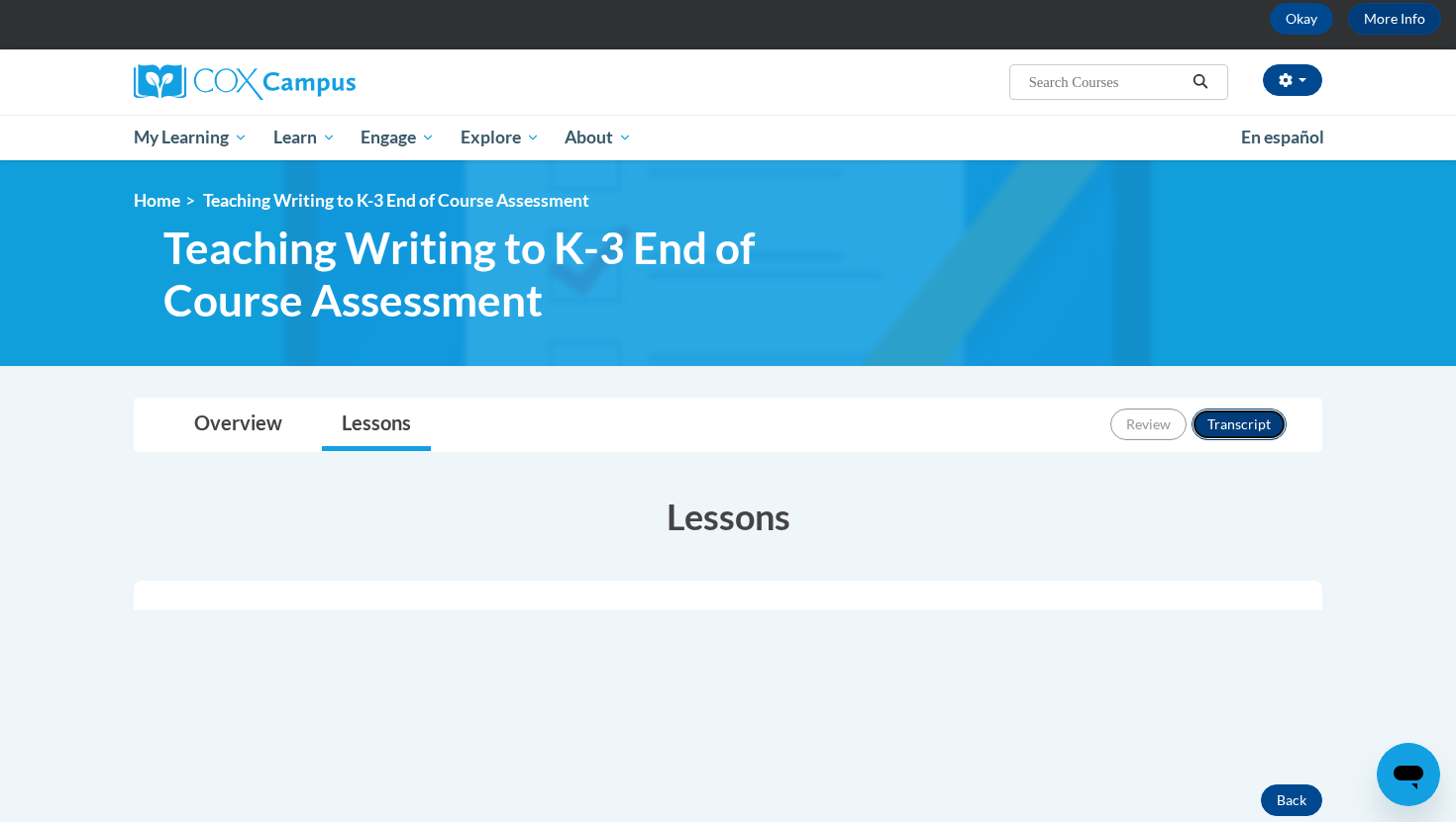
click at [1226, 422] on button "Transcript" at bounding box center [1238, 424] width 95 height 32
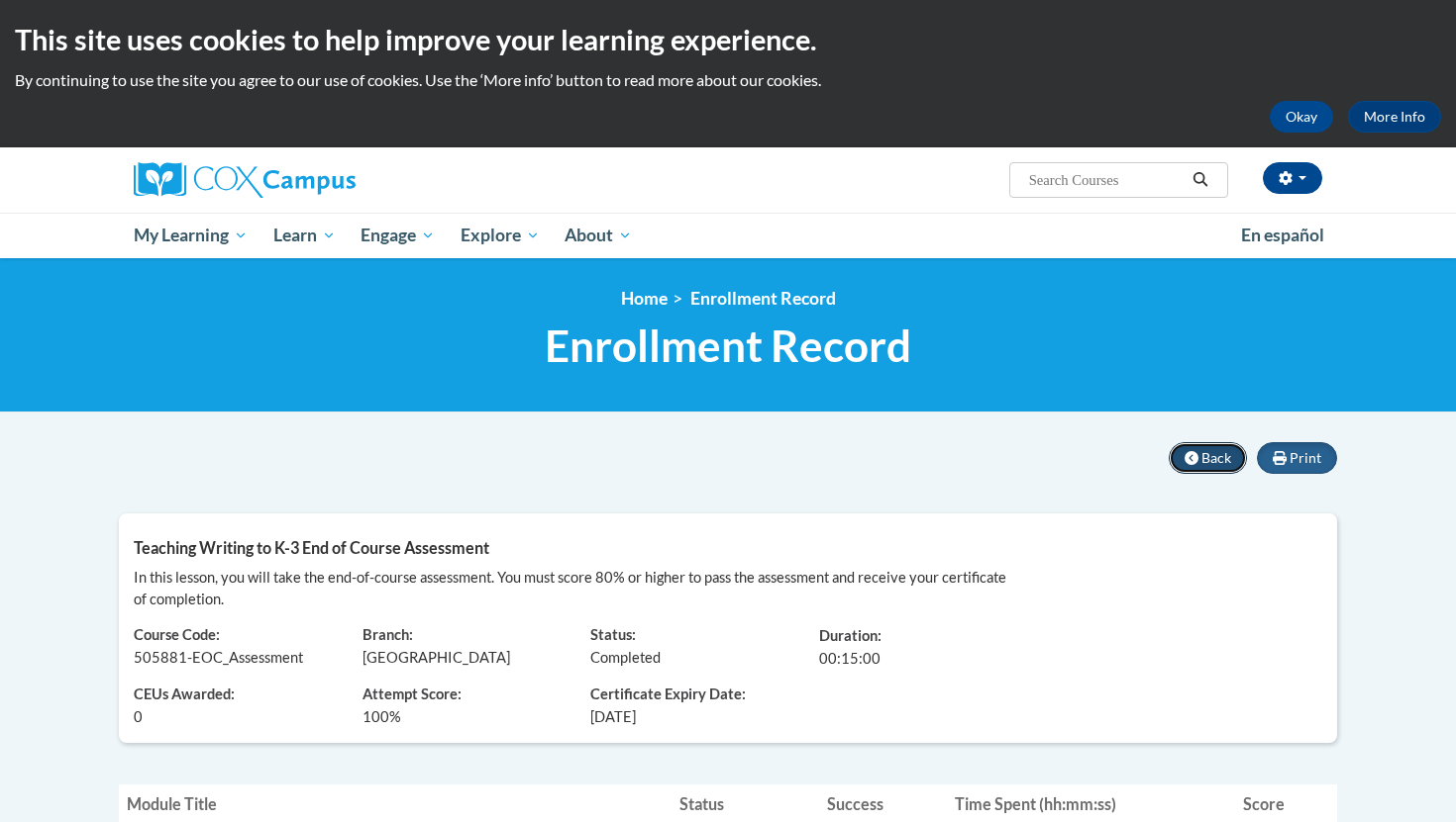
click at [1194, 456] on icon at bounding box center [1191, 458] width 14 height 14
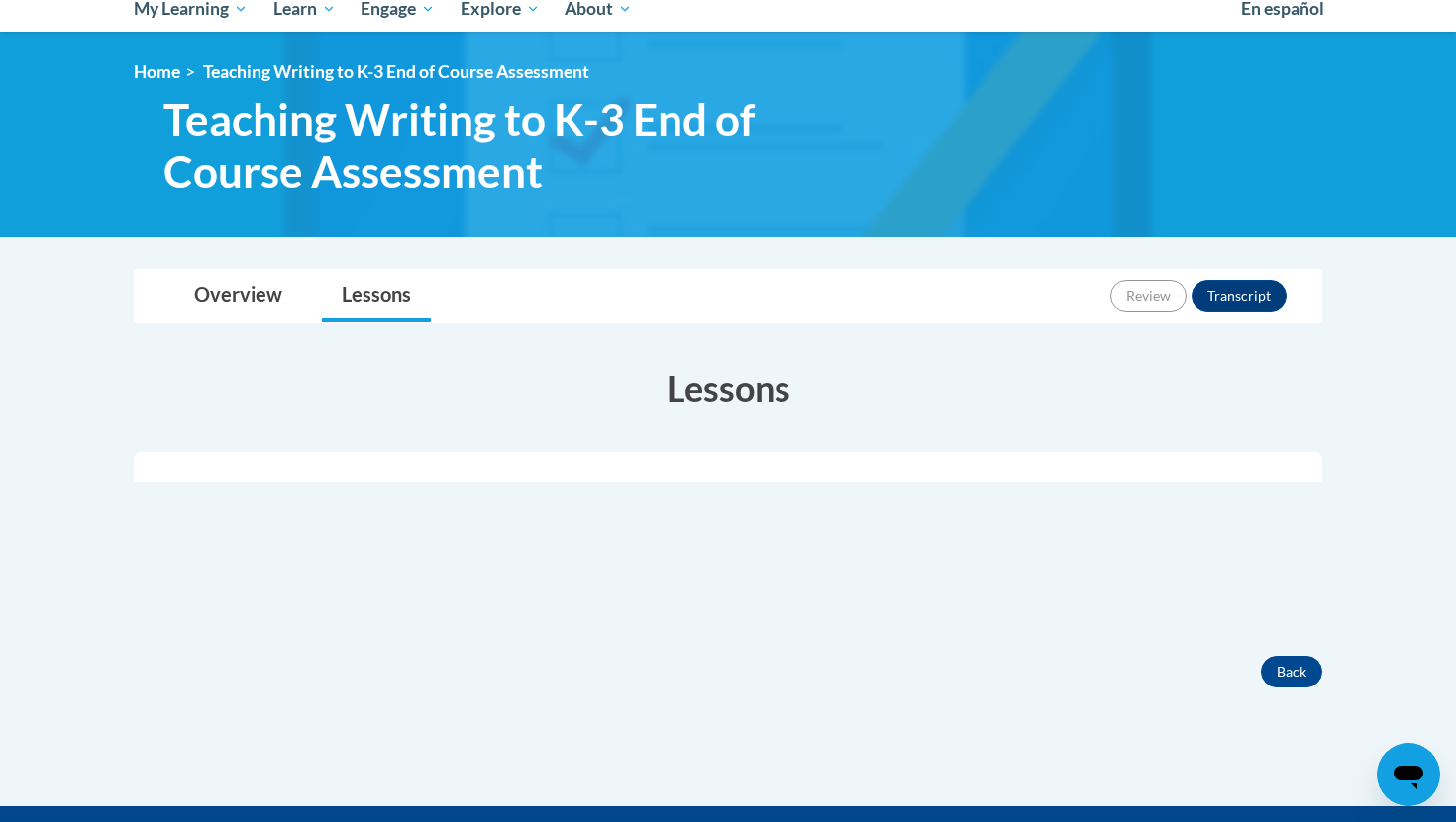
scroll to position [242, 0]
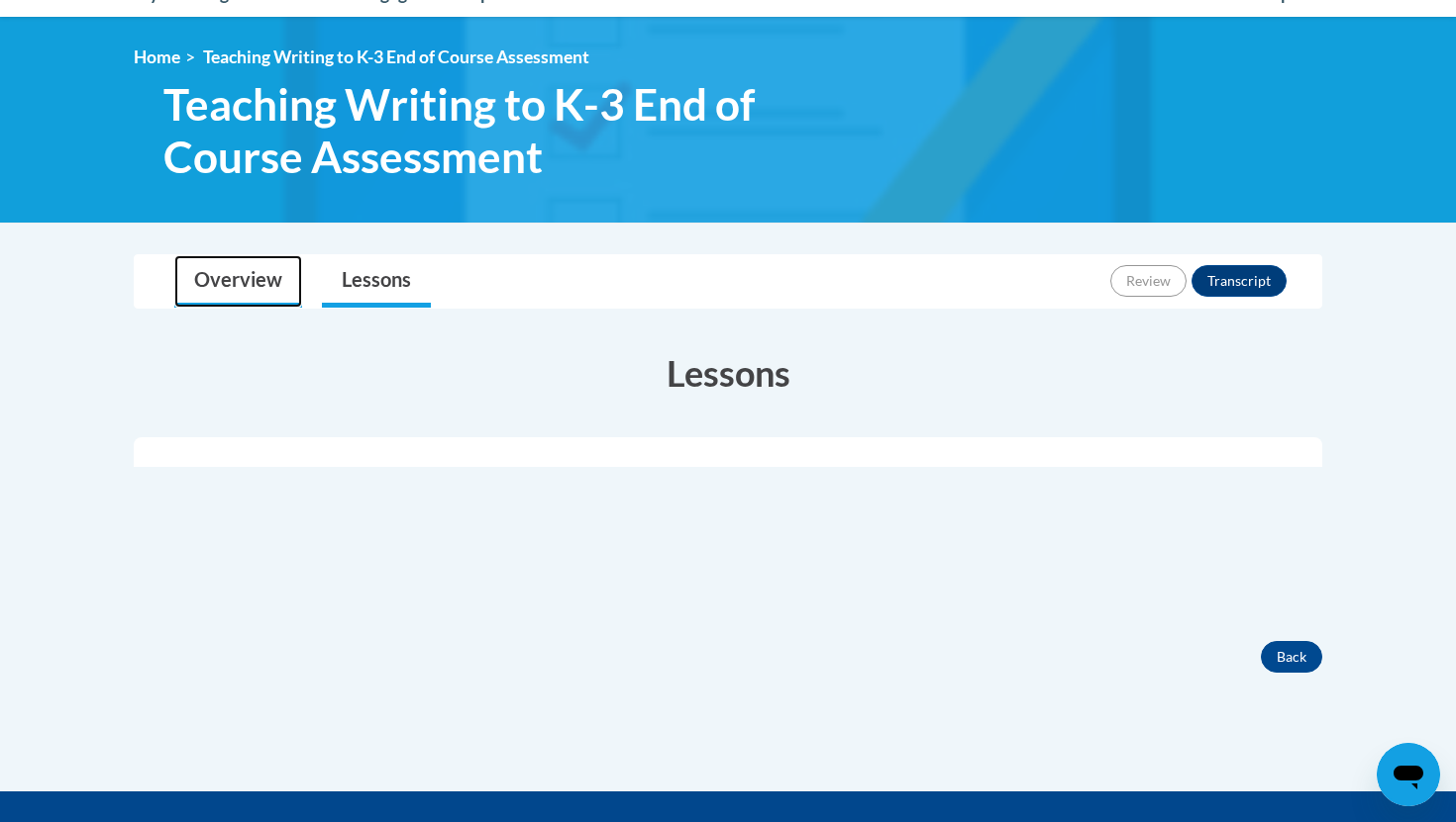
click at [237, 281] on link "Overview" at bounding box center [238, 282] width 128 height 53
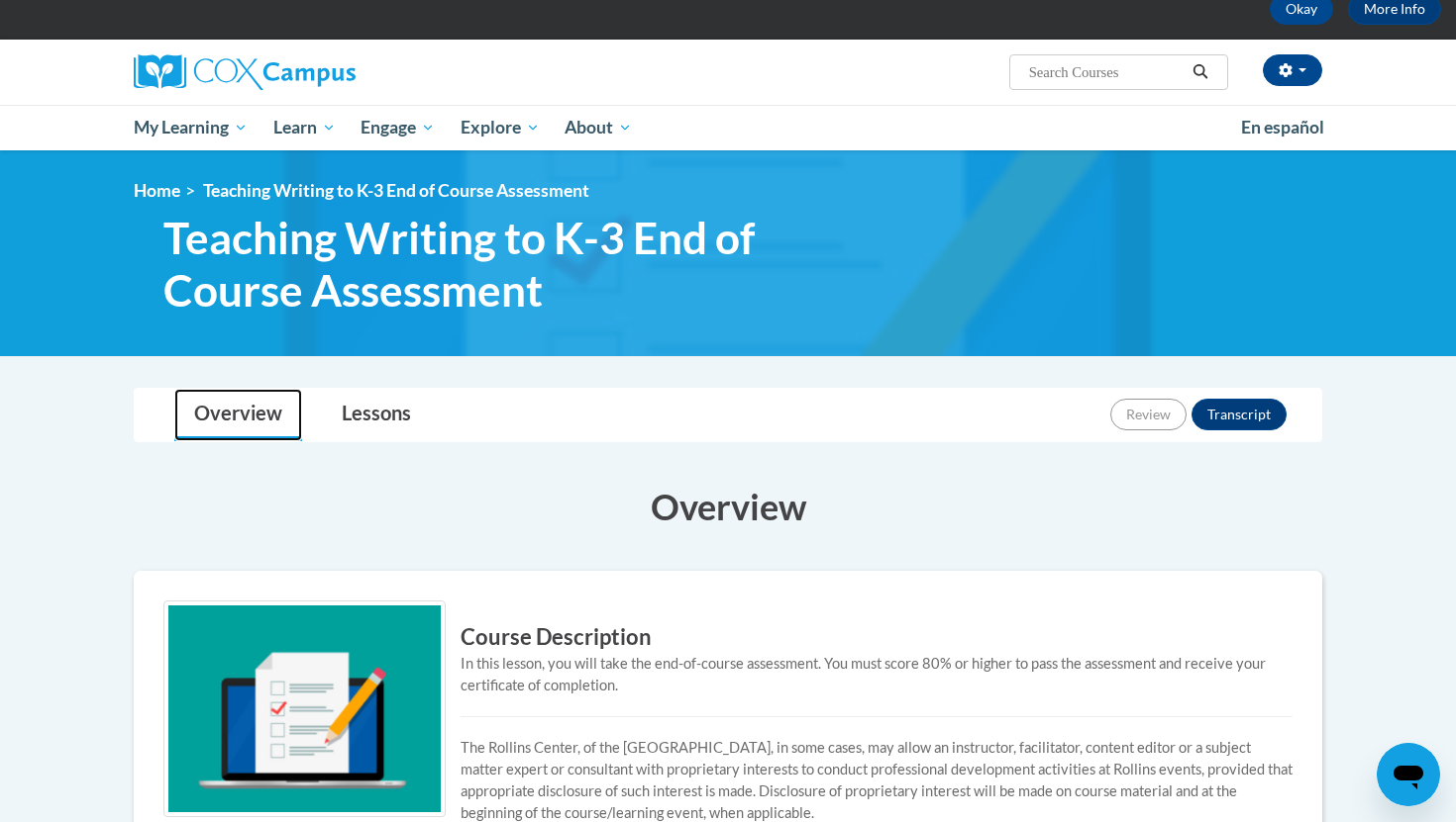
scroll to position [103, 0]
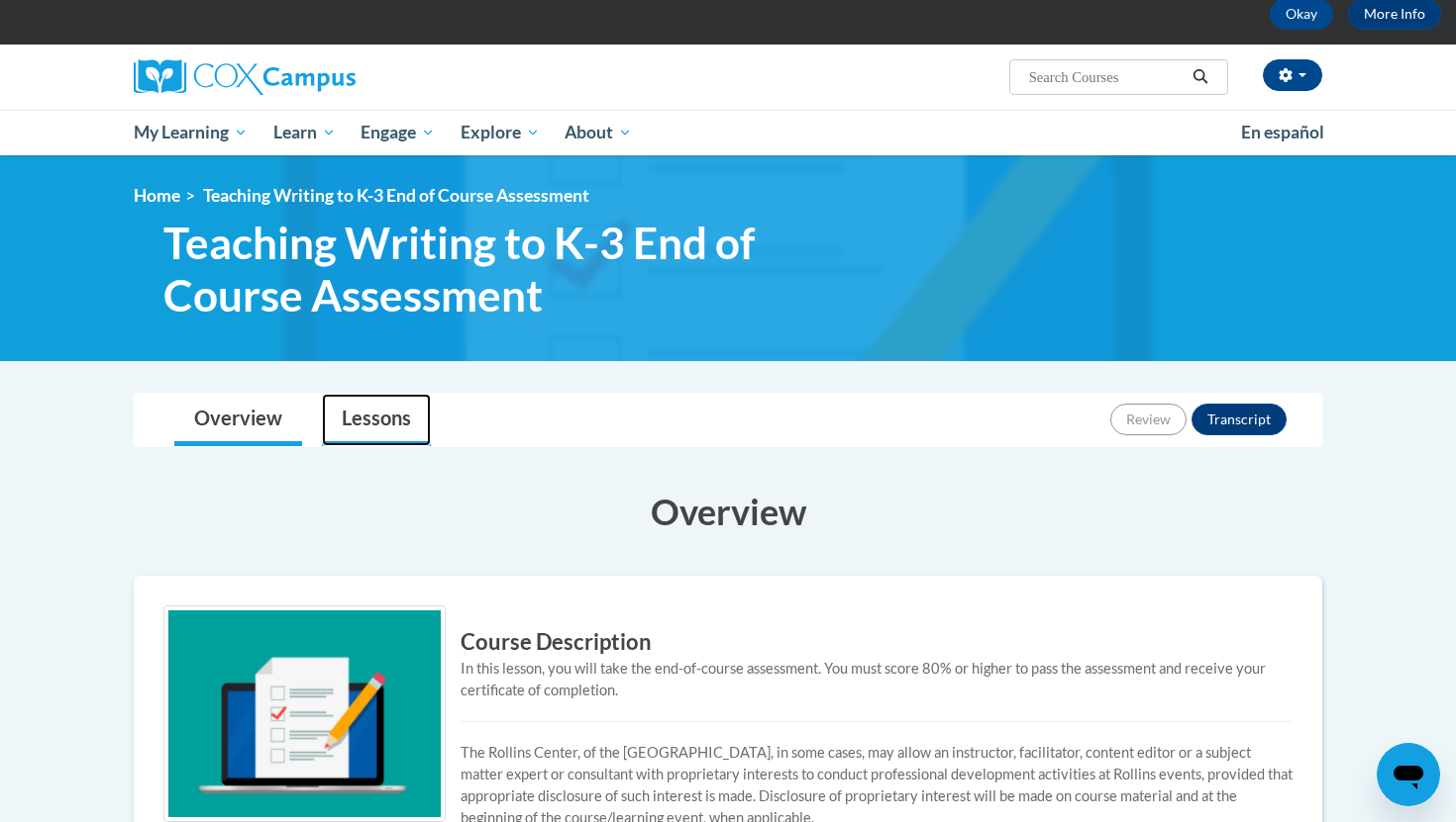
click at [372, 426] on link "Lessons" at bounding box center [376, 419] width 109 height 53
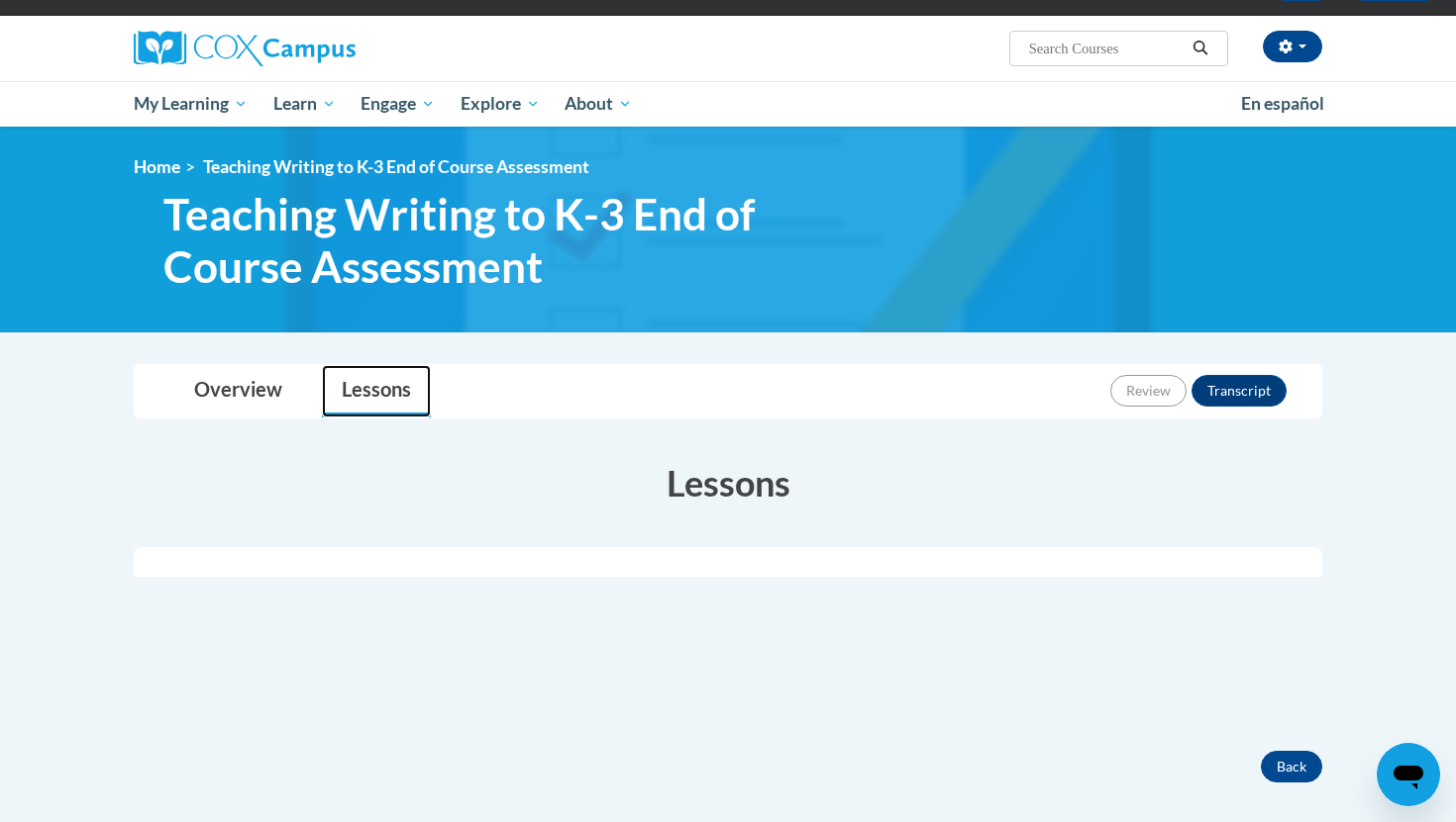
scroll to position [133, 0]
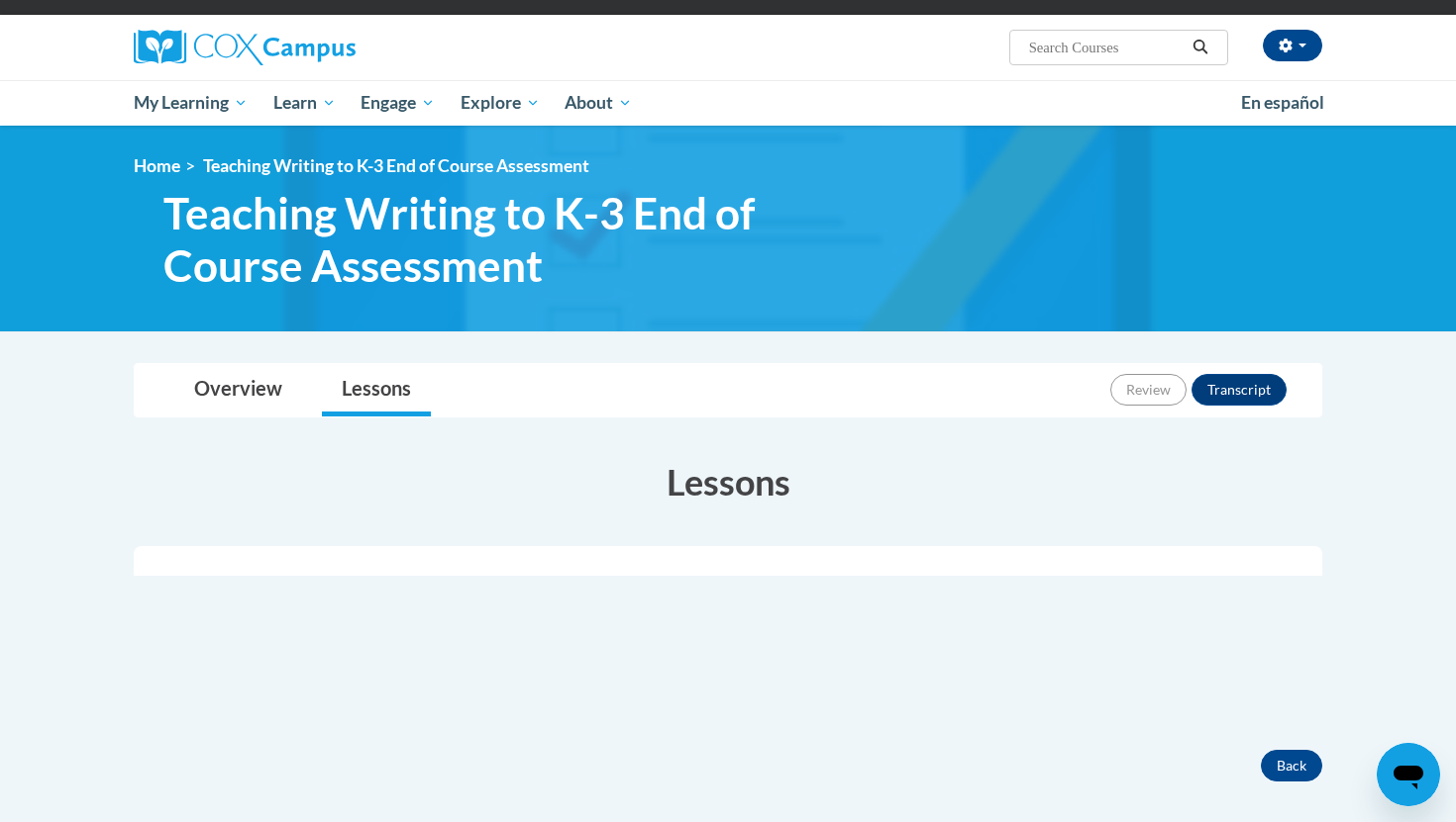
click at [1058, 53] on input "Search..." at bounding box center [1105, 48] width 159 height 24
type input "Teaching Writing"
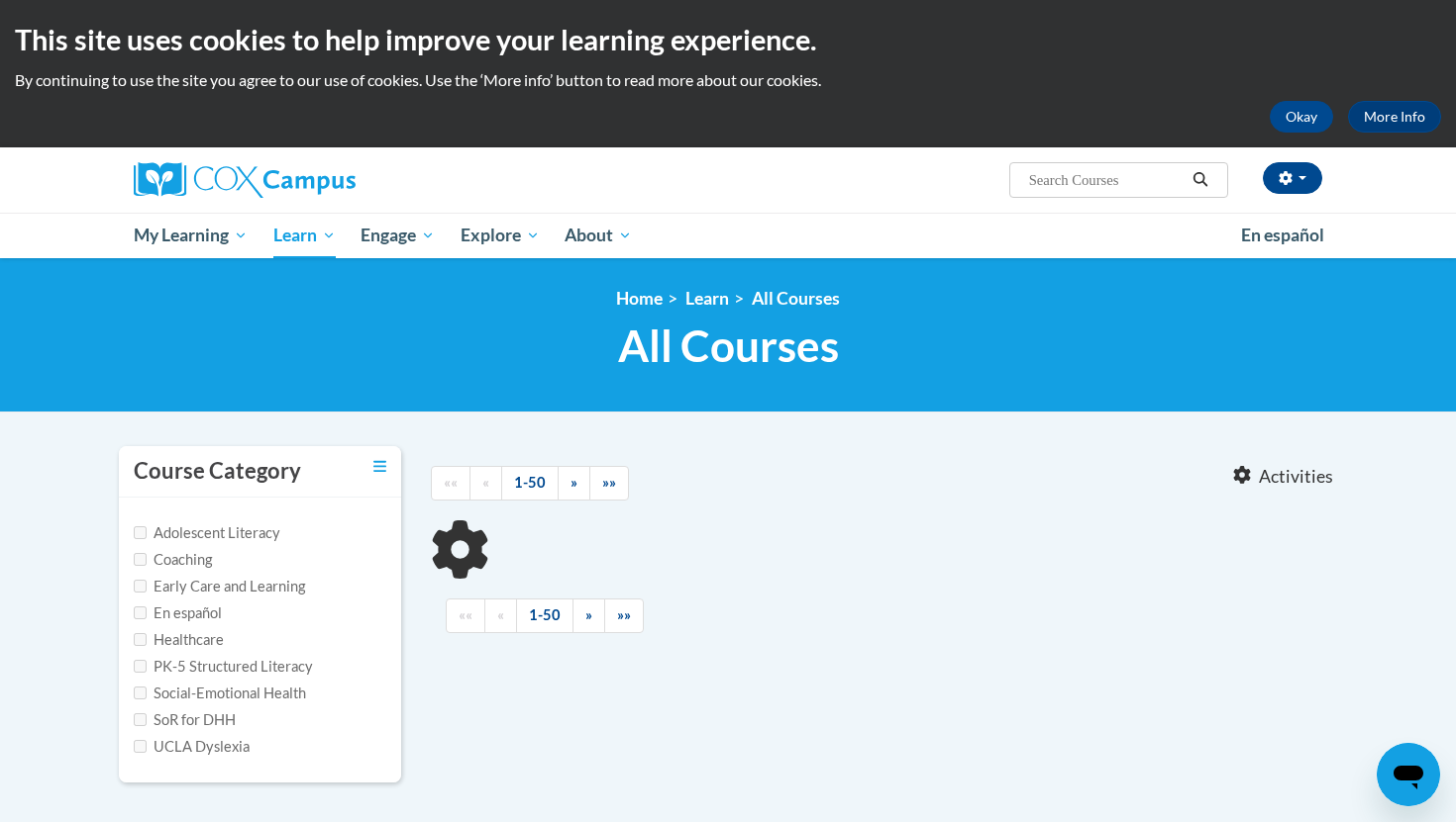
type input "Teaching Writing"
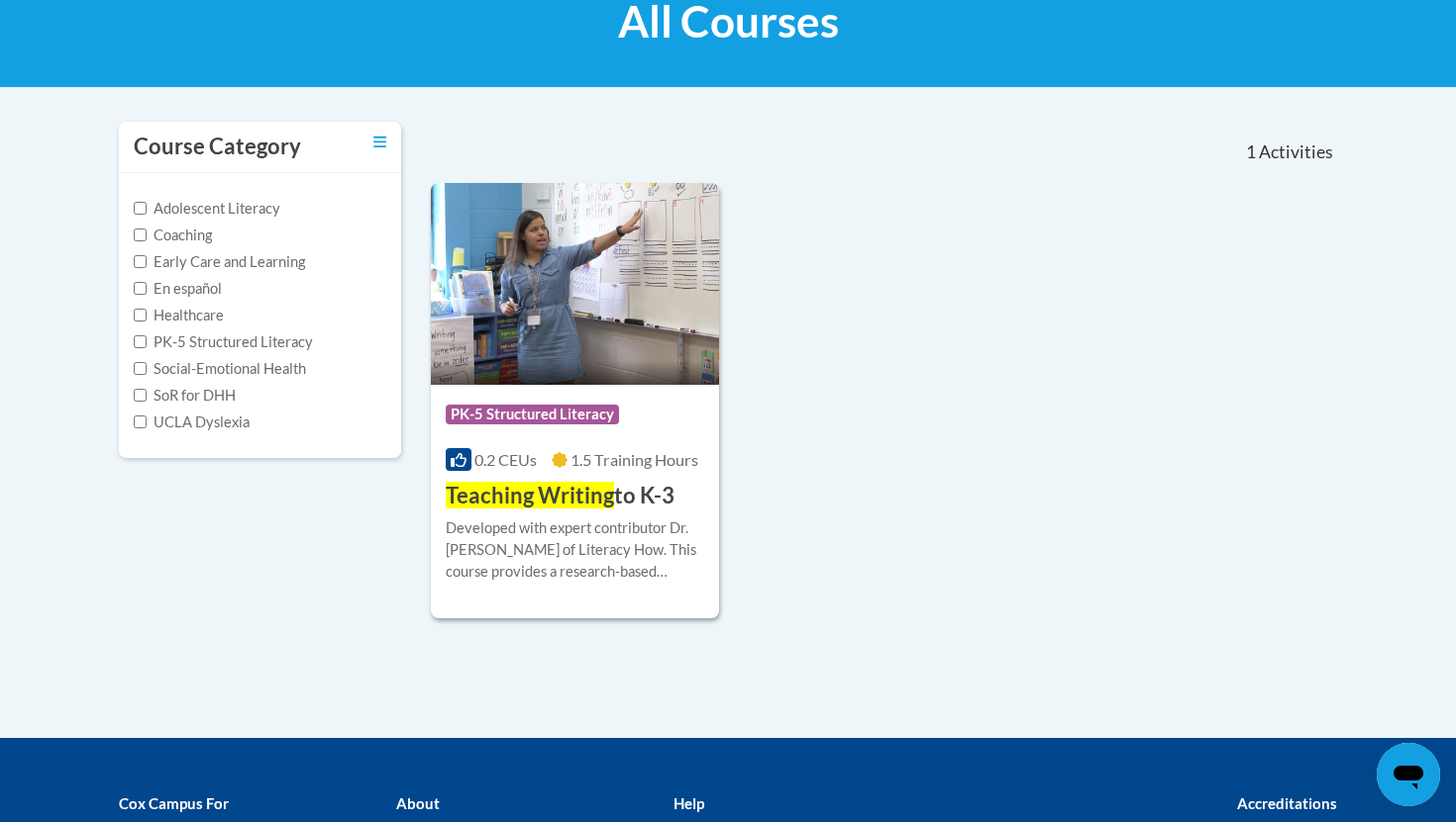
scroll to position [327, 0]
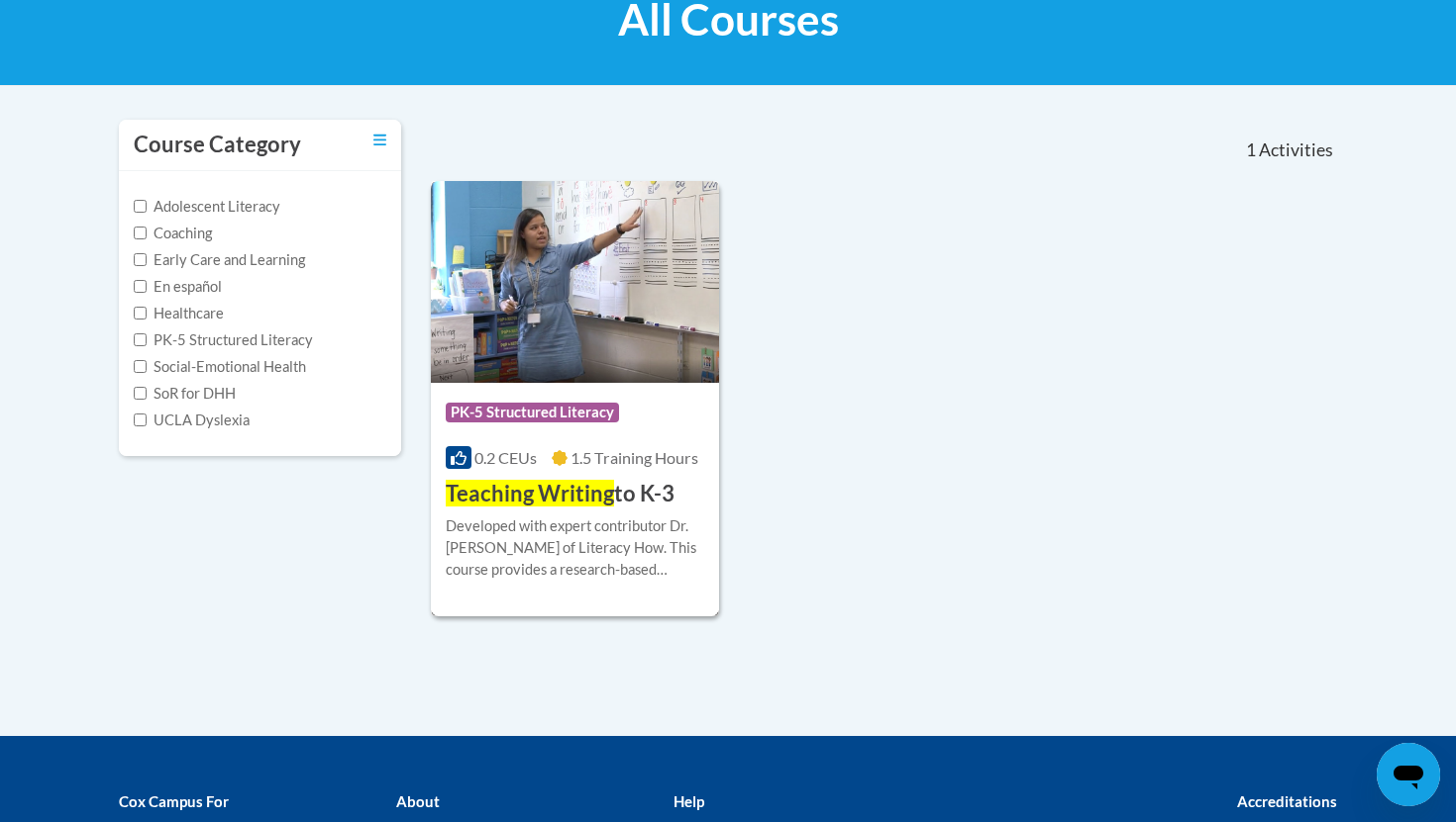
click at [634, 494] on h3 "Teaching Writing to K-3" at bounding box center [560, 494] width 229 height 31
